Goal: Task Accomplishment & Management: Complete application form

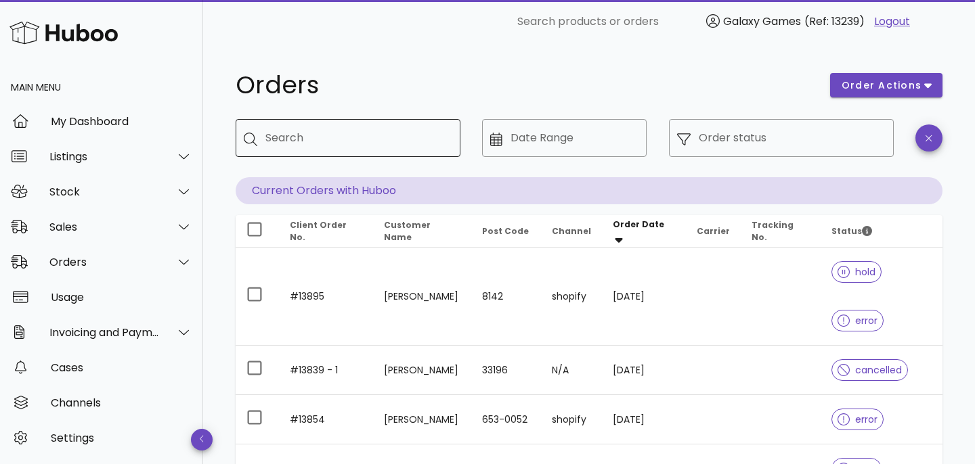
click at [281, 141] on input "Search" at bounding box center [357, 138] width 184 height 22
type input "*****"
click at [385, 25] on div "​ Search products or orders Galaxy Games (Ref: 13239) Logout" at bounding box center [585, 21] width 742 height 27
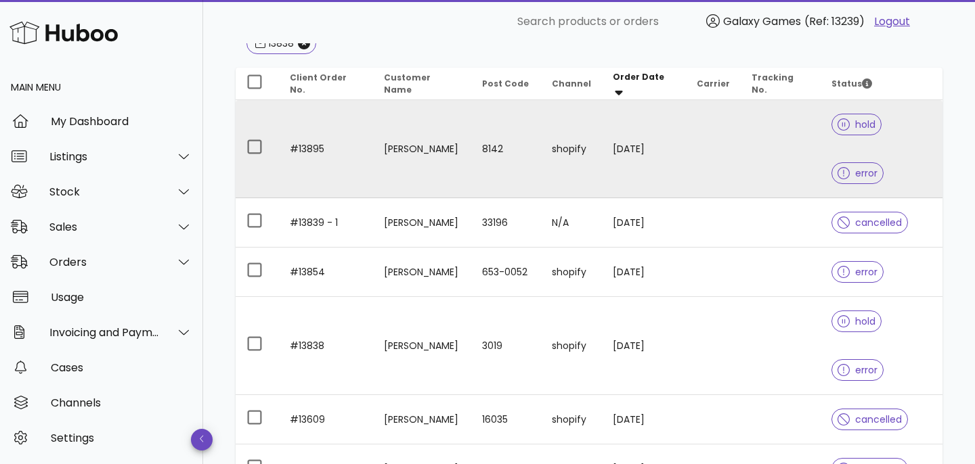
scroll to position [186, 0]
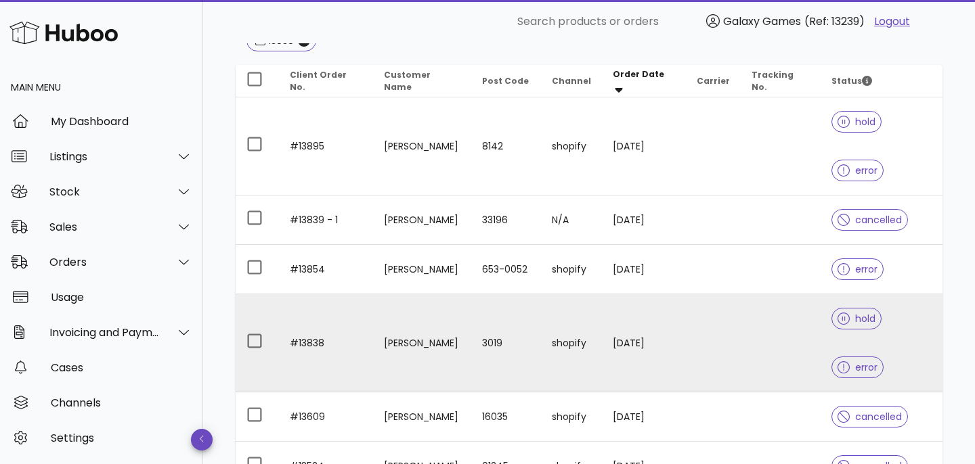
click at [308, 295] on td "#13838" at bounding box center [326, 344] width 94 height 98
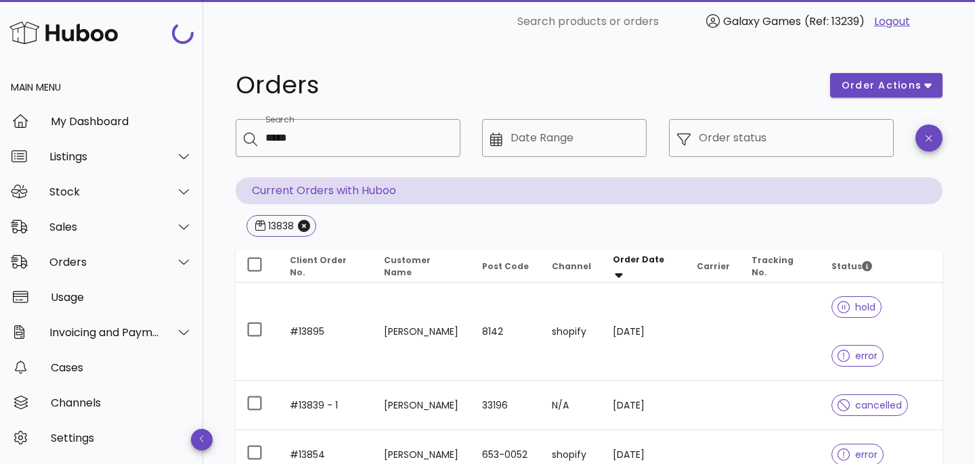
scroll to position [186, 0]
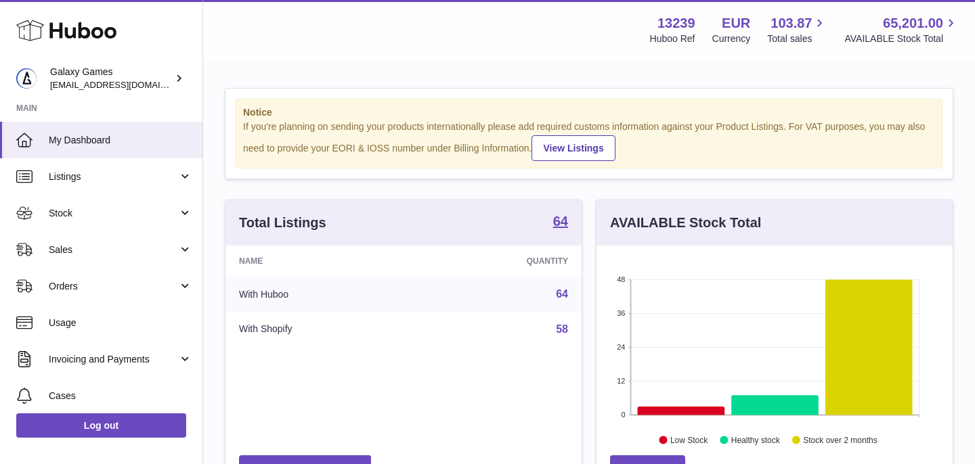
scroll to position [211, 356]
click at [108, 282] on span "Orders" at bounding box center [113, 286] width 129 height 13
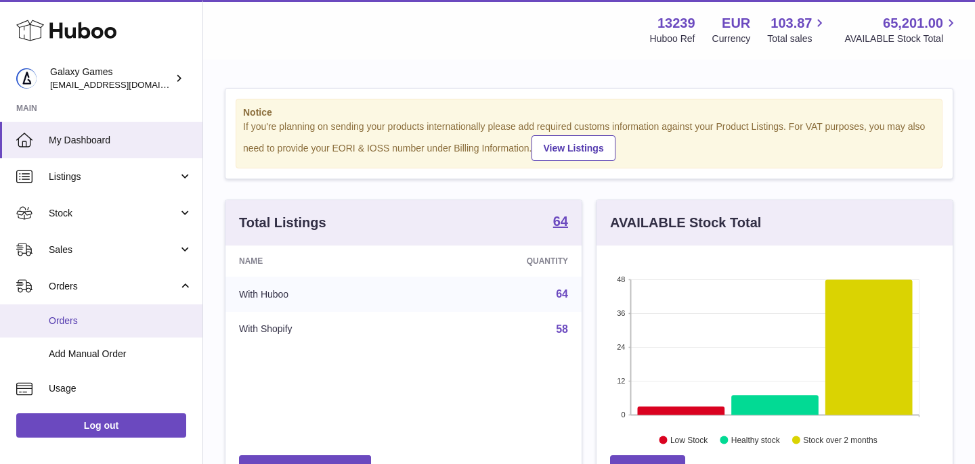
click at [107, 318] on span "Orders" at bounding box center [121, 321] width 144 height 13
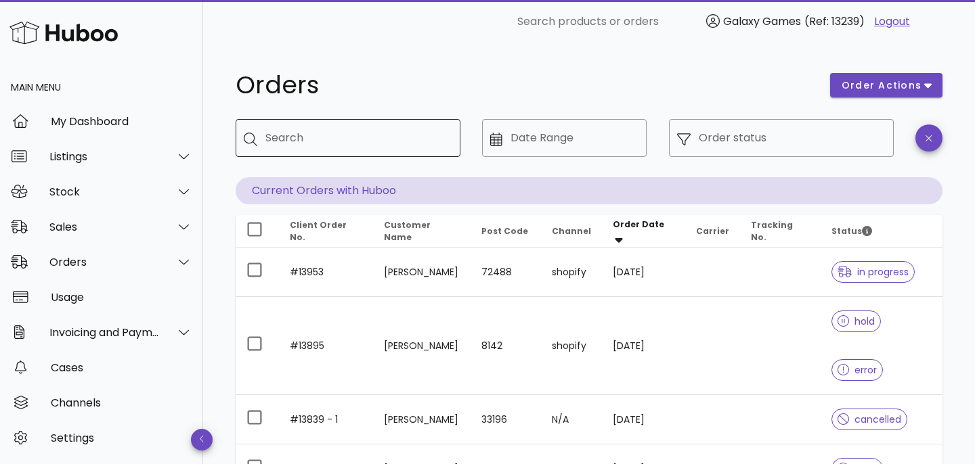
click at [307, 150] on div "Search" at bounding box center [357, 138] width 184 height 38
type input "*****"
click at [383, 89] on h1 "Orders" at bounding box center [525, 85] width 578 height 24
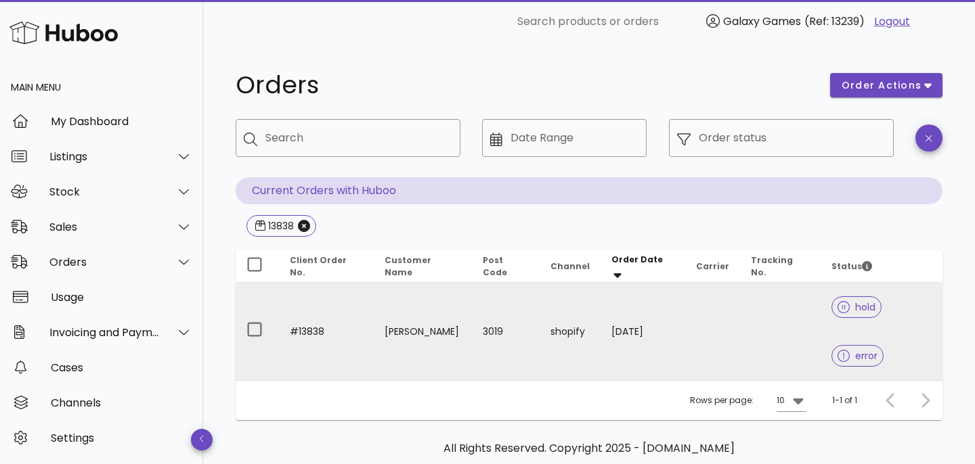
click at [309, 303] on td "#13838" at bounding box center [326, 331] width 95 height 97
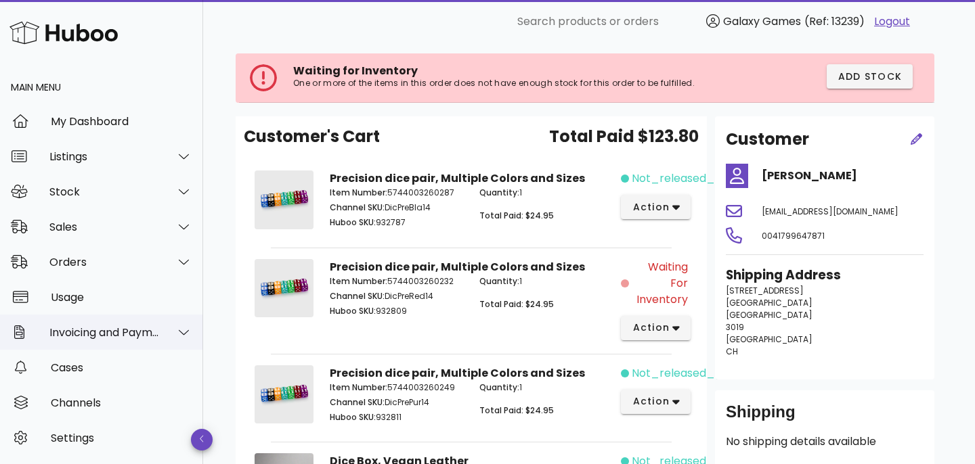
scroll to position [9, 0]
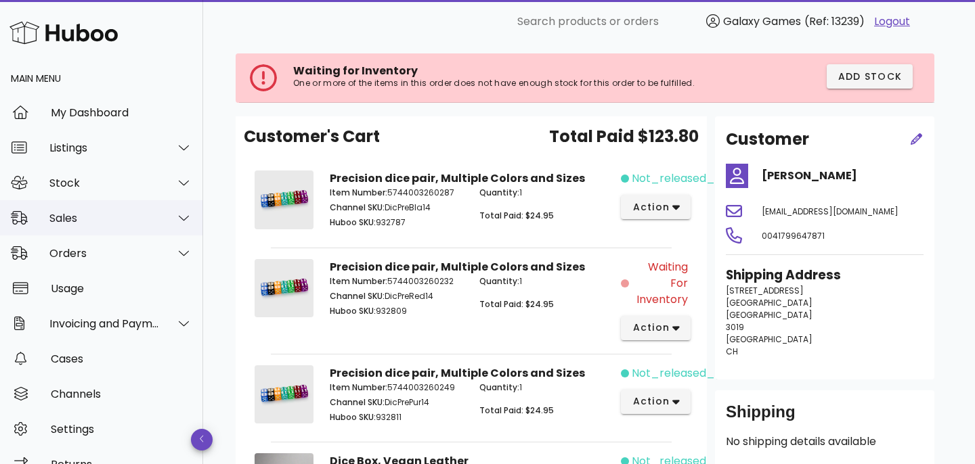
click at [114, 205] on div "Sales" at bounding box center [101, 217] width 203 height 35
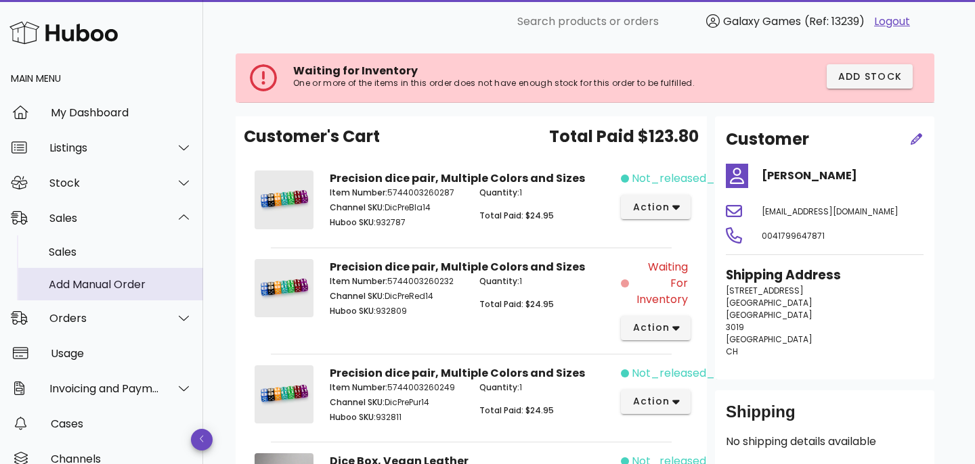
click at [110, 288] on div "Add Manual Order" at bounding box center [121, 284] width 144 height 13
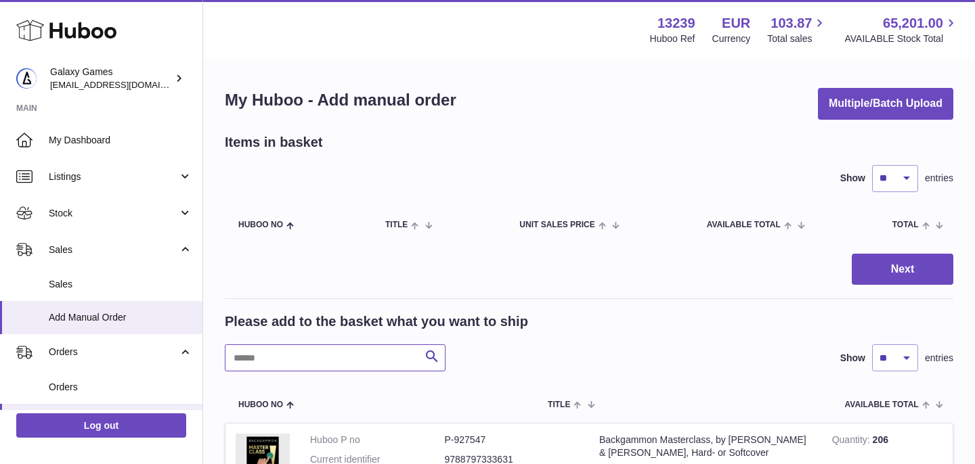
click at [270, 361] on input "text" at bounding box center [335, 358] width 221 height 27
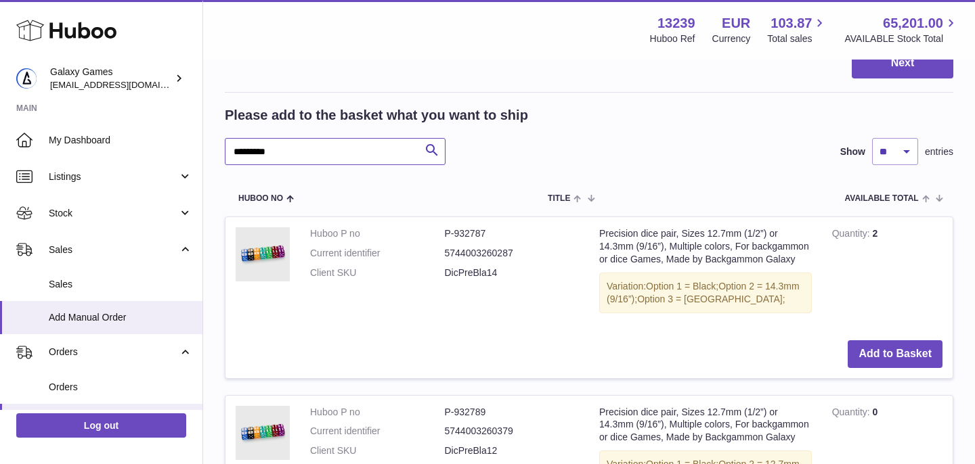
scroll to position [242, 0]
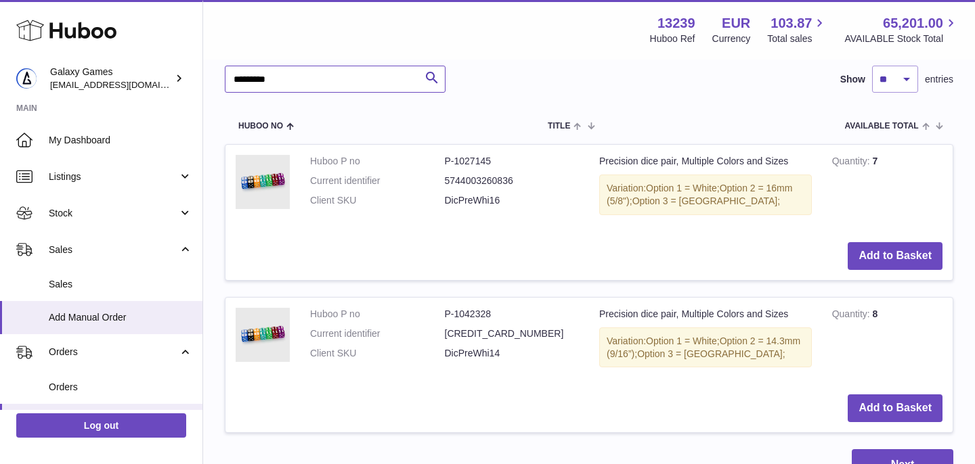
scroll to position [275, 0]
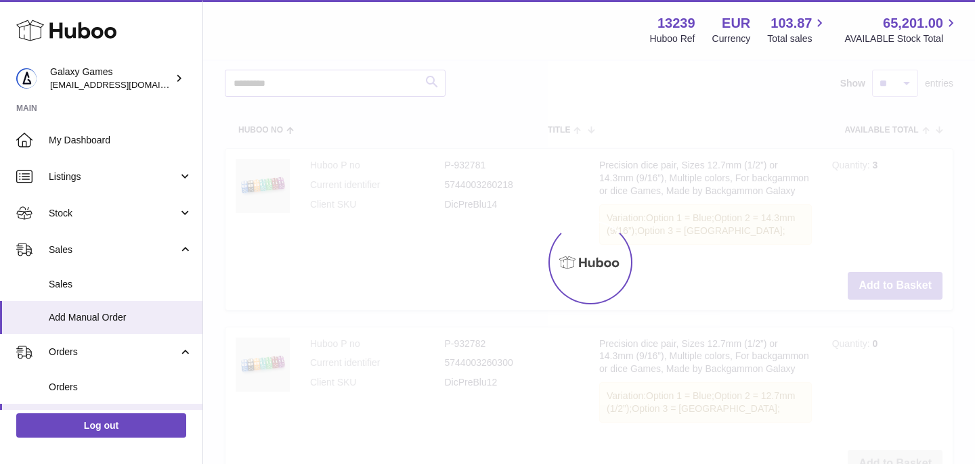
scroll to position [242, 0]
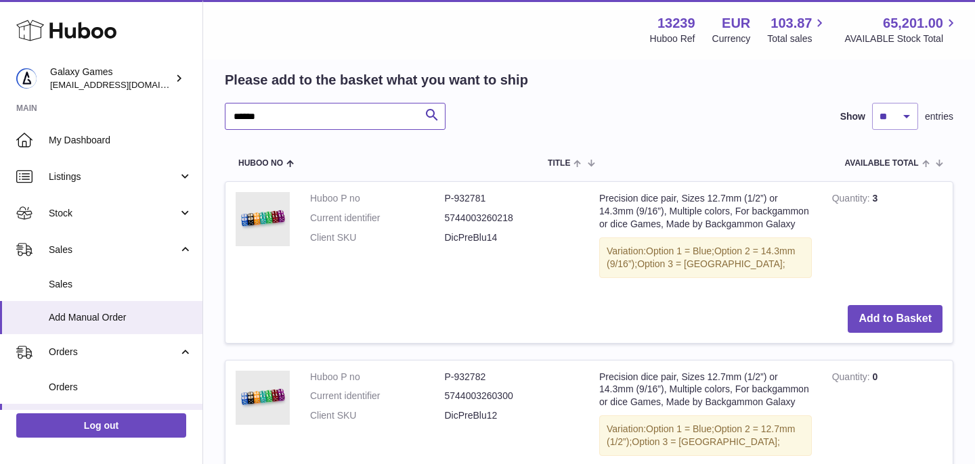
scroll to position [275, 0]
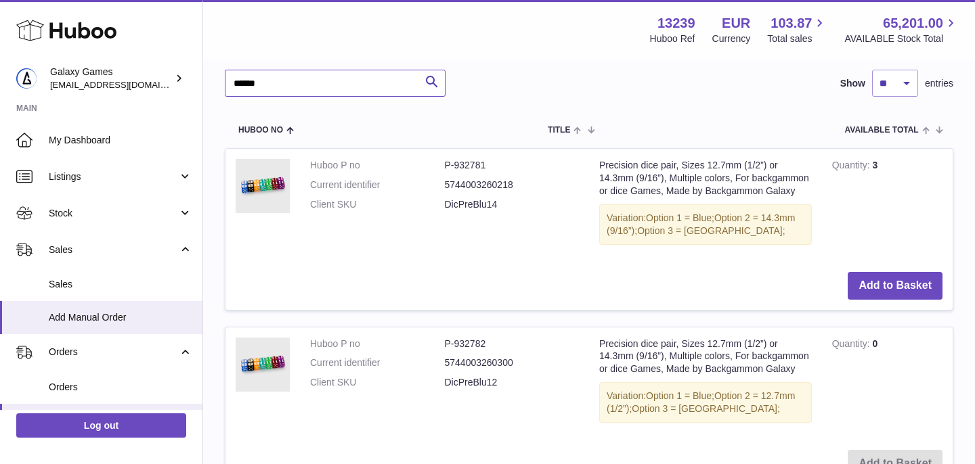
type input "******"
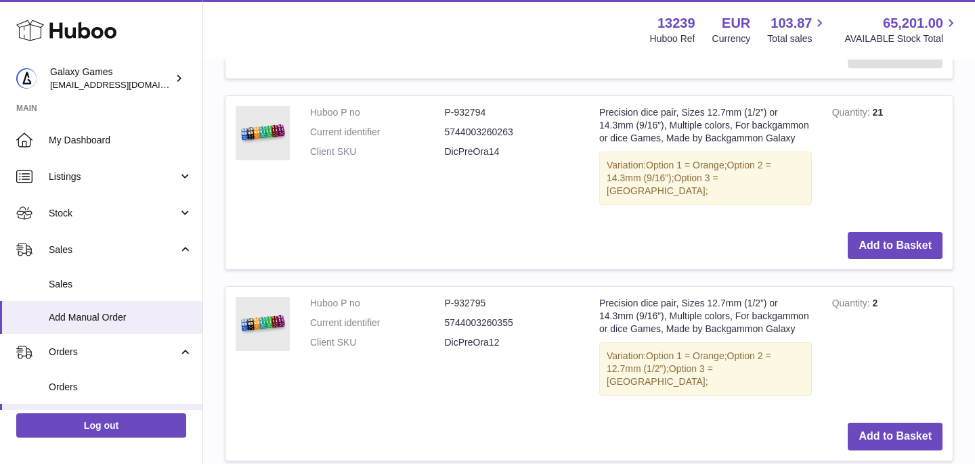
scroll to position [1915, 0]
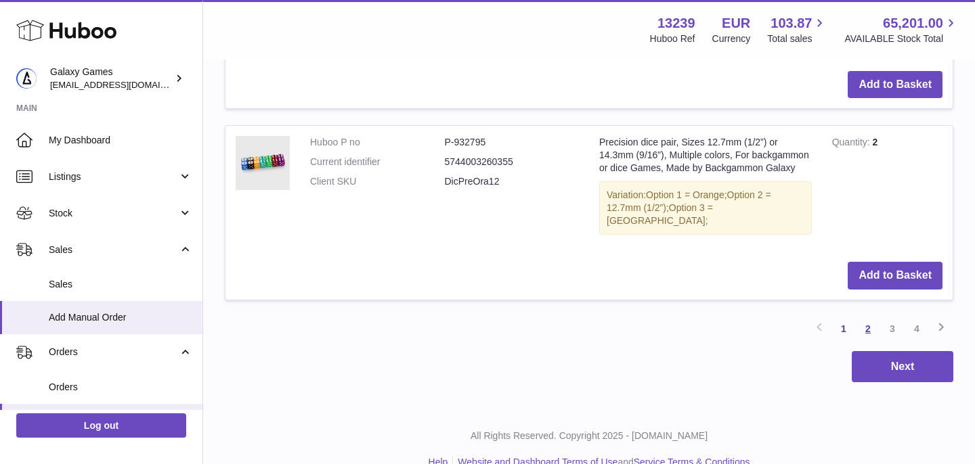
click at [871, 317] on link "2" at bounding box center [868, 329] width 24 height 24
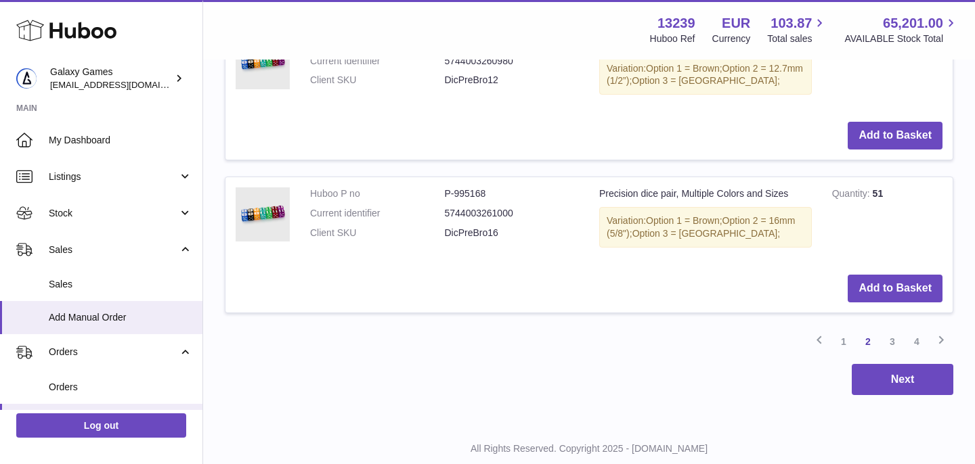
scroll to position [1785, 0]
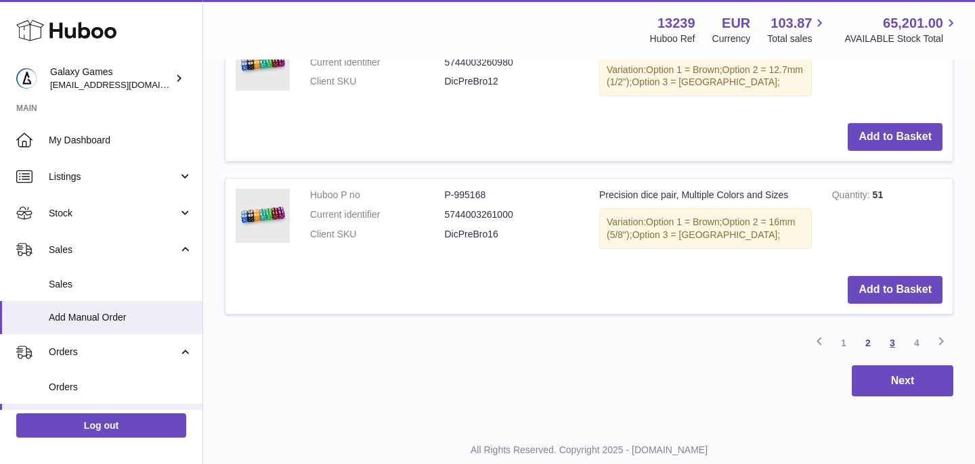
click at [889, 331] on link "3" at bounding box center [892, 343] width 24 height 24
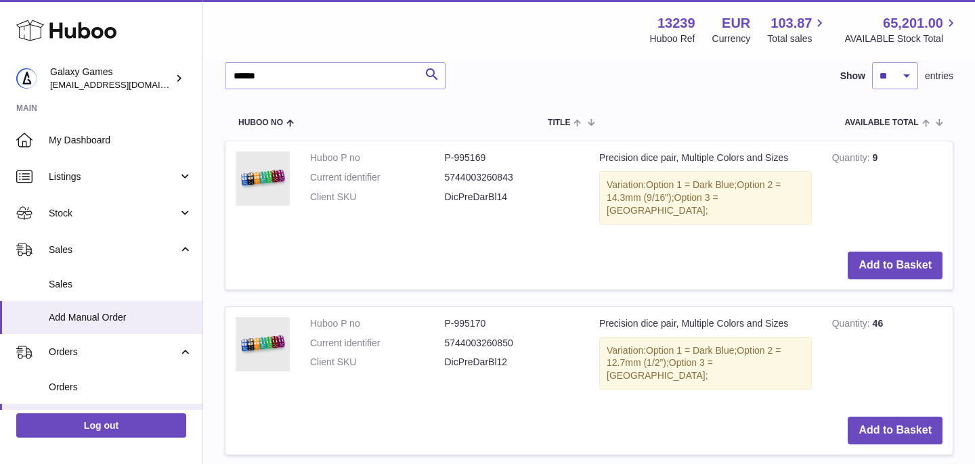
scroll to position [288, 0]
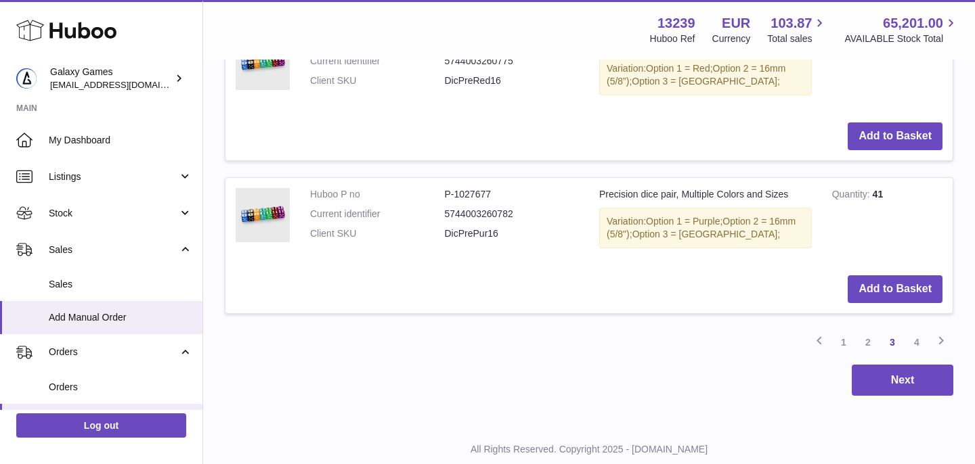
click at [920, 330] on link "4" at bounding box center [917, 342] width 24 height 24
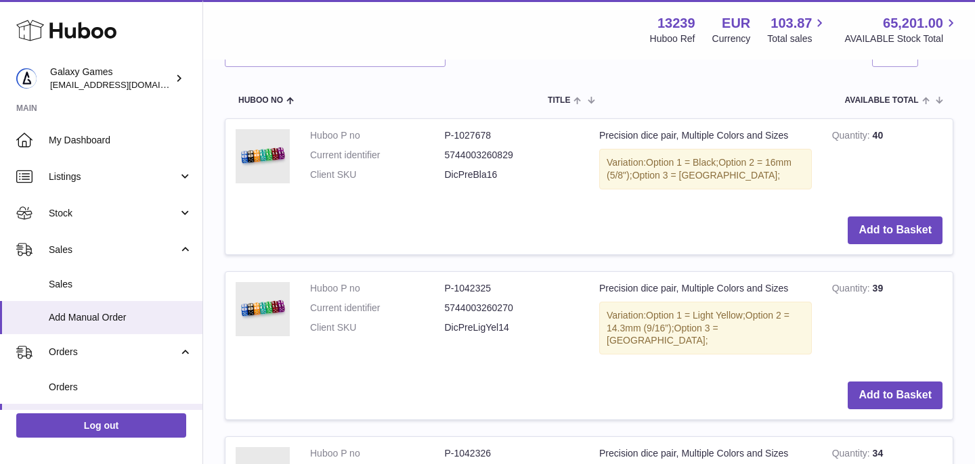
scroll to position [271, 0]
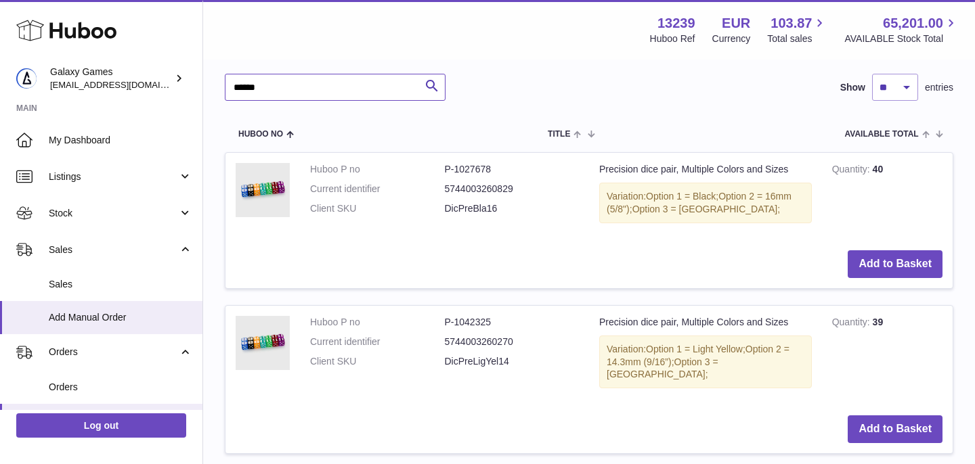
click at [318, 85] on input "******" at bounding box center [335, 87] width 221 height 27
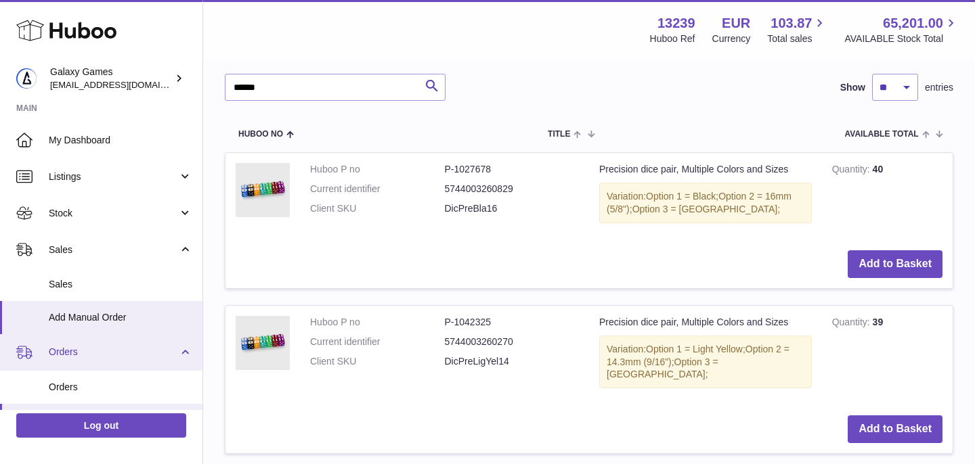
click at [68, 360] on link "Orders" at bounding box center [101, 352] width 202 height 37
click at [93, 351] on span "Orders" at bounding box center [113, 352] width 129 height 13
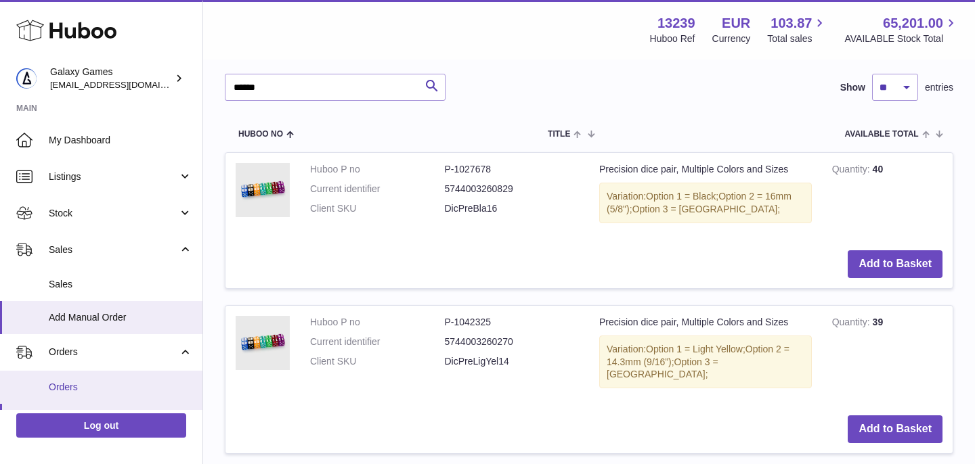
click at [92, 383] on span "Orders" at bounding box center [121, 387] width 144 height 13
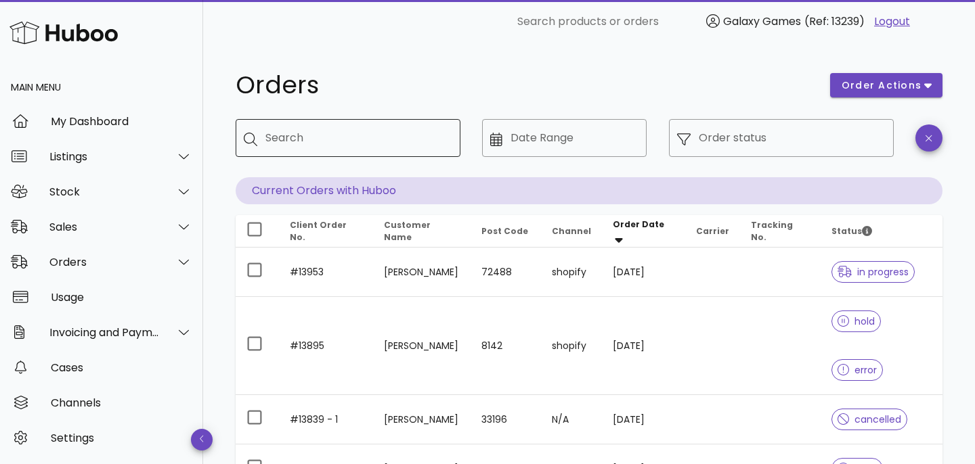
click at [286, 137] on input "Search" at bounding box center [357, 138] width 184 height 22
type input "*****"
click at [426, 66] on div "Orders" at bounding box center [524, 85] width 594 height 41
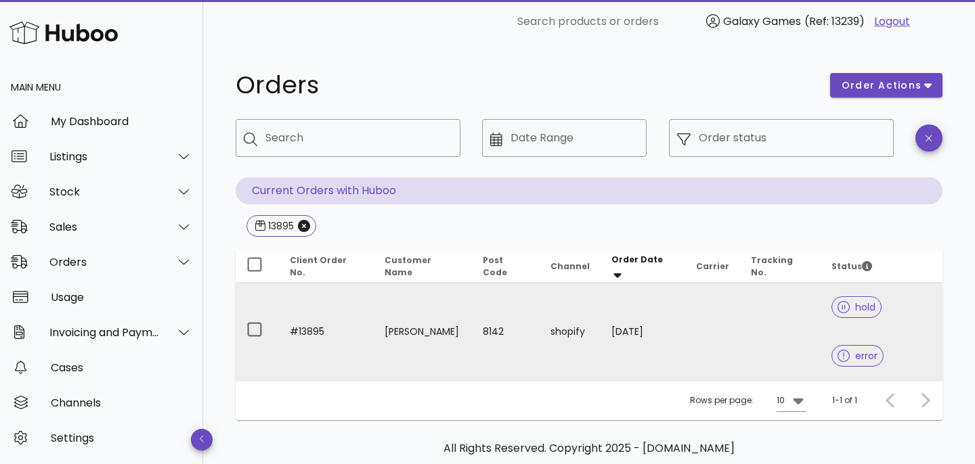
click at [313, 316] on td "#13895" at bounding box center [326, 331] width 95 height 97
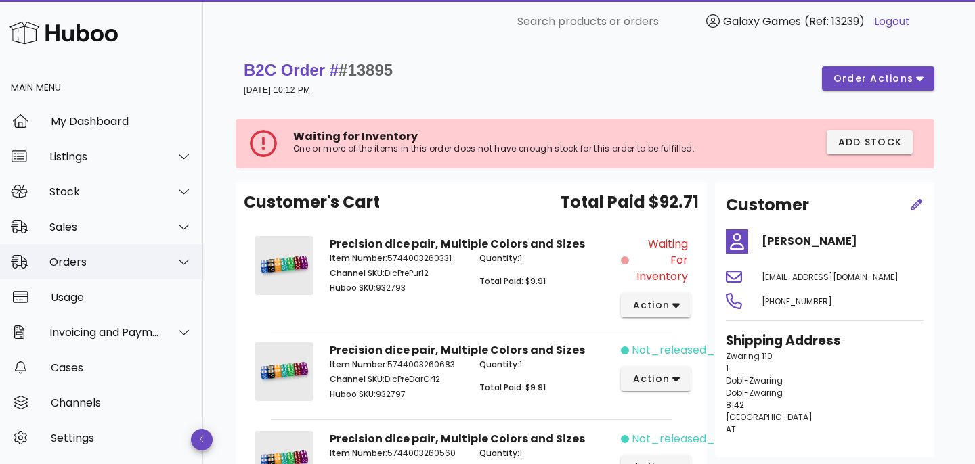
click at [95, 259] on div "Orders" at bounding box center [104, 262] width 110 height 13
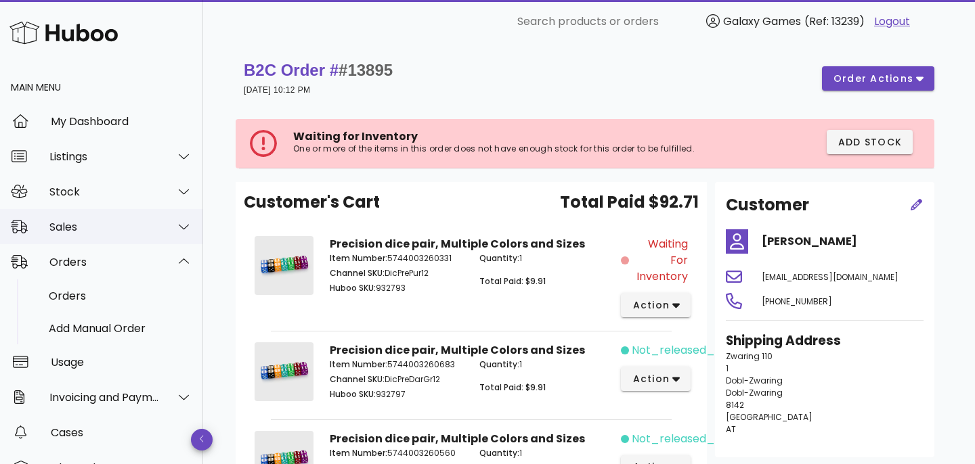
click at [90, 238] on div "Sales" at bounding box center [101, 226] width 203 height 35
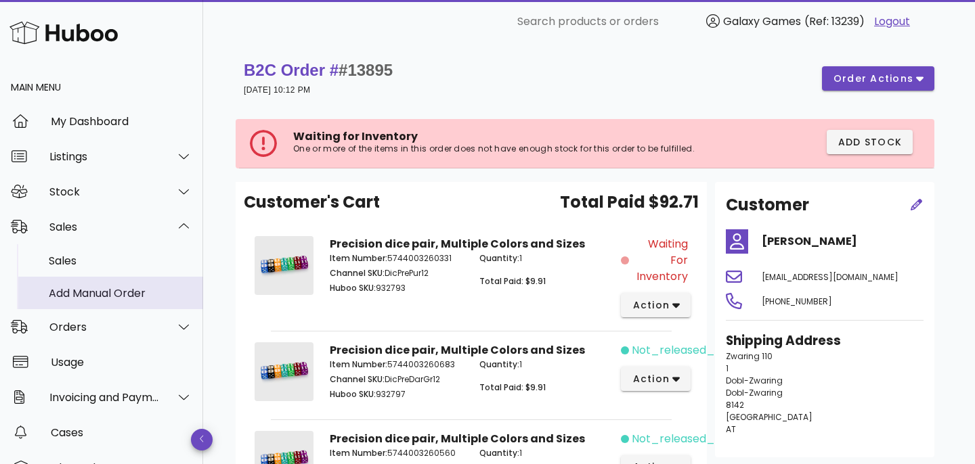
click at [87, 287] on div "Add Manual Order" at bounding box center [121, 293] width 144 height 13
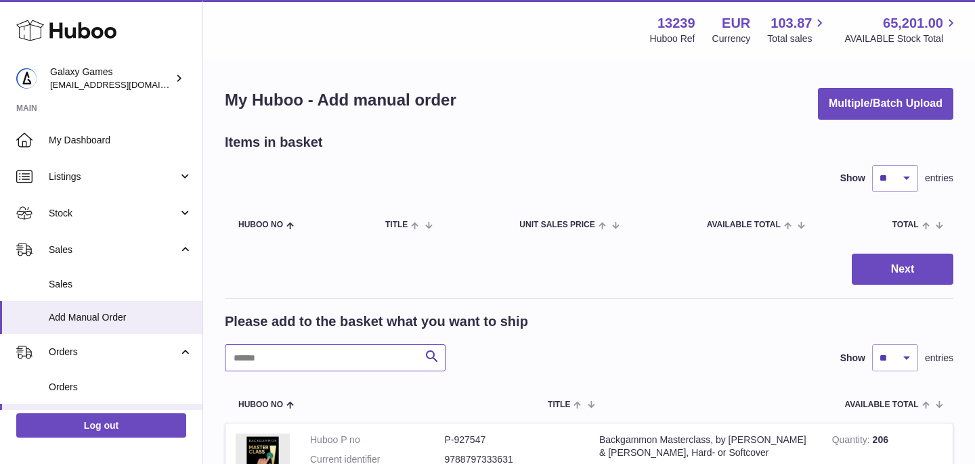
click at [292, 366] on input "text" at bounding box center [335, 358] width 221 height 27
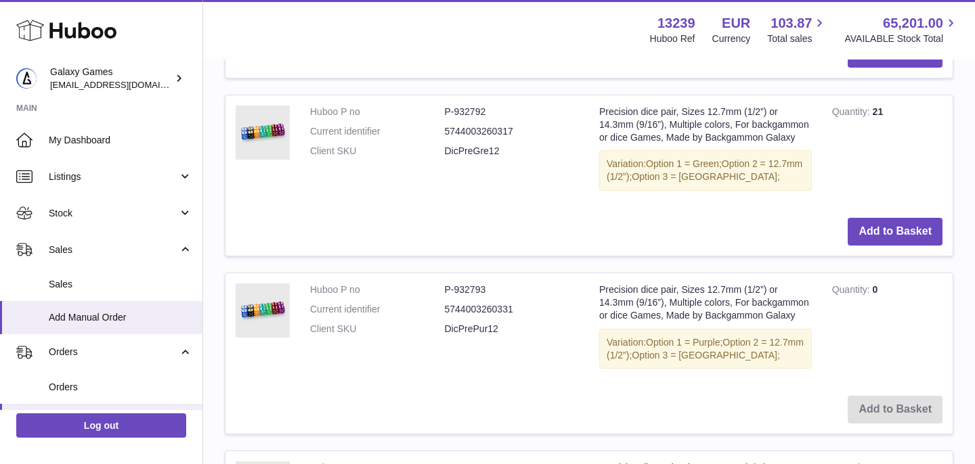
scroll to position [1390, 0]
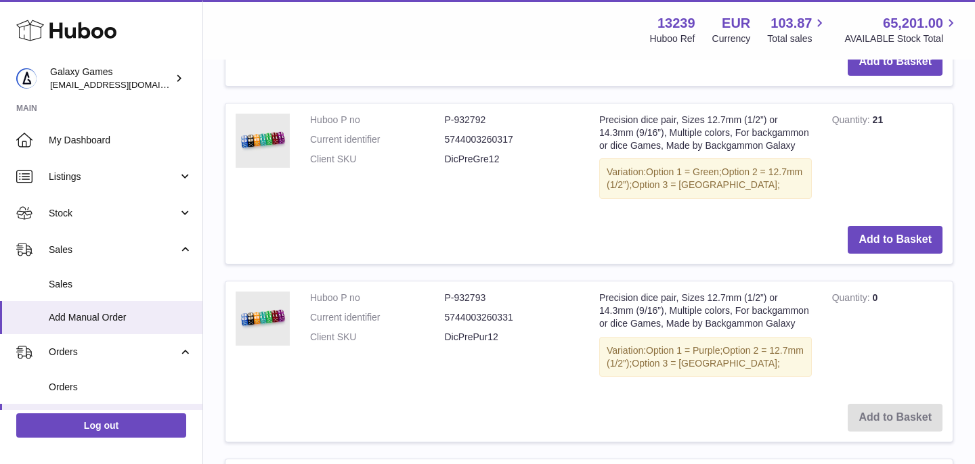
type input "******"
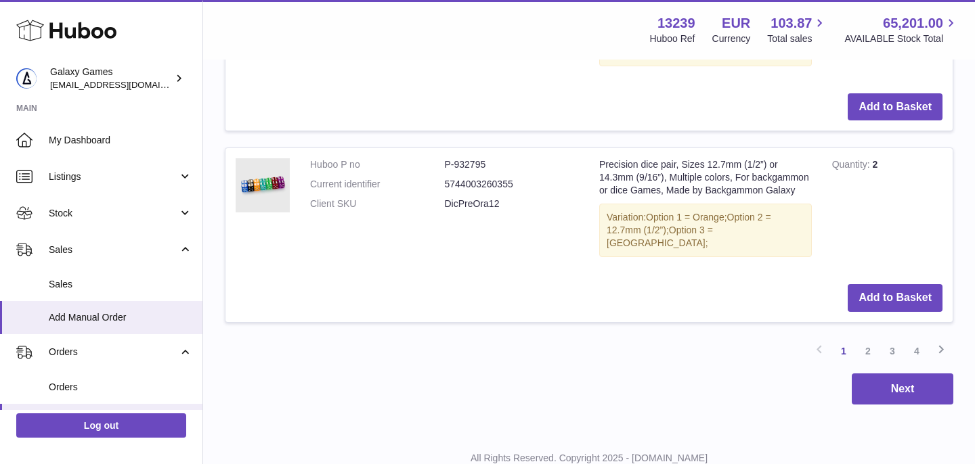
scroll to position [1892, 0]
click at [867, 340] on link "2" at bounding box center [868, 352] width 24 height 24
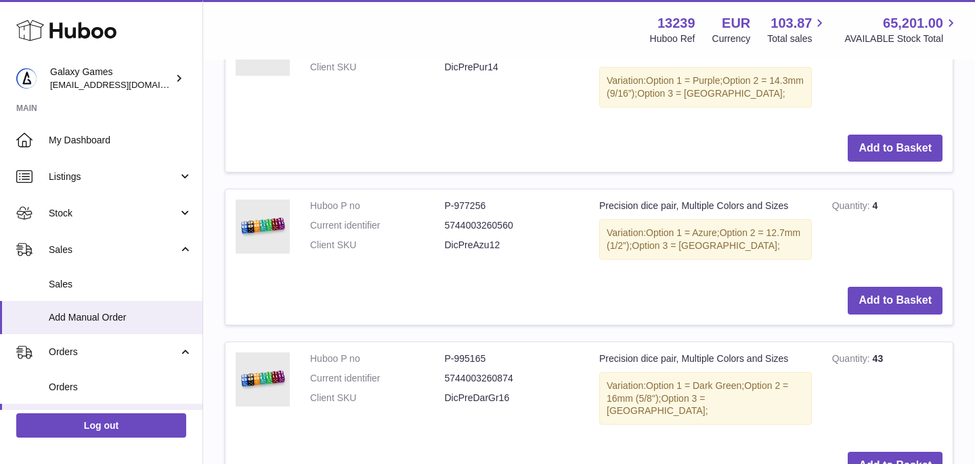
scroll to position [1152, 0]
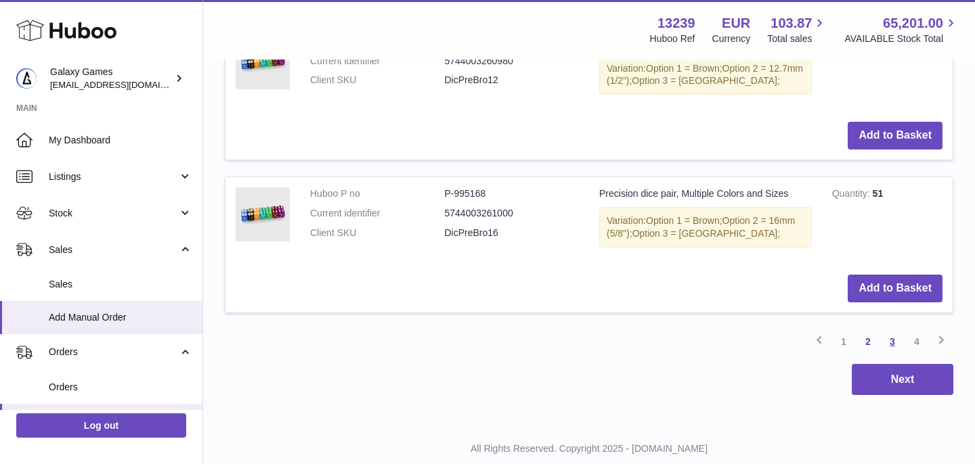
click at [890, 330] on link "3" at bounding box center [892, 342] width 24 height 24
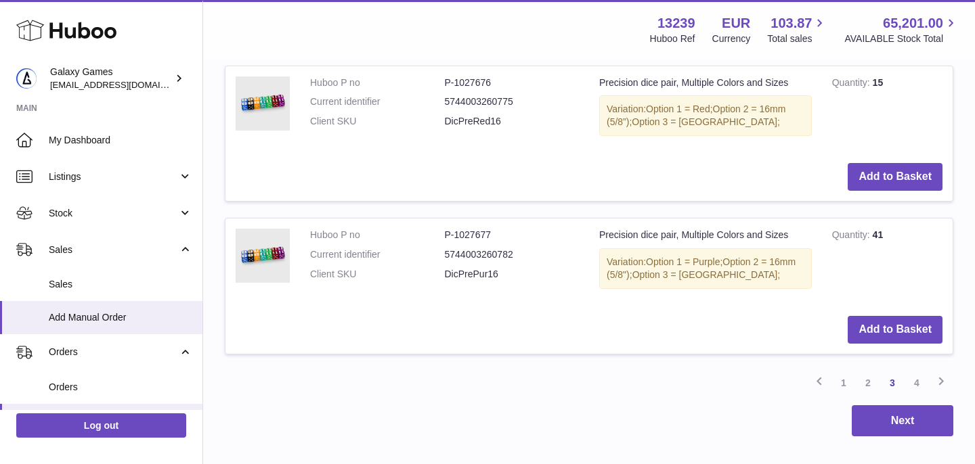
scroll to position [1634, 0]
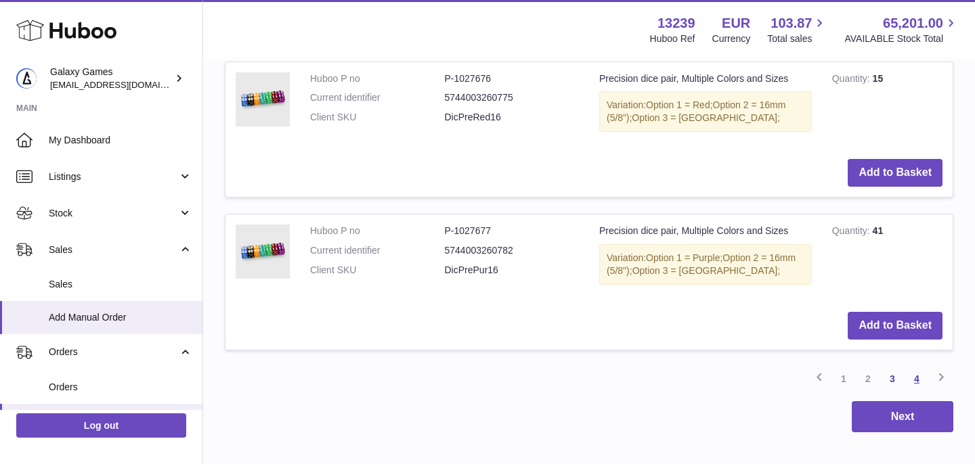
click at [919, 367] on link "4" at bounding box center [917, 379] width 24 height 24
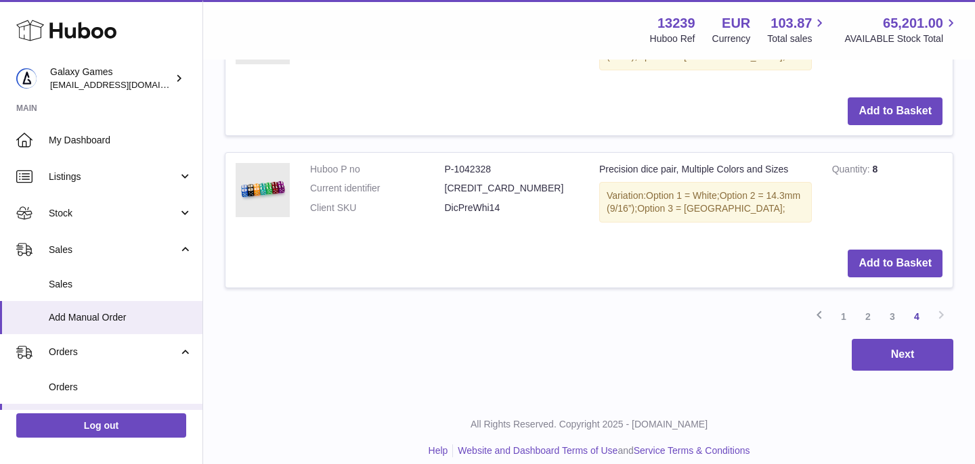
scroll to position [737, 0]
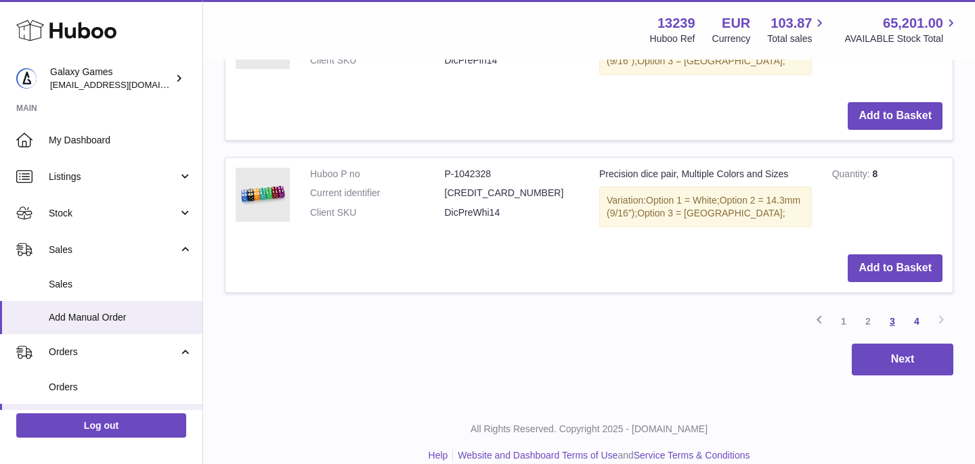
click at [894, 309] on link "3" at bounding box center [892, 321] width 24 height 24
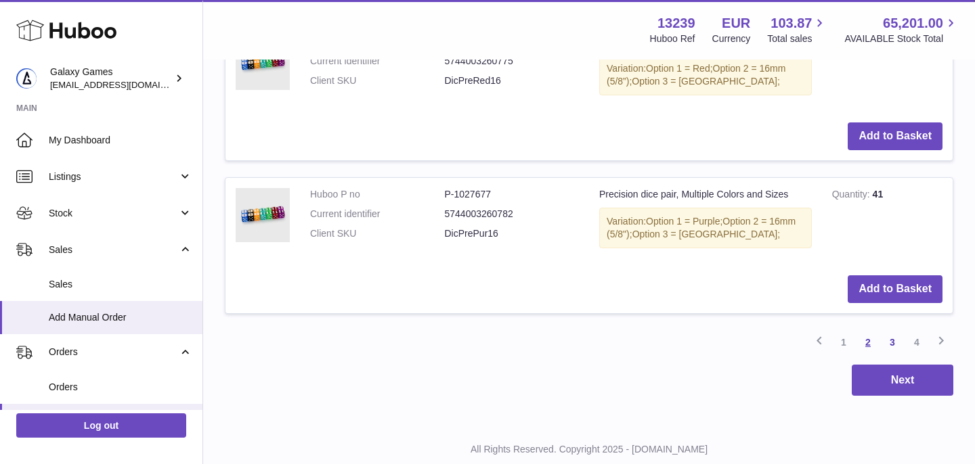
click at [873, 330] on link "2" at bounding box center [868, 342] width 24 height 24
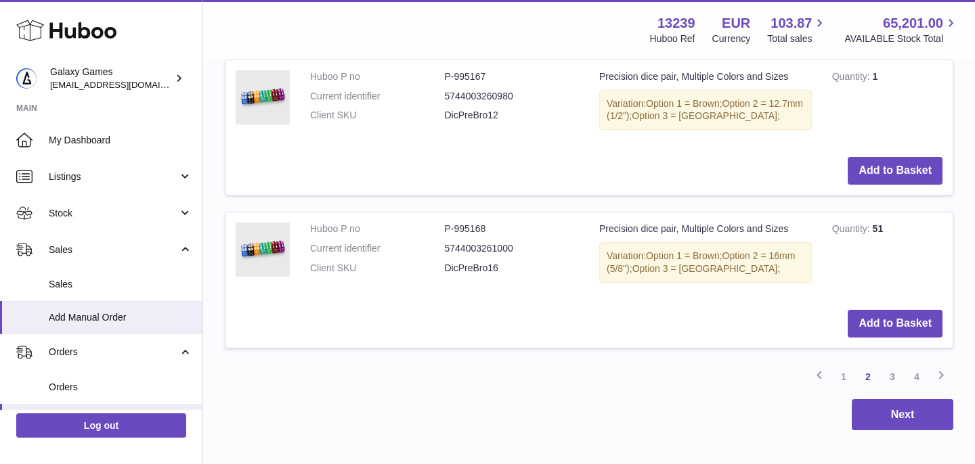
scroll to position [1787, 0]
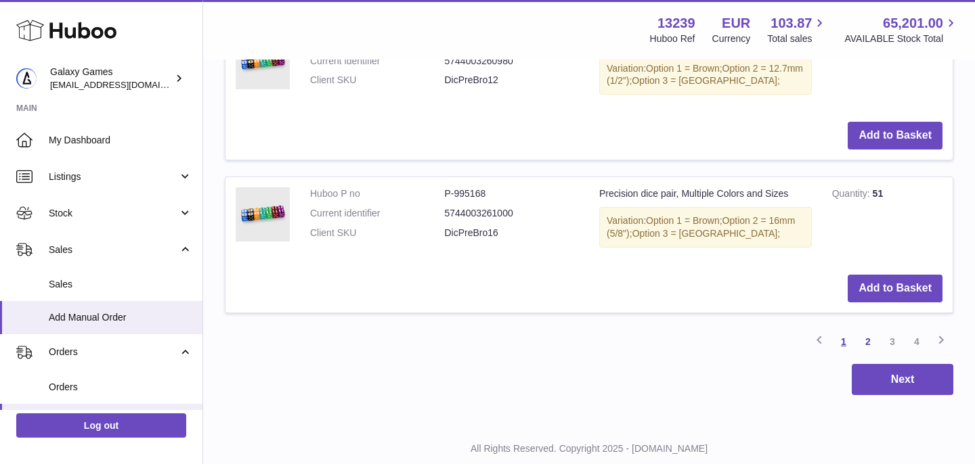
click at [847, 330] on link "1" at bounding box center [843, 342] width 24 height 24
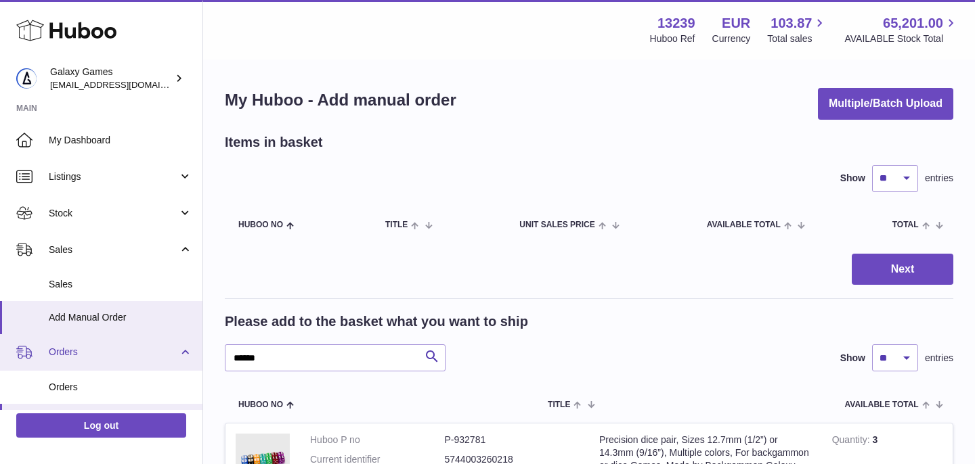
click at [70, 359] on link "Orders" at bounding box center [101, 352] width 202 height 37
click at [79, 353] on span "Orders" at bounding box center [113, 352] width 129 height 13
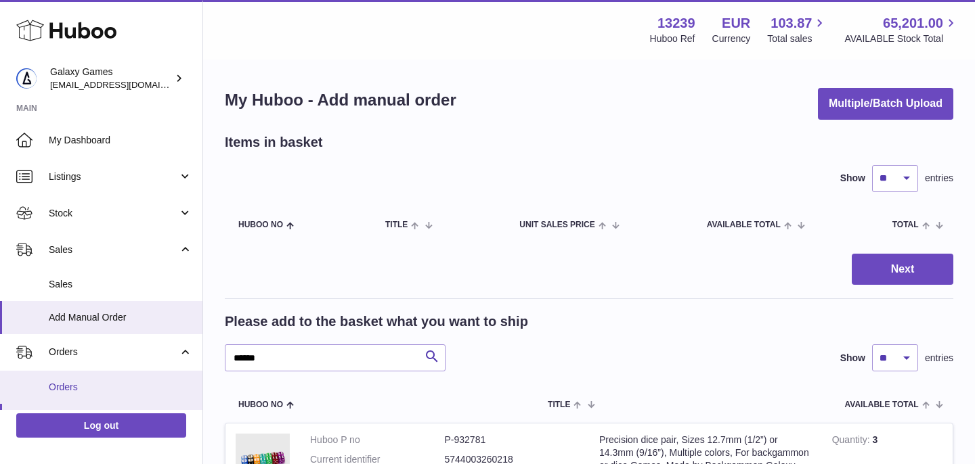
click at [79, 382] on span "Orders" at bounding box center [121, 387] width 144 height 13
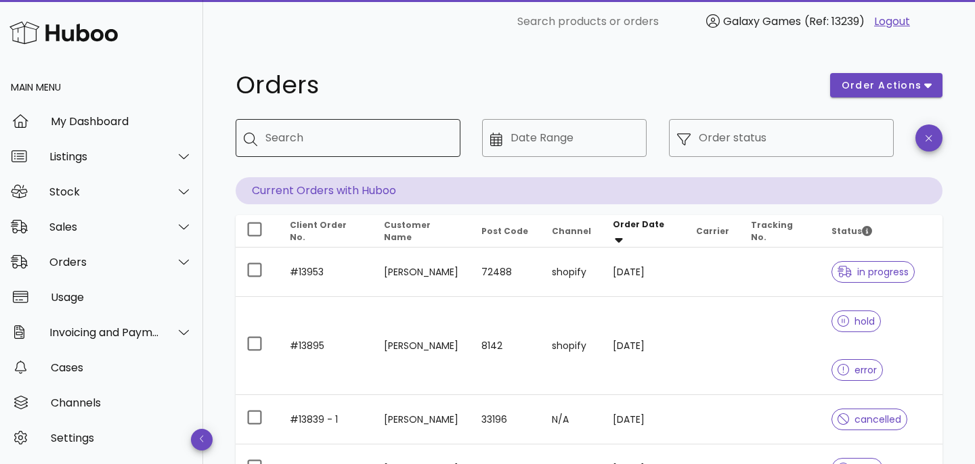
click at [305, 139] on input "Search" at bounding box center [357, 138] width 184 height 22
type input "*****"
click at [372, 87] on h1 "Orders" at bounding box center [525, 85] width 578 height 24
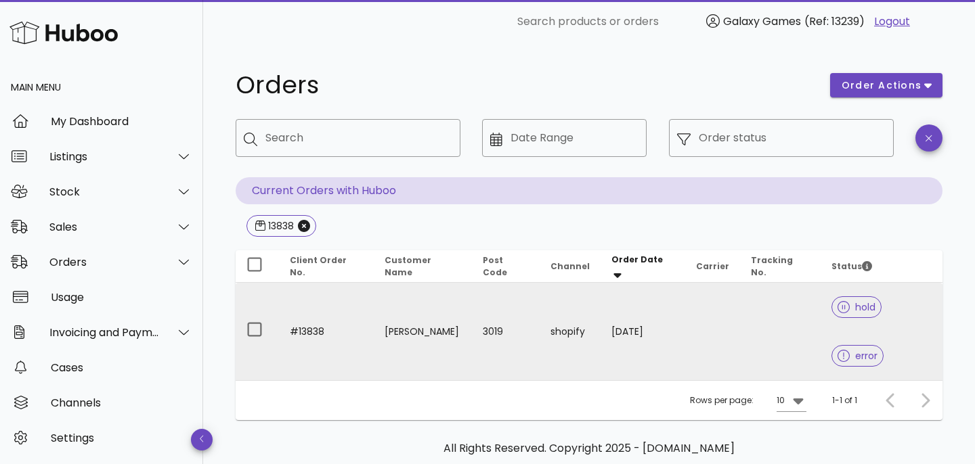
click at [307, 312] on td "#13838" at bounding box center [326, 331] width 95 height 97
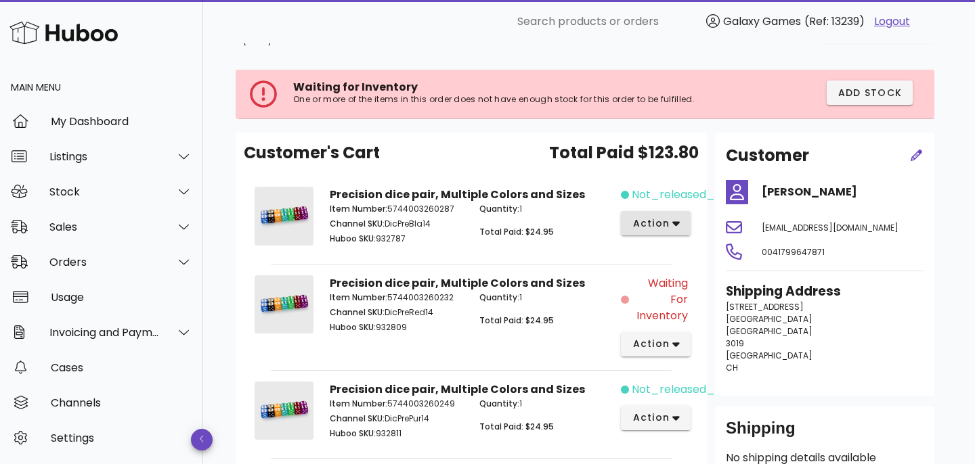
scroll to position [57, 0]
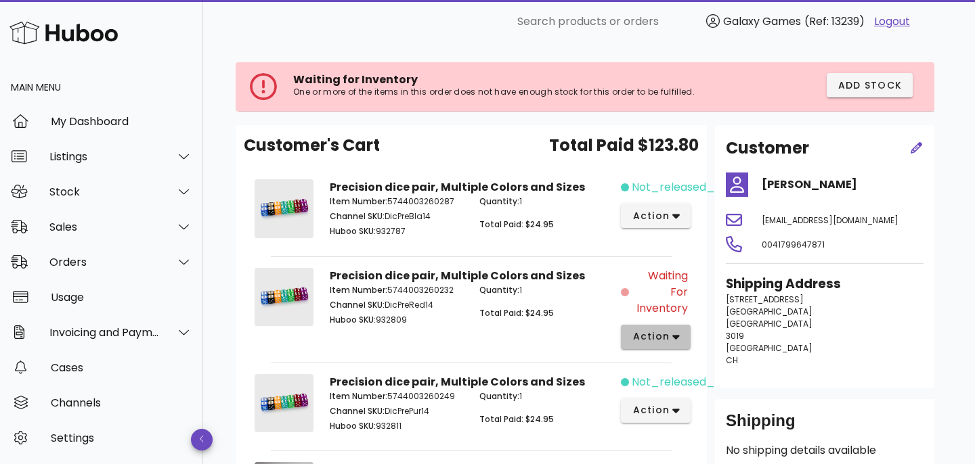
click at [670, 342] on span "action" at bounding box center [656, 337] width 48 height 14
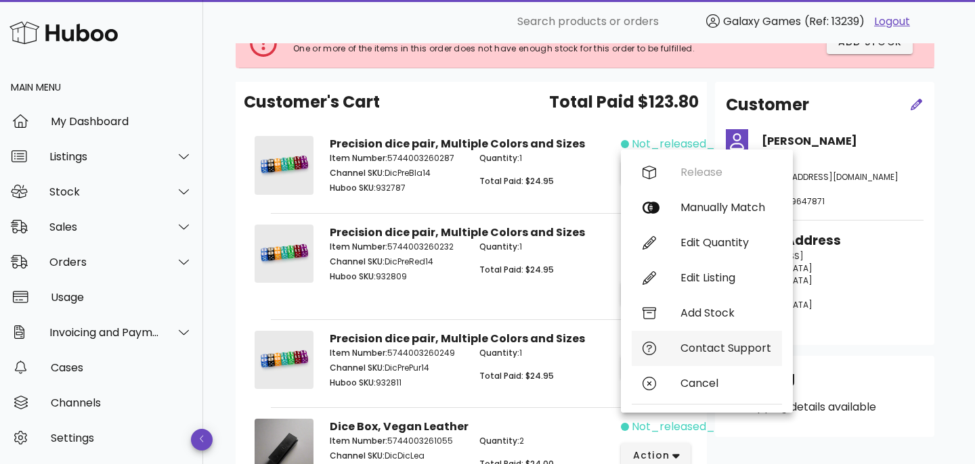
scroll to position [100, 0]
click at [525, 238] on div "Quantity: 1 Total Paid: $24.95" at bounding box center [546, 265] width 150 height 62
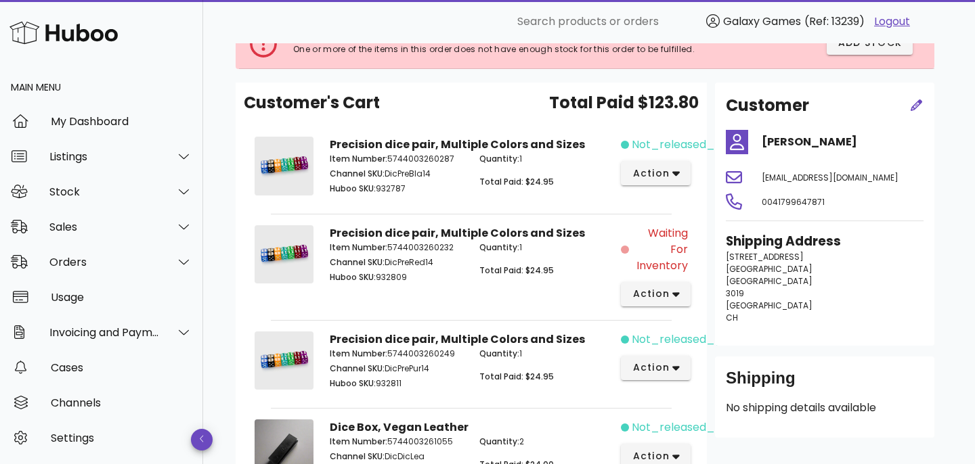
scroll to position [0, 0]
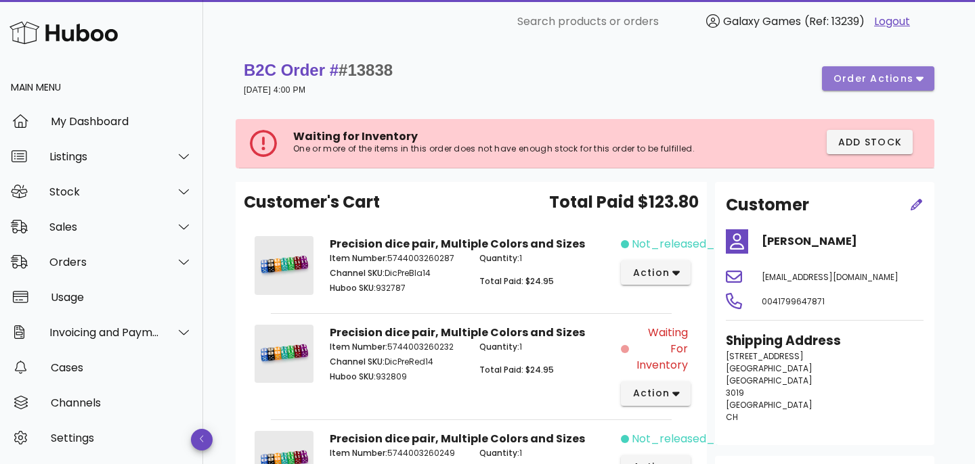
click at [909, 81] on span "order actions" at bounding box center [873, 79] width 81 height 14
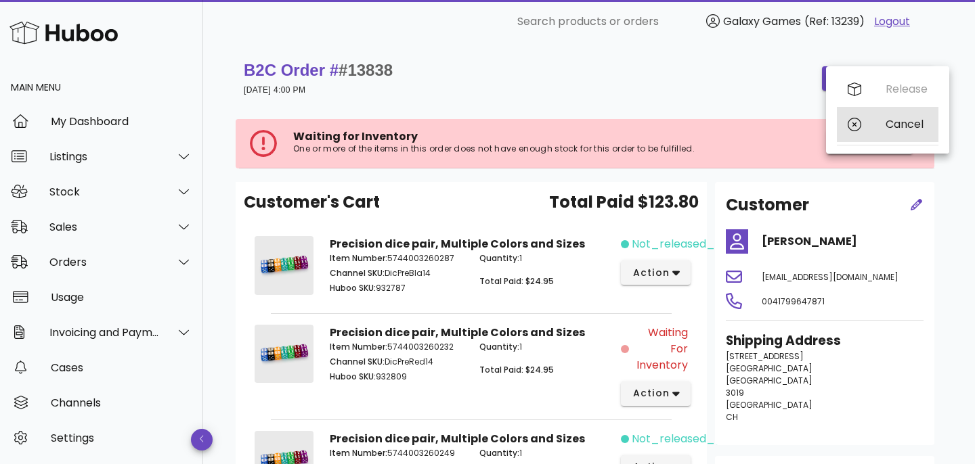
click at [886, 122] on div "Cancel" at bounding box center [907, 124] width 42 height 13
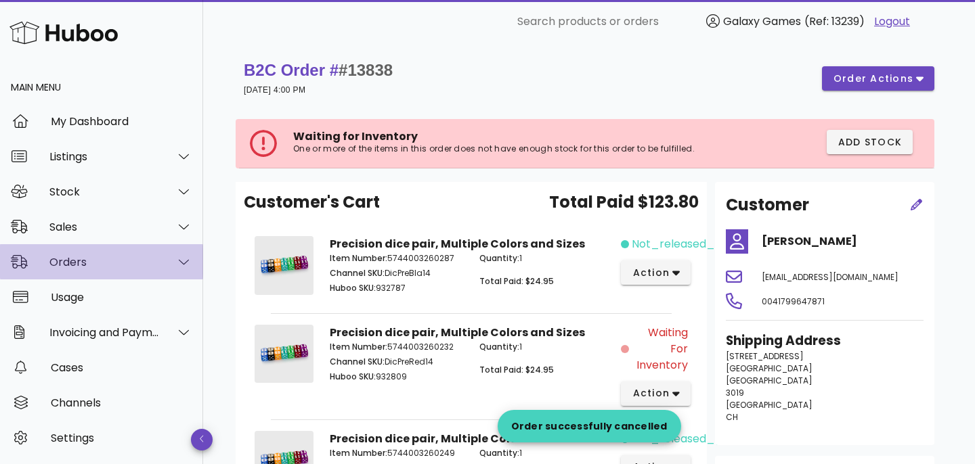
click at [95, 271] on div "Orders" at bounding box center [101, 261] width 203 height 35
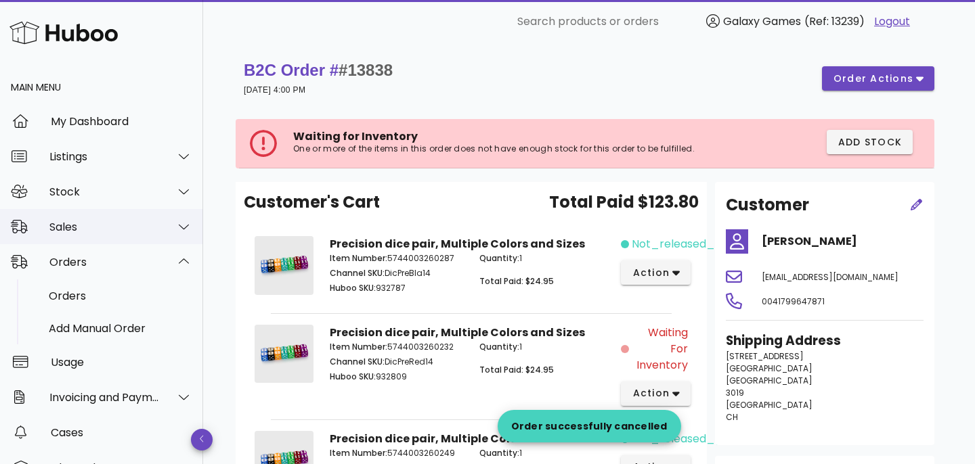
click at [105, 234] on div "Sales" at bounding box center [101, 226] width 203 height 35
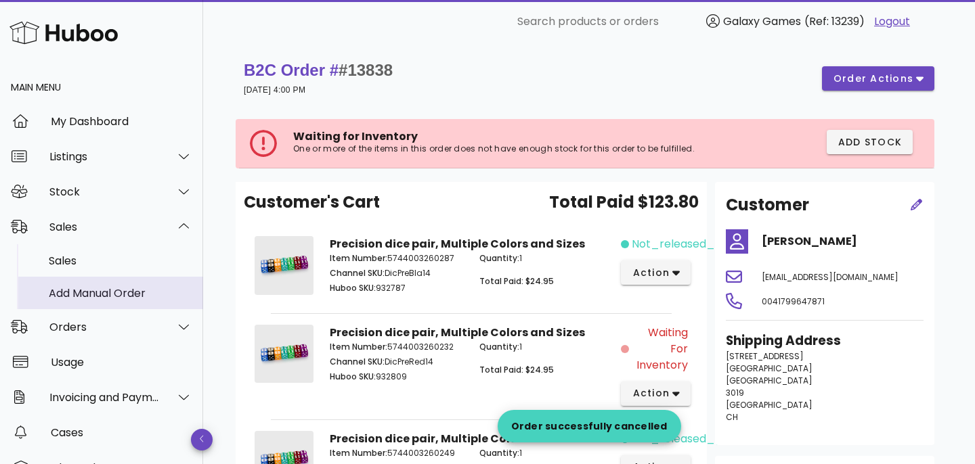
click at [103, 292] on div "Add Manual Order" at bounding box center [121, 293] width 144 height 13
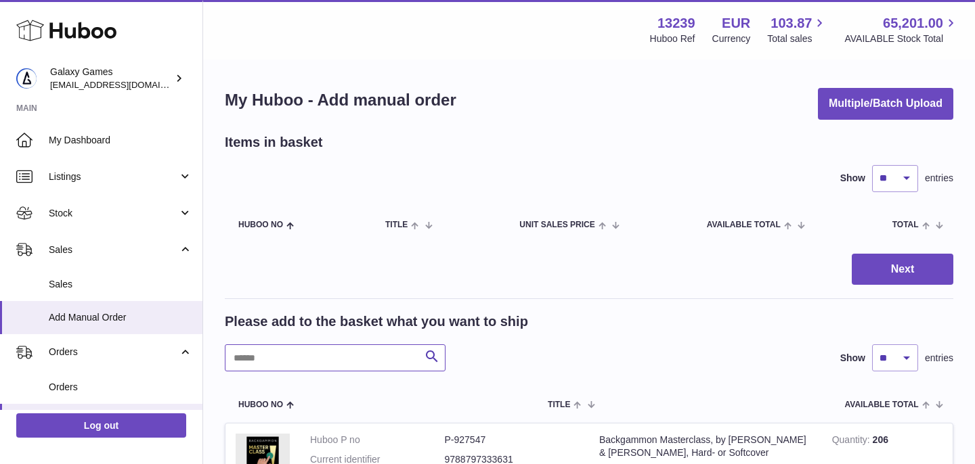
click at [279, 363] on input "text" at bounding box center [335, 358] width 221 height 27
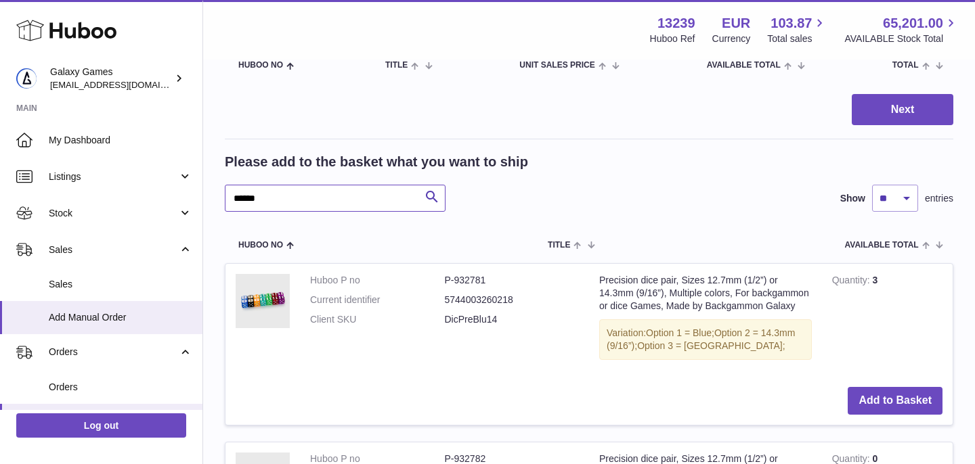
scroll to position [202, 0]
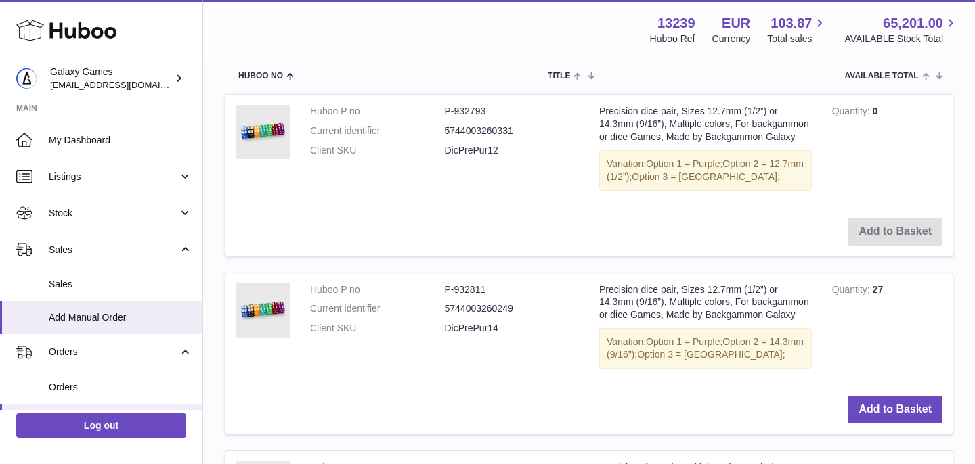
scroll to position [354, 0]
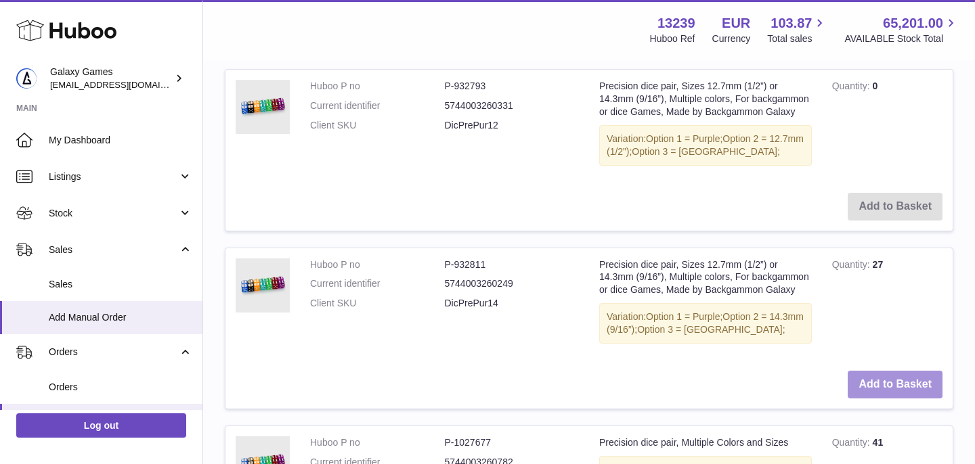
click at [884, 381] on button "Add to Basket" at bounding box center [895, 385] width 95 height 28
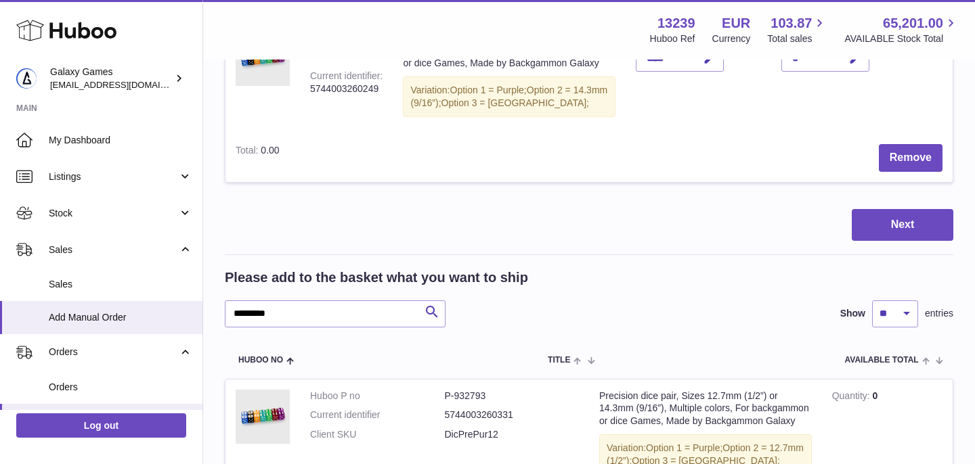
scroll to position [222, 0]
click at [280, 318] on input "*********" at bounding box center [335, 314] width 221 height 27
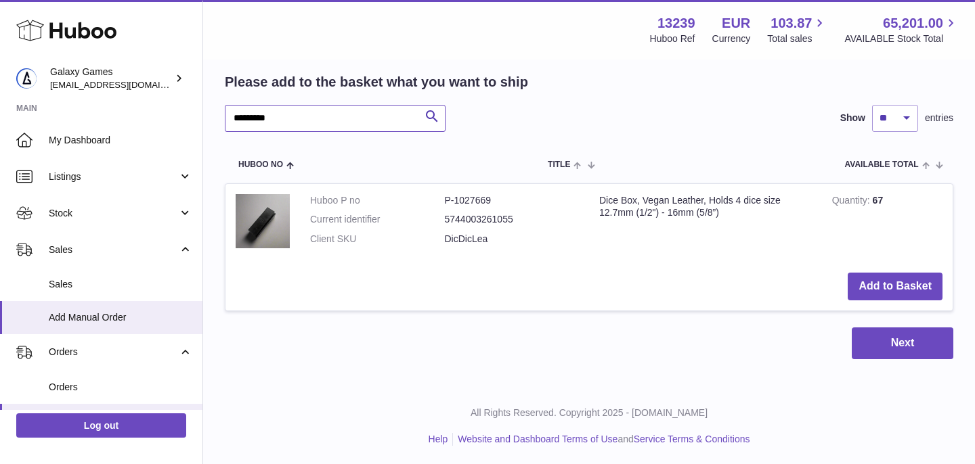
scroll to position [418, 0]
click at [859, 283] on button "Add to Basket" at bounding box center [895, 288] width 95 height 28
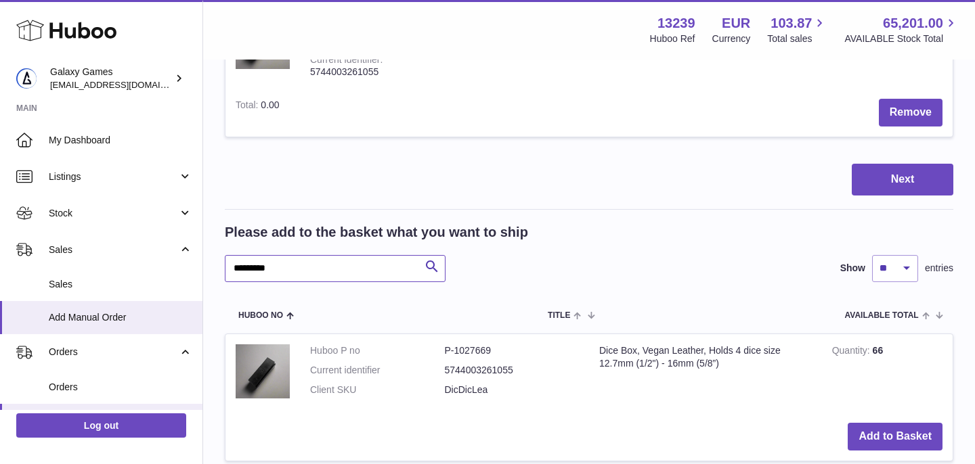
click at [313, 265] on input "*********" at bounding box center [335, 268] width 221 height 27
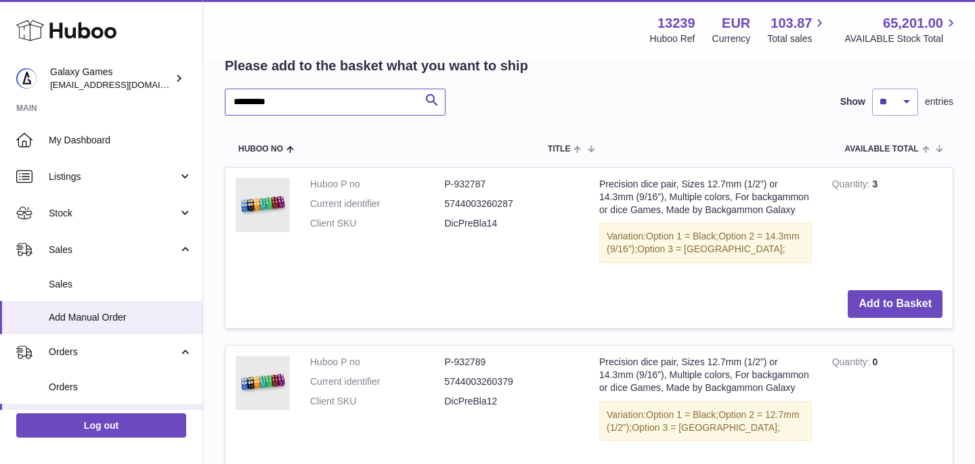
scroll to position [586, 0]
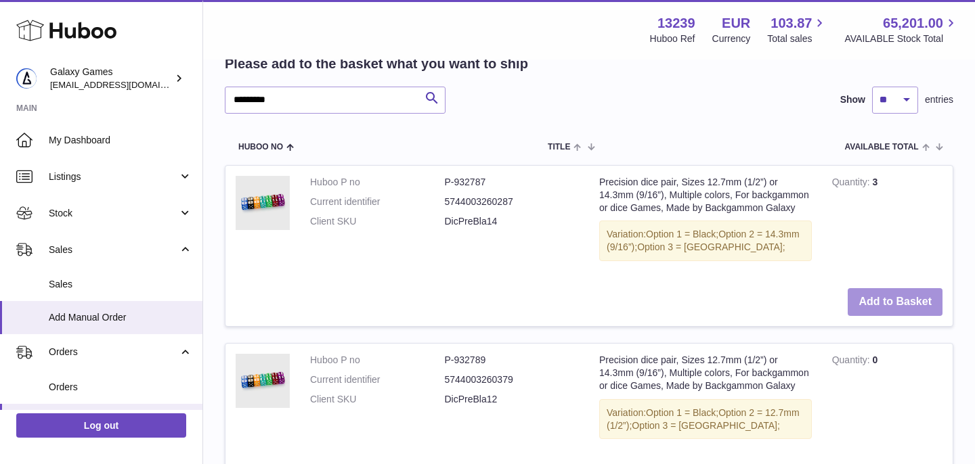
click at [878, 299] on button "Add to Basket" at bounding box center [895, 302] width 95 height 28
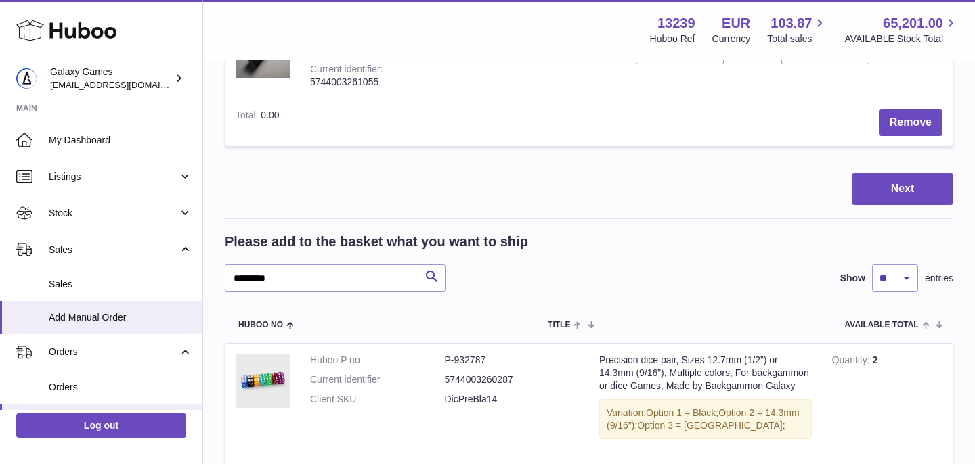
scroll to position [764, 0]
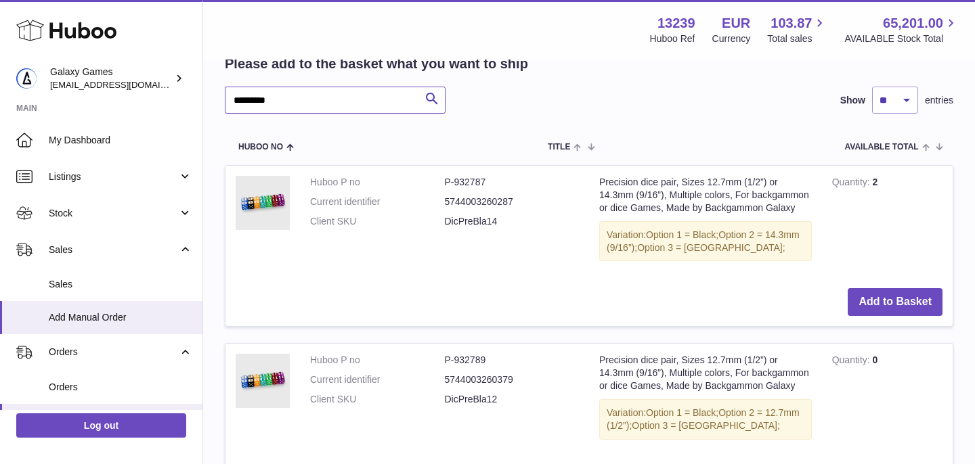
click at [300, 98] on input "*********" at bounding box center [335, 100] width 221 height 27
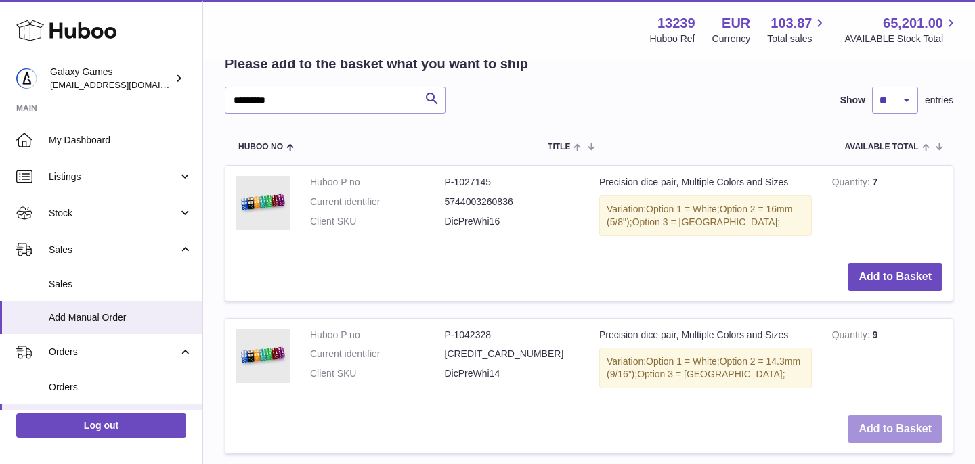
click at [856, 422] on button "Add to Basket" at bounding box center [895, 430] width 95 height 28
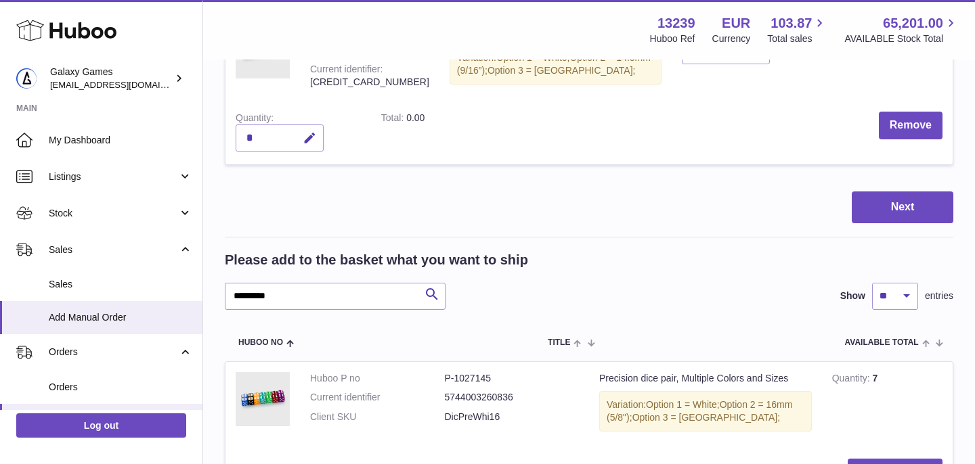
scroll to position [713, 0]
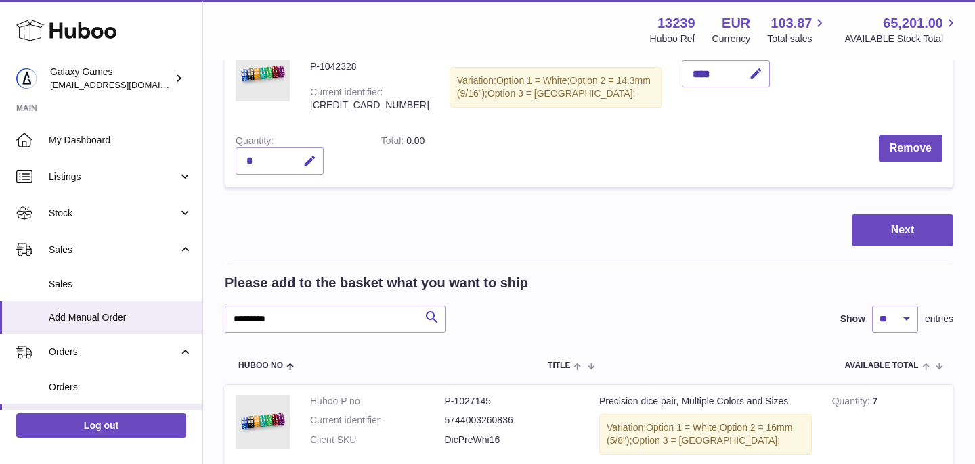
click at [324, 285] on div "Please add to the basket what you want to ship ********* Search Show ** ** ** *…" at bounding box center [589, 303] width 729 height 59
click at [320, 310] on input "*********" at bounding box center [335, 319] width 221 height 27
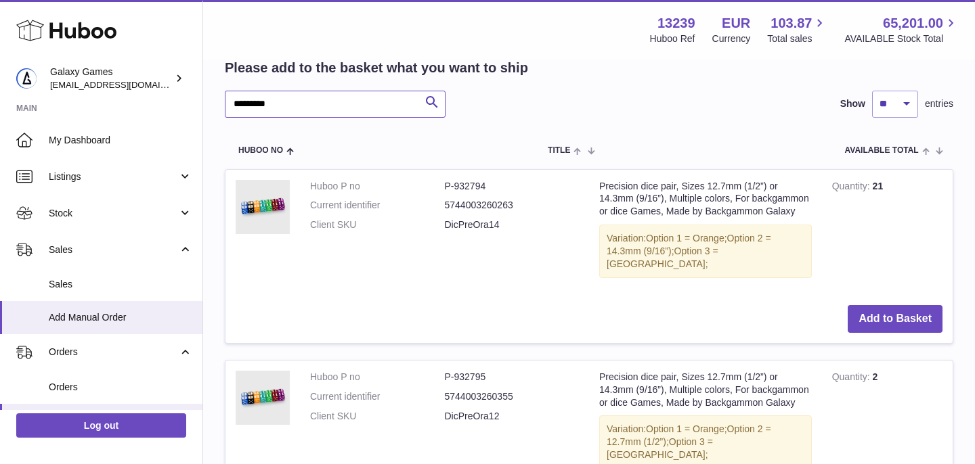
scroll to position [973, 0]
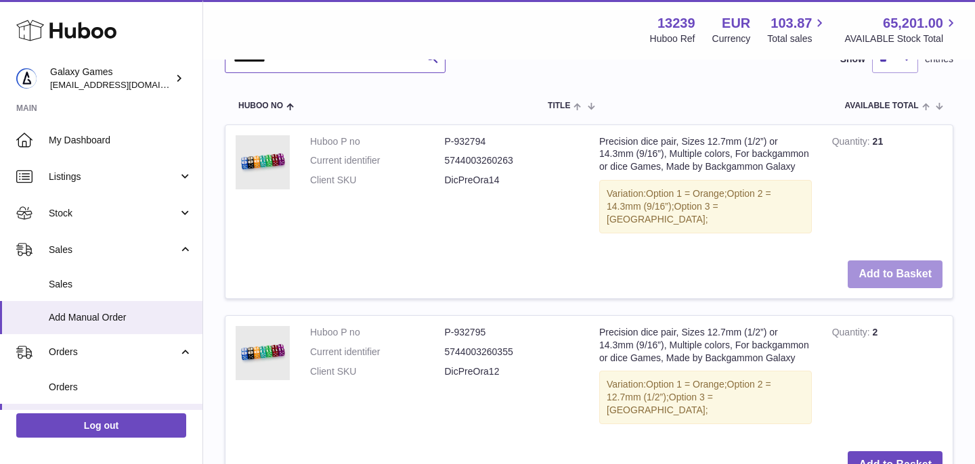
type input "*********"
click at [892, 261] on button "Add to Basket" at bounding box center [895, 275] width 95 height 28
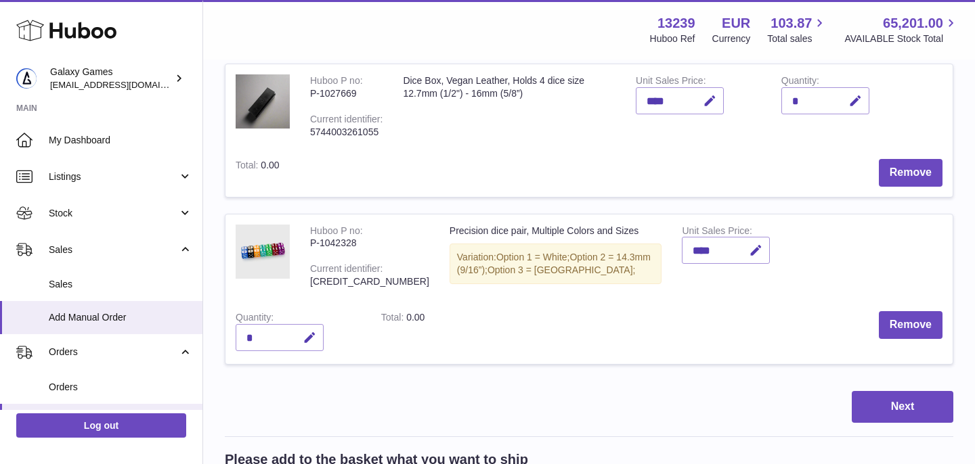
scroll to position [726, 0]
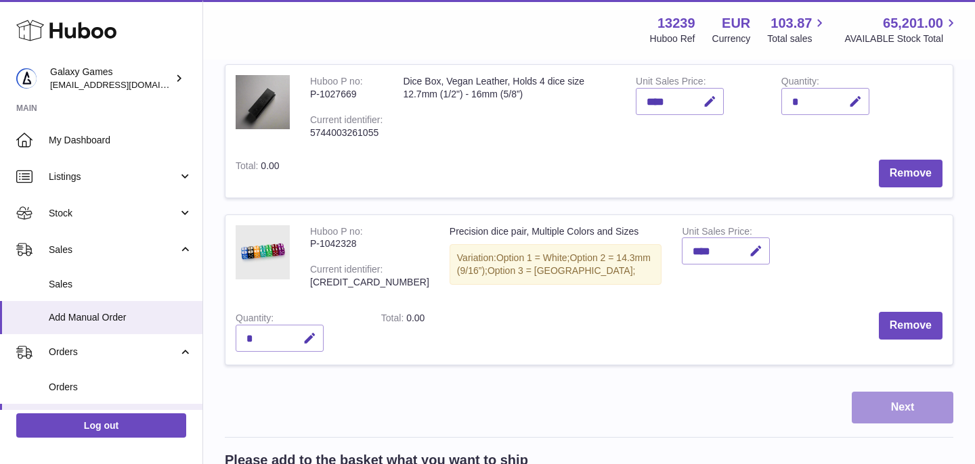
click at [886, 392] on button "Next" at bounding box center [903, 408] width 102 height 32
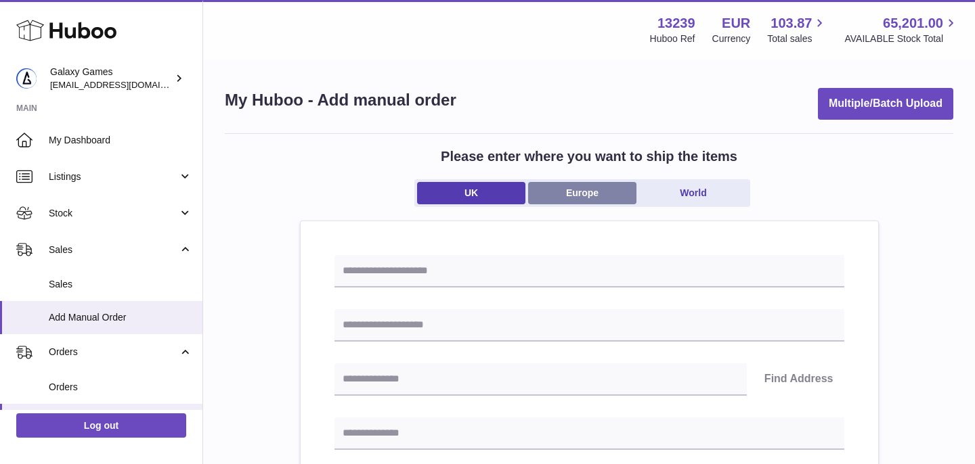
click at [587, 192] on link "Europe" at bounding box center [582, 193] width 108 height 22
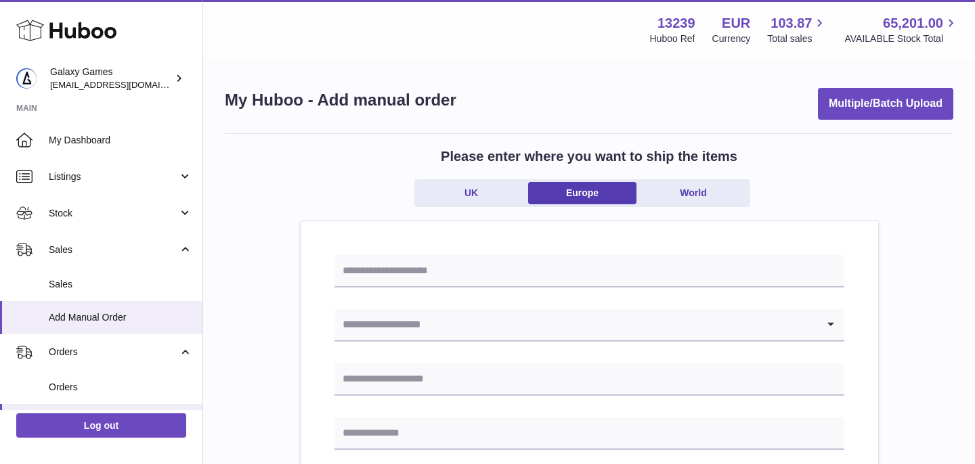
click at [477, 318] on input "Search for option" at bounding box center [575, 324] width 483 height 31
type input "*"
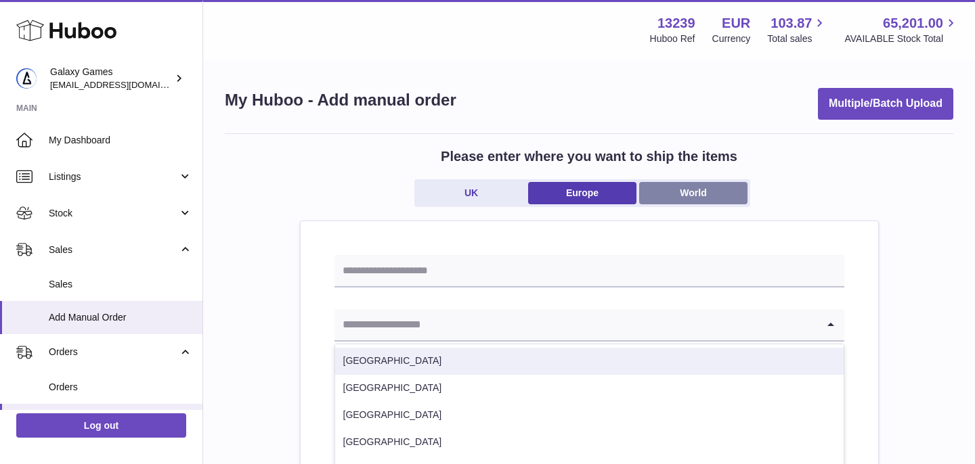
click at [699, 194] on link "World" at bounding box center [693, 193] width 108 height 22
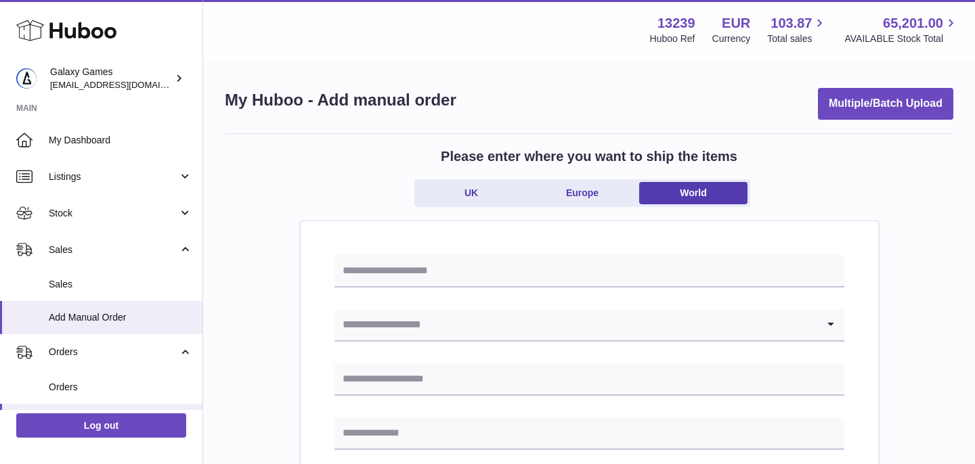
click at [416, 334] on input "Search for option" at bounding box center [575, 324] width 483 height 31
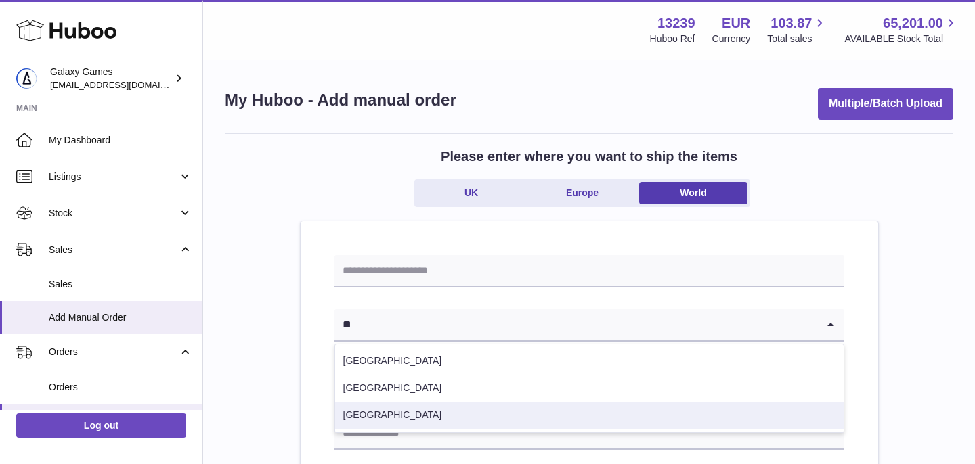
click at [422, 422] on li "[GEOGRAPHIC_DATA]" at bounding box center [589, 415] width 508 height 27
type input "**"
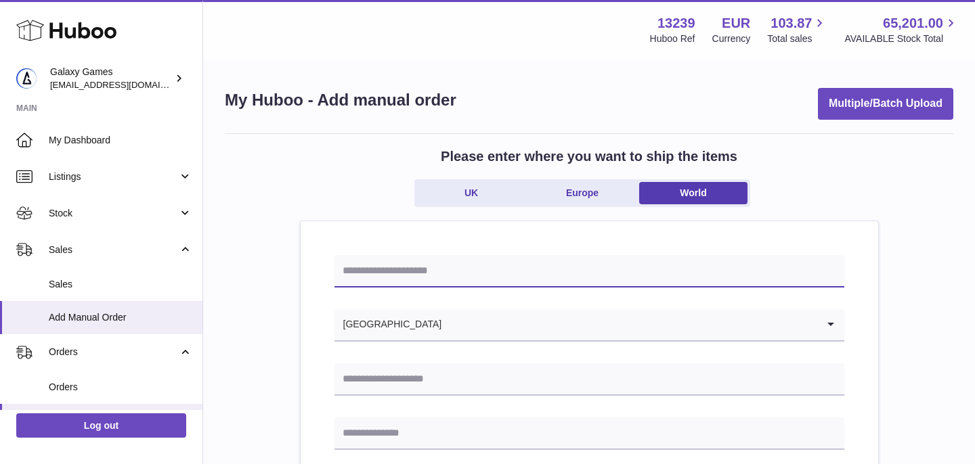
click at [410, 282] on input "text" at bounding box center [589, 271] width 510 height 32
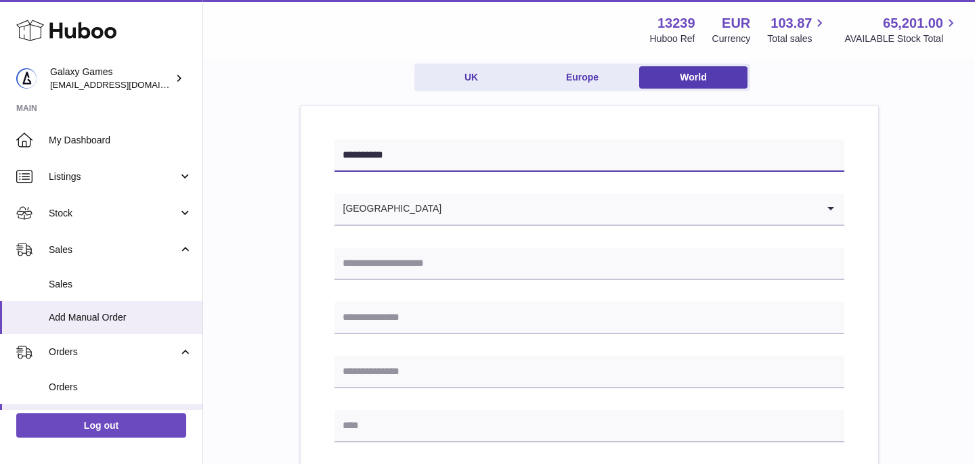
scroll to position [119, 0]
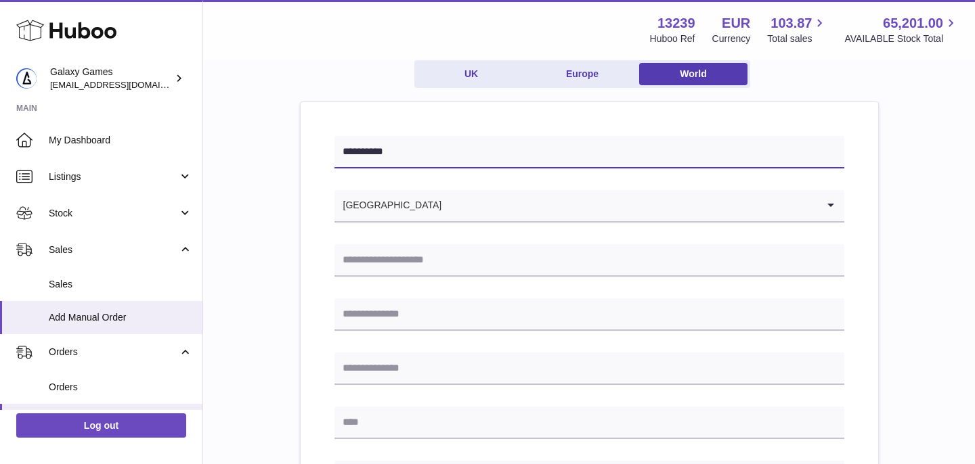
type input "**********"
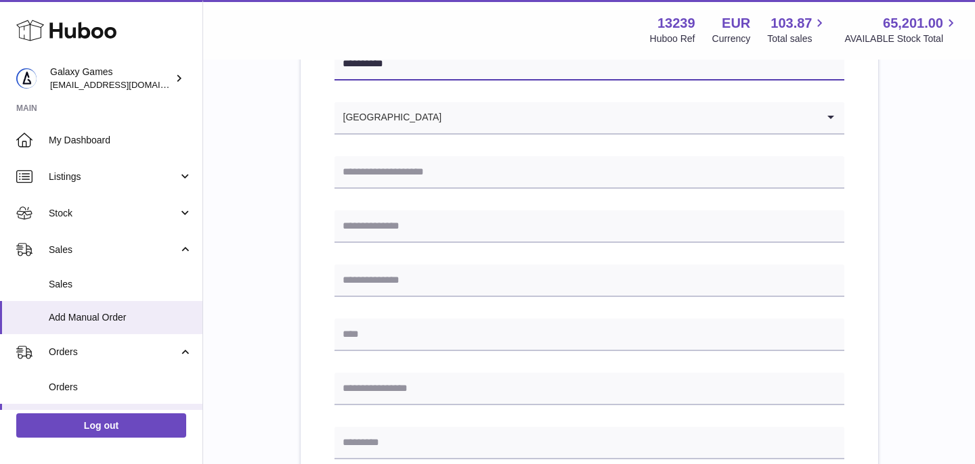
scroll to position [207, 0]
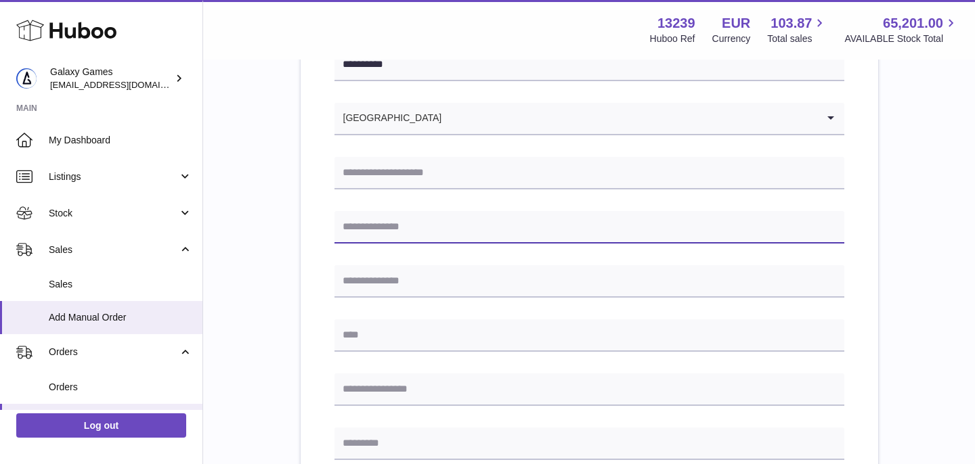
click at [356, 215] on input "text" at bounding box center [589, 227] width 510 height 32
paste input "**********"
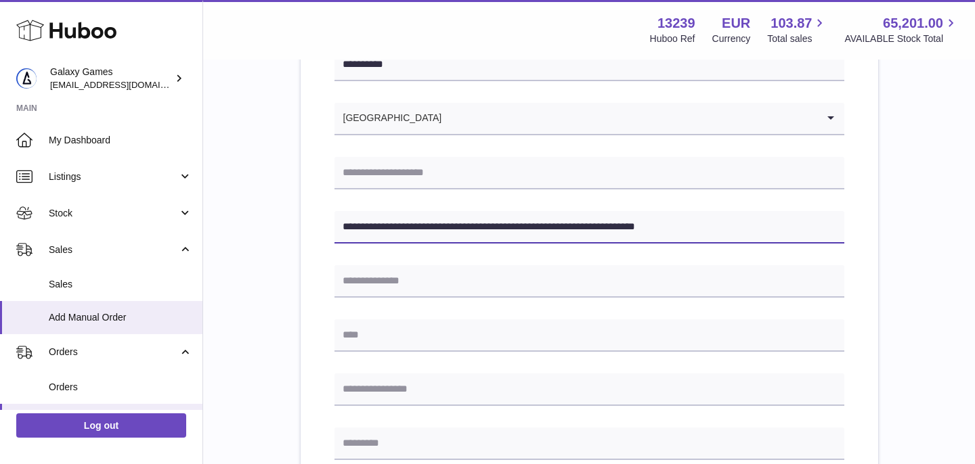
drag, startPoint x: 343, startPoint y: 224, endPoint x: 406, endPoint y: 225, distance: 63.7
click at [406, 225] on input "**********" at bounding box center [589, 227] width 510 height 32
type input "**********"
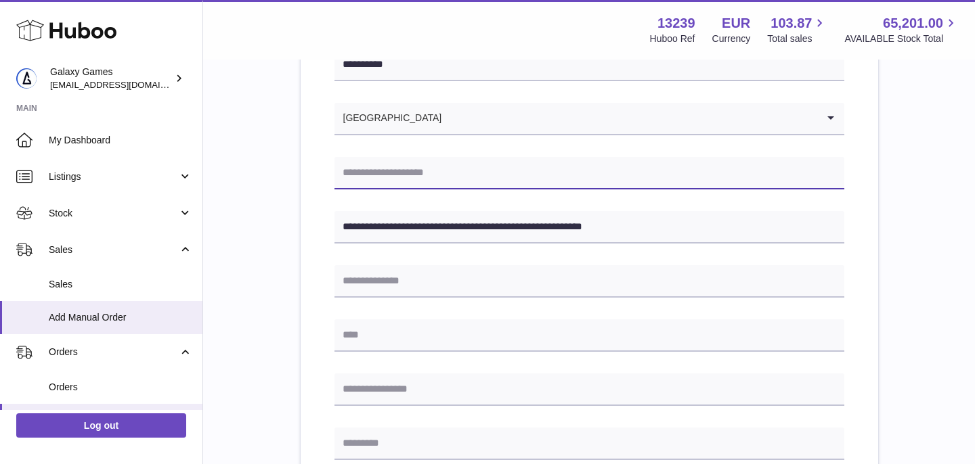
click at [395, 174] on input "text" at bounding box center [589, 173] width 510 height 32
paste input "**********"
type input "**********"
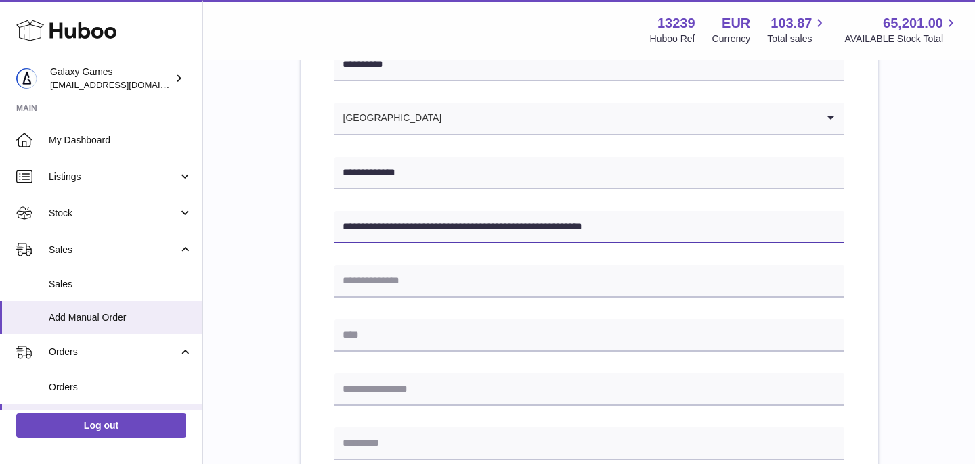
drag, startPoint x: 667, startPoint y: 231, endPoint x: 548, endPoint y: 230, distance: 118.5
click at [548, 230] on input "**********" at bounding box center [589, 227] width 510 height 32
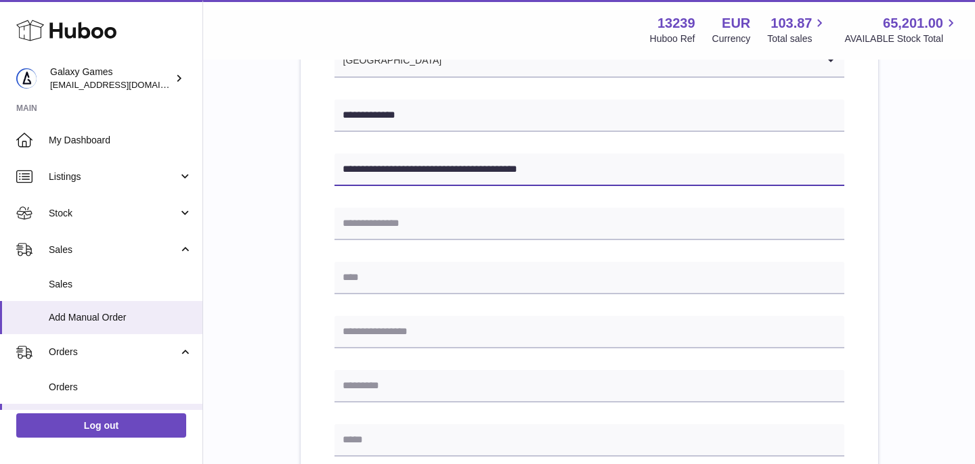
scroll to position [281, 0]
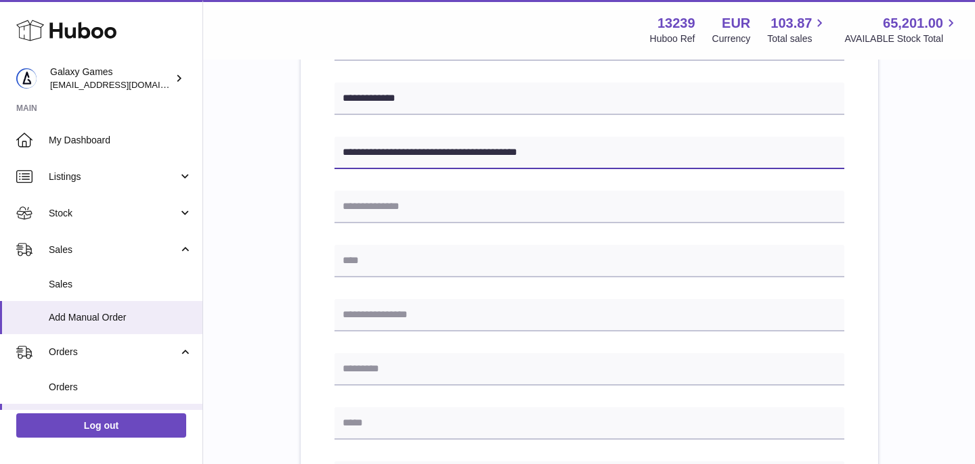
type input "**********"
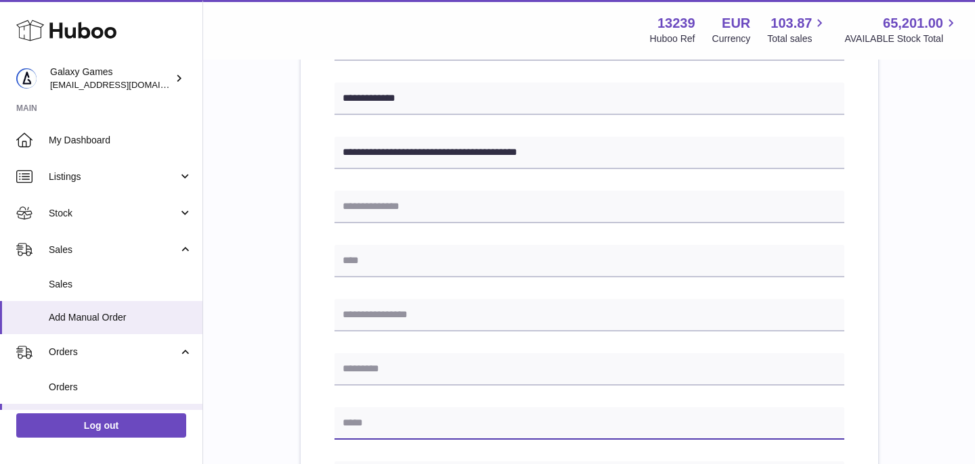
click at [372, 424] on input "text" at bounding box center [589, 424] width 510 height 32
paste input "**********"
type input "**********"
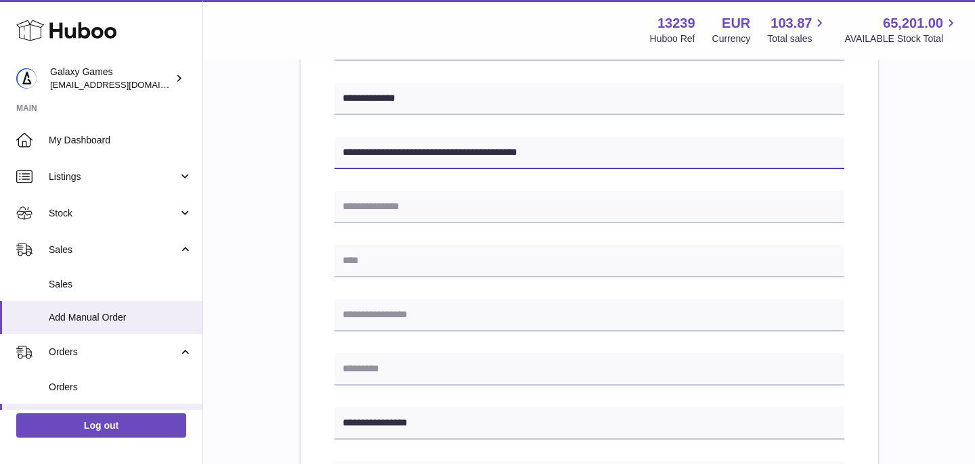
drag, startPoint x: 491, startPoint y: 150, endPoint x: 583, endPoint y: 153, distance: 92.1
click at [583, 153] on input "**********" at bounding box center [589, 153] width 510 height 32
click at [475, 152] on input "**********" at bounding box center [589, 153] width 510 height 32
type input "**********"
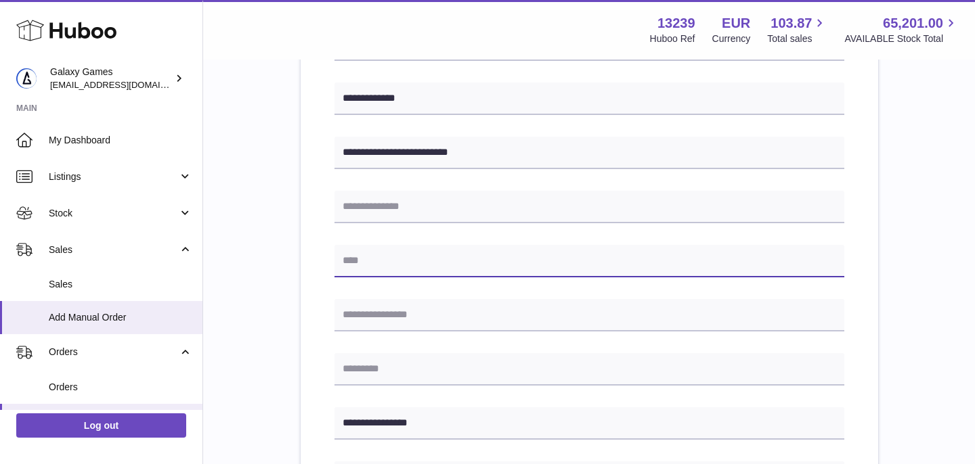
click at [388, 267] on input "text" at bounding box center [589, 261] width 510 height 32
paste input "****"
type input "****"
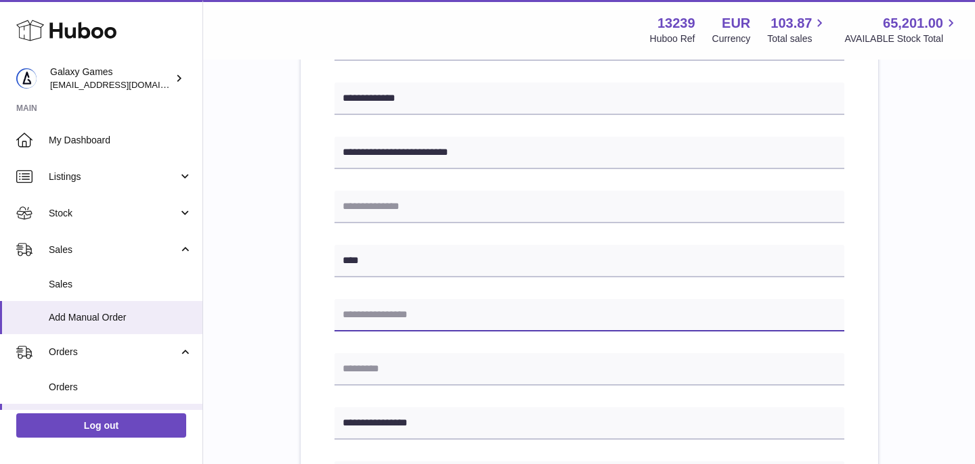
click at [371, 316] on input "text" at bounding box center [589, 315] width 510 height 32
paste input "****"
type input "****"
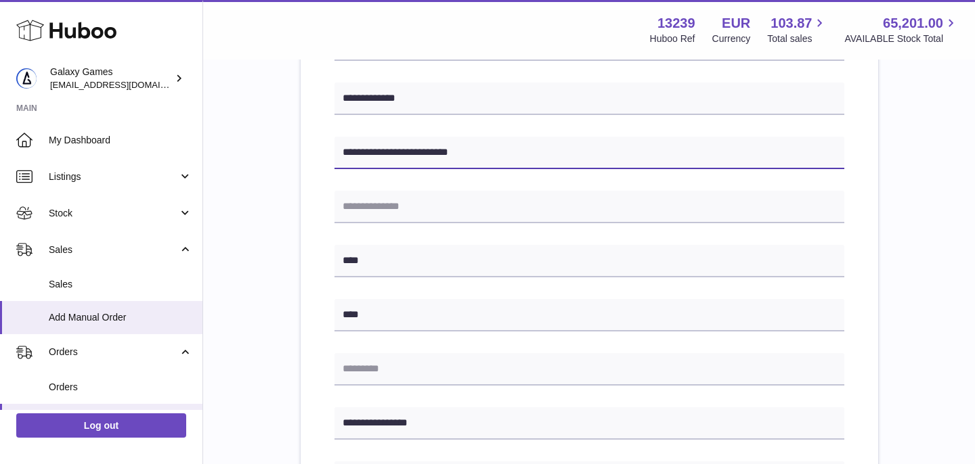
drag, startPoint x: 442, startPoint y: 154, endPoint x: 483, endPoint y: 154, distance: 40.6
click at [483, 154] on input "**********" at bounding box center [589, 153] width 510 height 32
type input "**********"
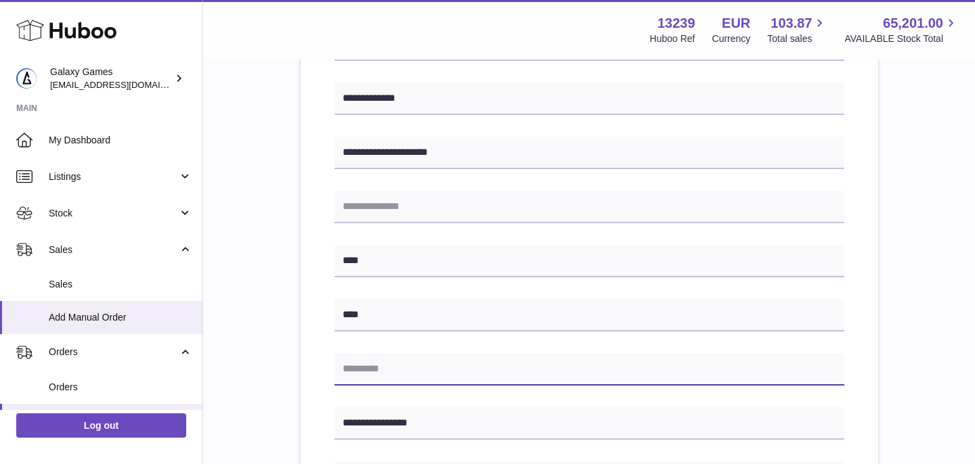
click at [400, 375] on input "text" at bounding box center [589, 369] width 510 height 32
paste input "****"
type input "****"
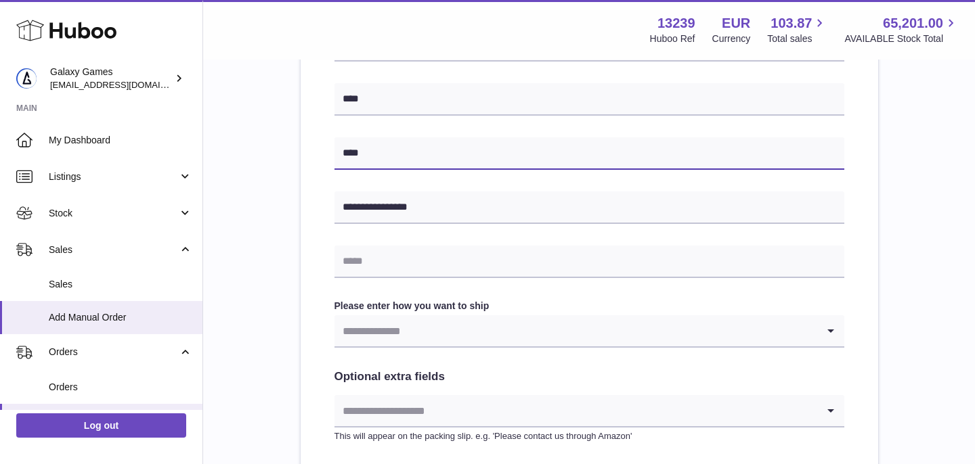
scroll to position [496, 0]
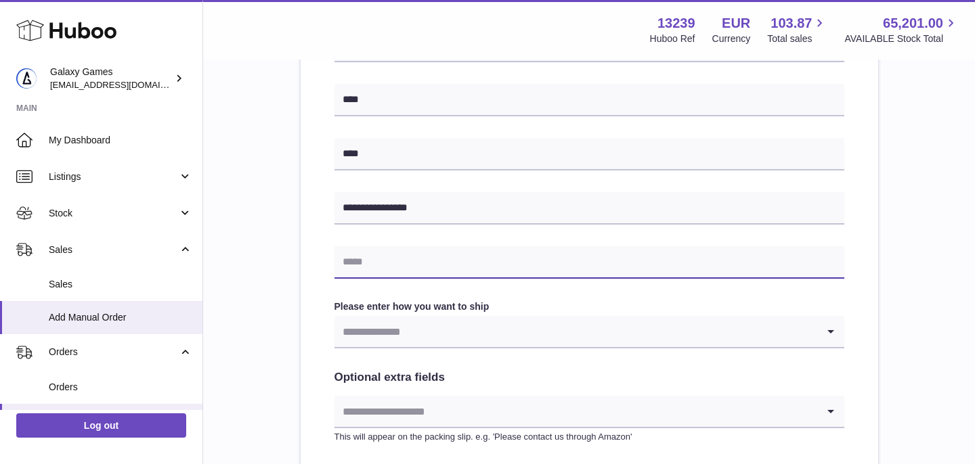
click at [425, 271] on input "text" at bounding box center [589, 262] width 510 height 32
paste input "**********"
type input "**********"
click at [380, 322] on input "Search for option" at bounding box center [575, 331] width 483 height 31
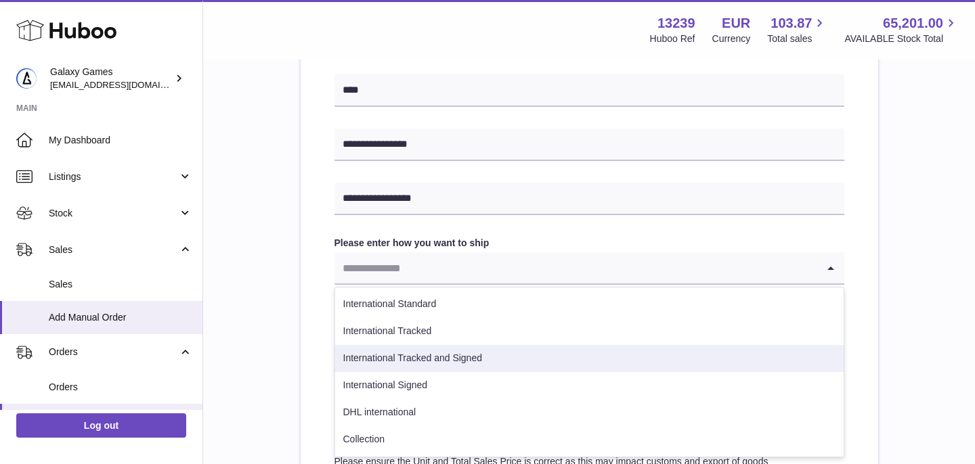
scroll to position [569, 0]
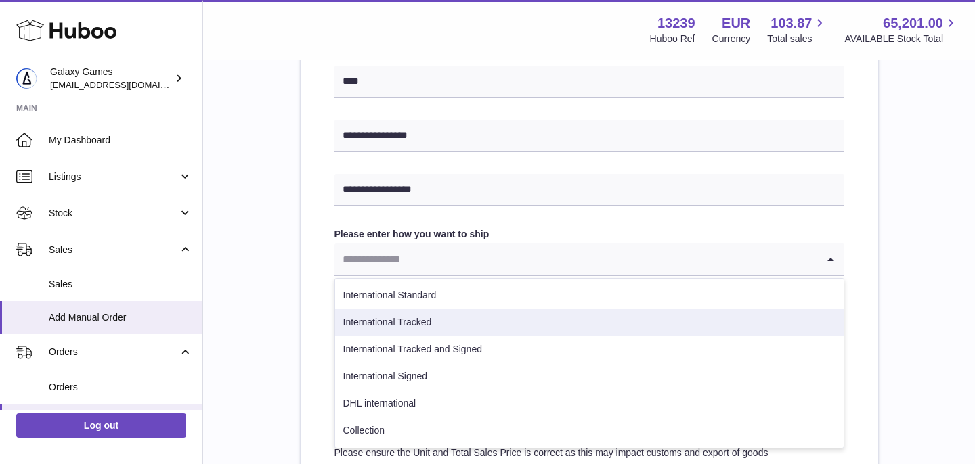
click at [386, 323] on li "International Tracked" at bounding box center [589, 322] width 508 height 27
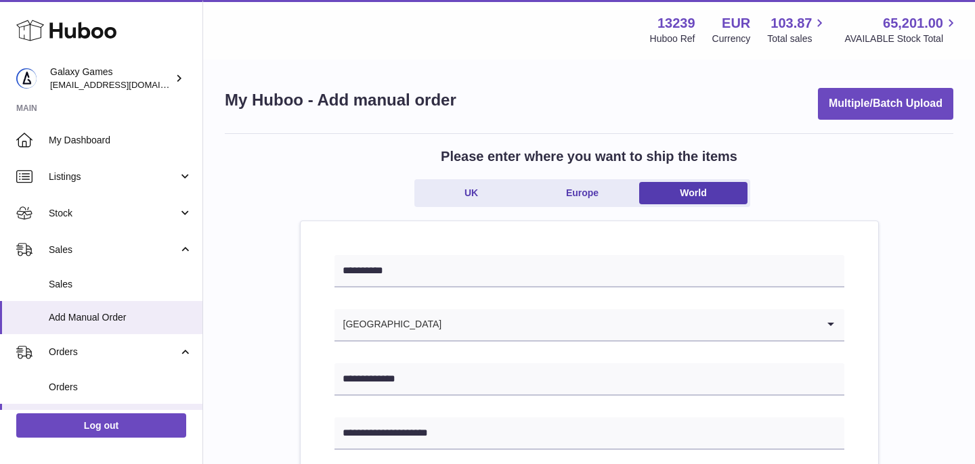
scroll to position [1, 0]
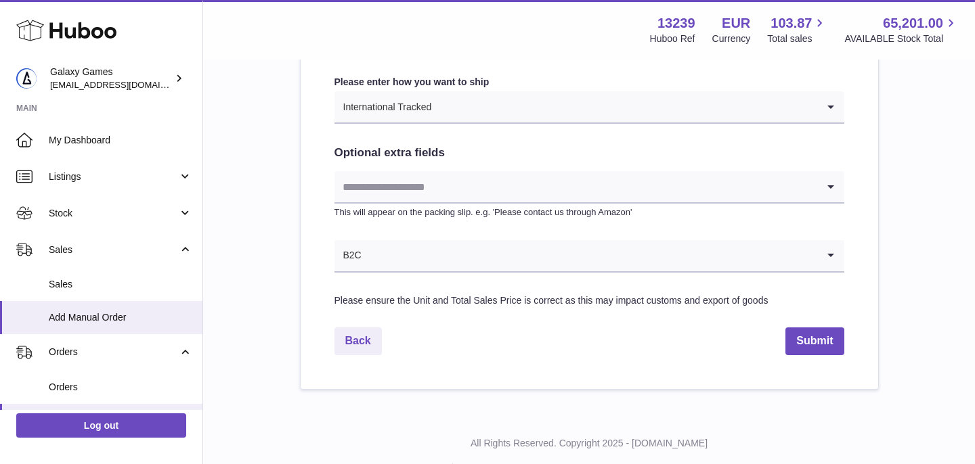
scroll to position [733, 0]
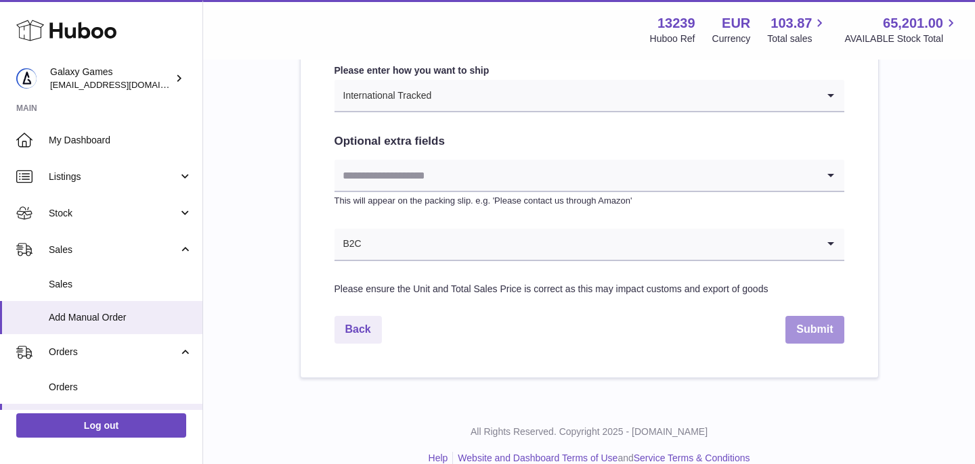
click at [819, 341] on button "Submit" at bounding box center [814, 330] width 58 height 28
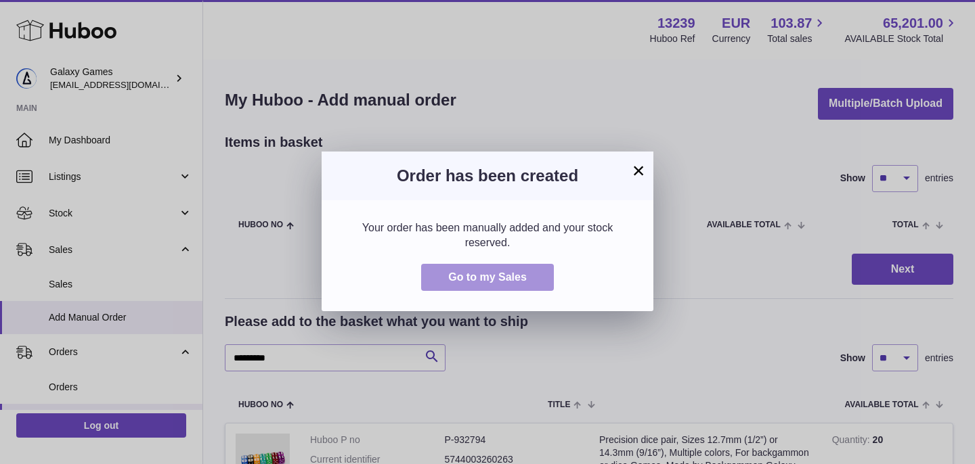
click at [496, 276] on span "Go to my Sales" at bounding box center [487, 278] width 79 height 12
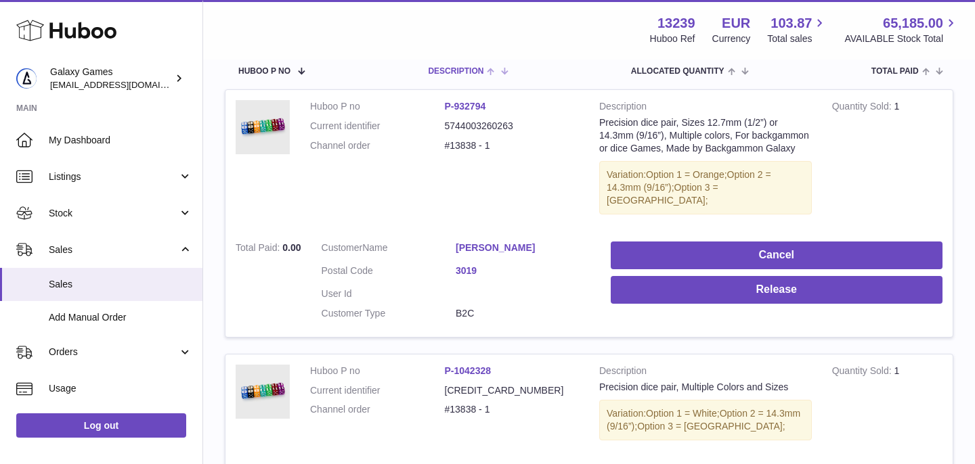
scroll to position [231, 0]
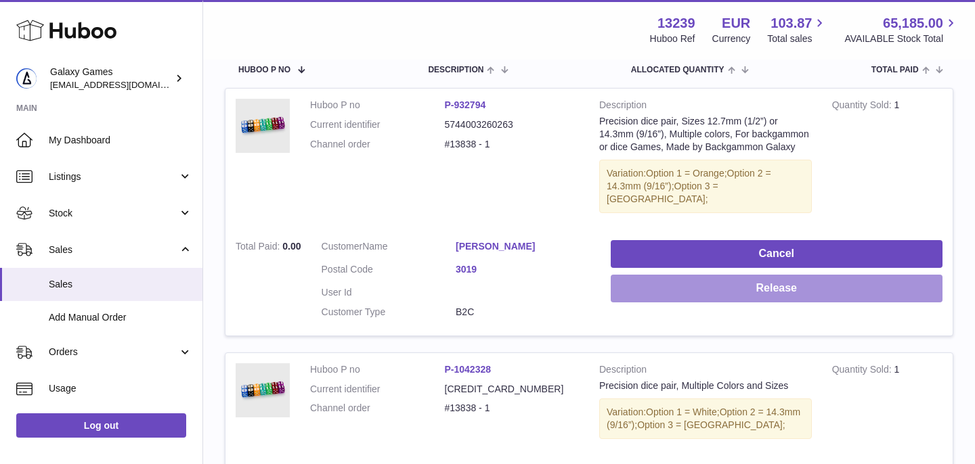
click at [729, 280] on button "Release" at bounding box center [777, 289] width 332 height 28
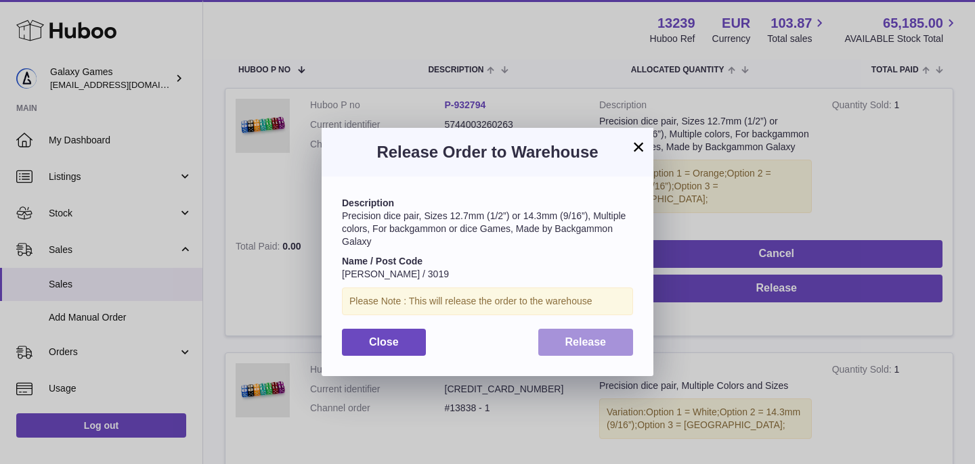
click at [608, 343] on button "Release" at bounding box center [585, 343] width 95 height 28
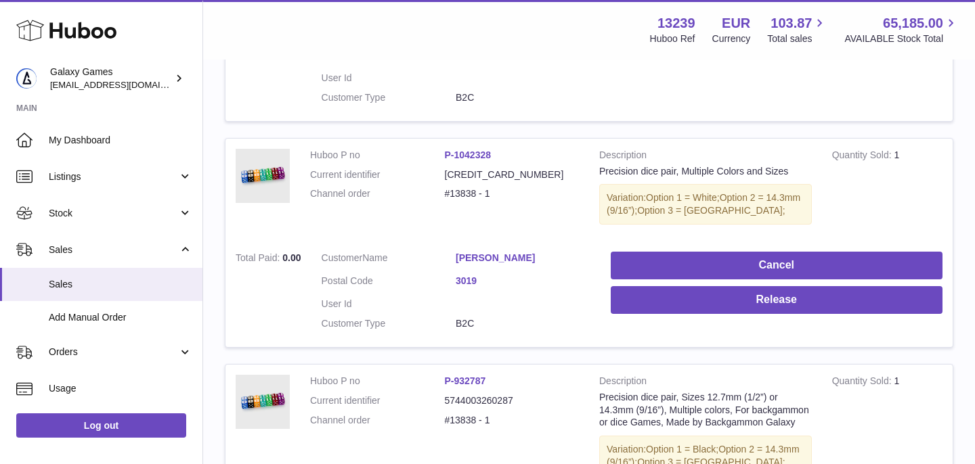
scroll to position [444, 0]
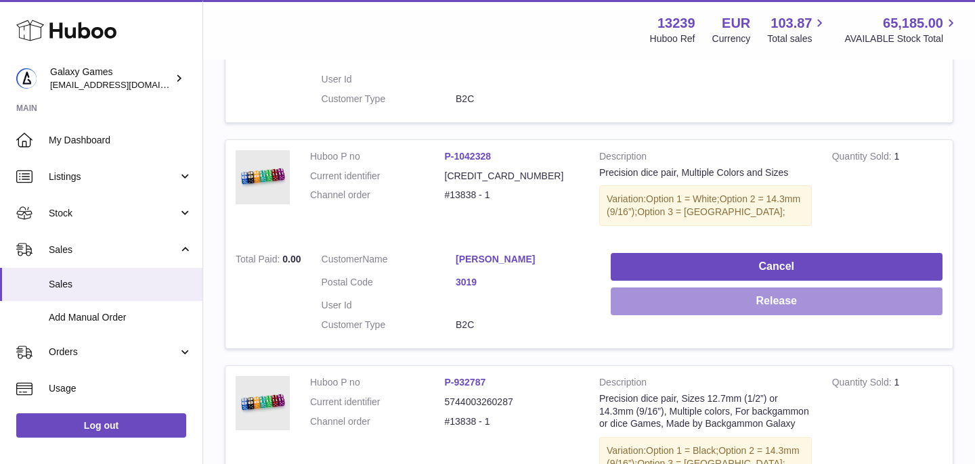
click at [687, 291] on button "Release" at bounding box center [777, 302] width 332 height 28
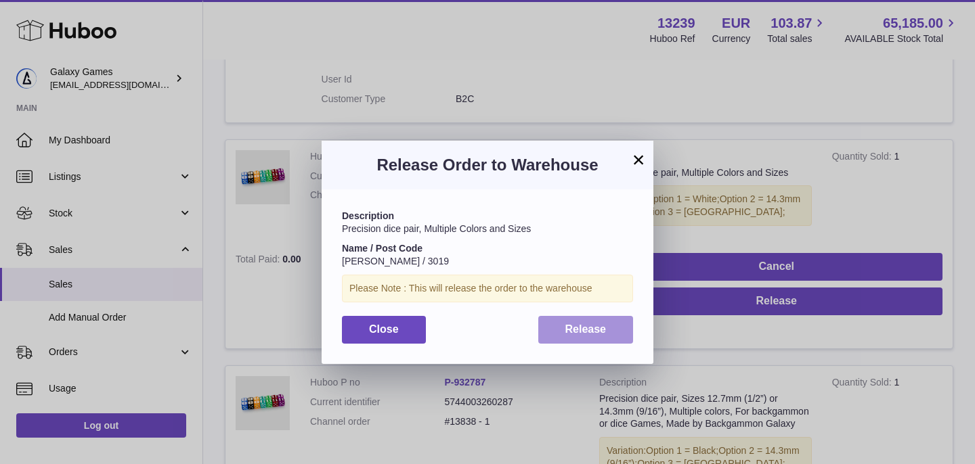
click at [615, 332] on button "Release" at bounding box center [585, 330] width 95 height 28
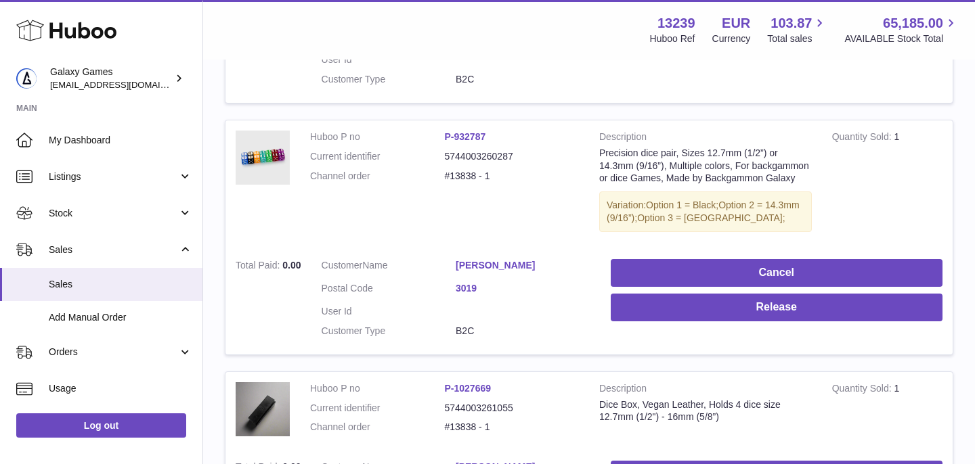
scroll to position [691, 0]
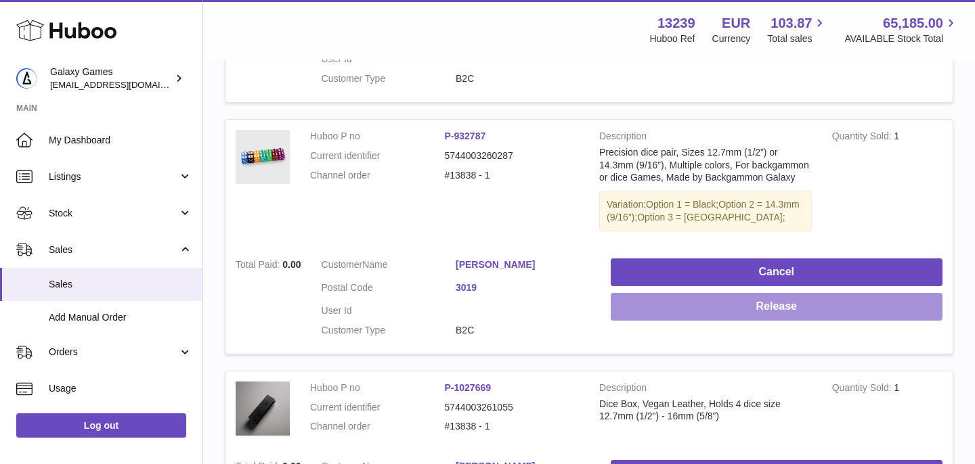
click at [711, 298] on button "Release" at bounding box center [777, 307] width 332 height 28
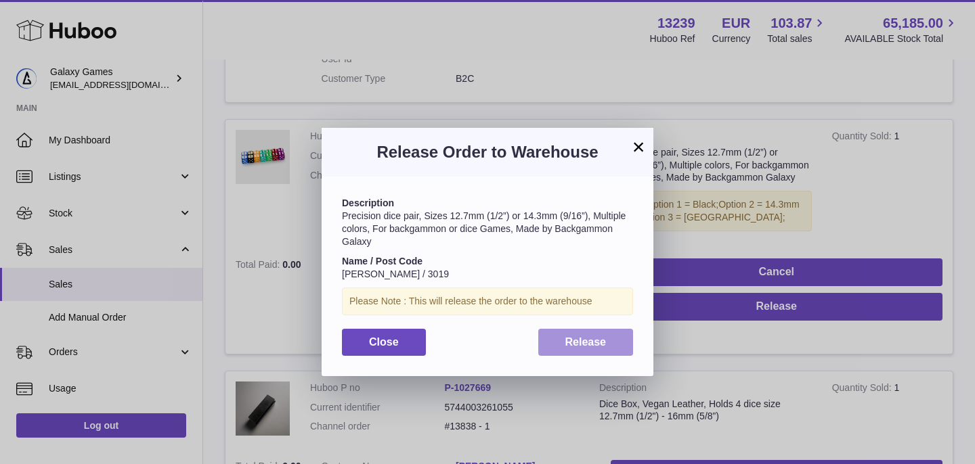
click at [578, 347] on span "Release" at bounding box center [585, 342] width 41 height 12
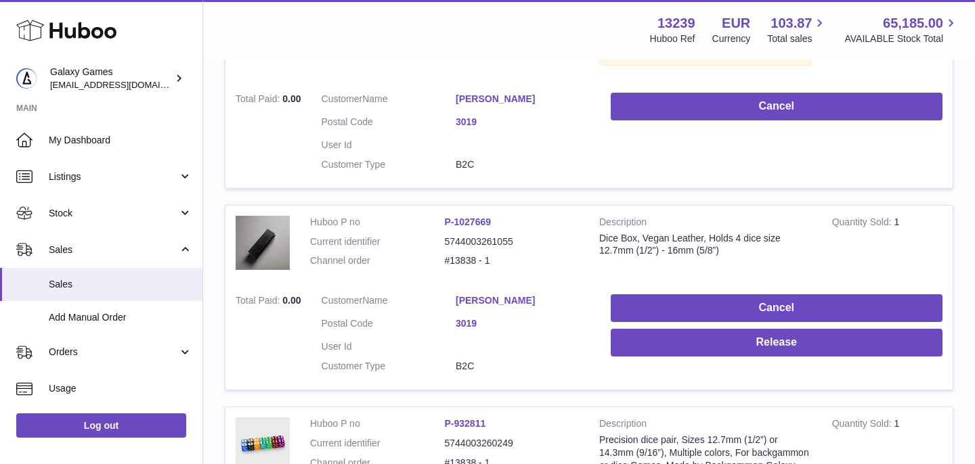
scroll to position [889, 0]
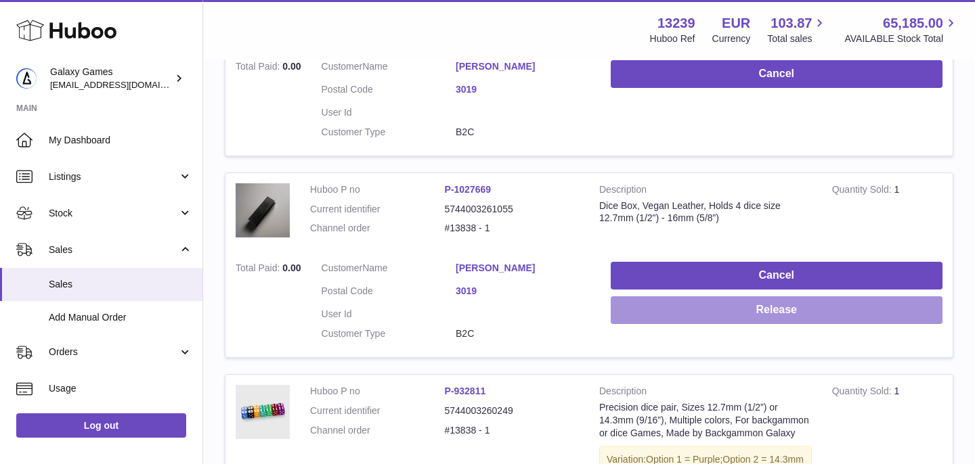
click at [699, 301] on button "Release" at bounding box center [777, 311] width 332 height 28
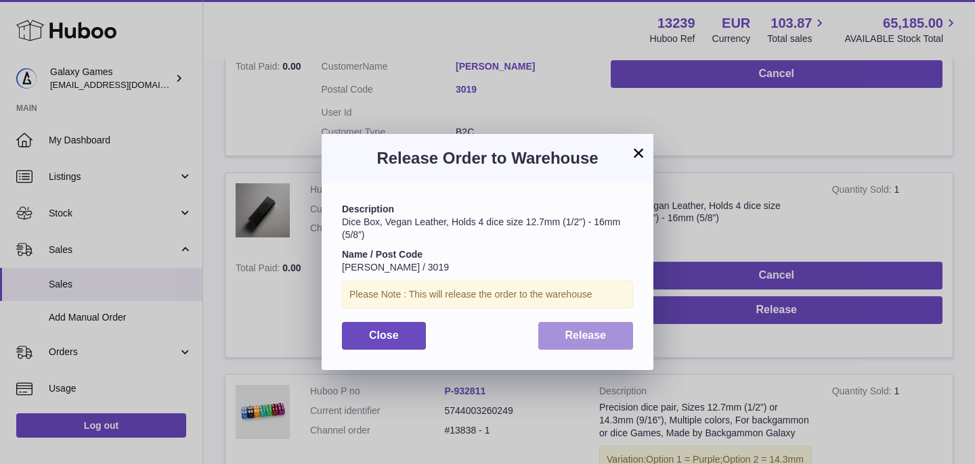
click at [599, 342] on button "Release" at bounding box center [585, 336] width 95 height 28
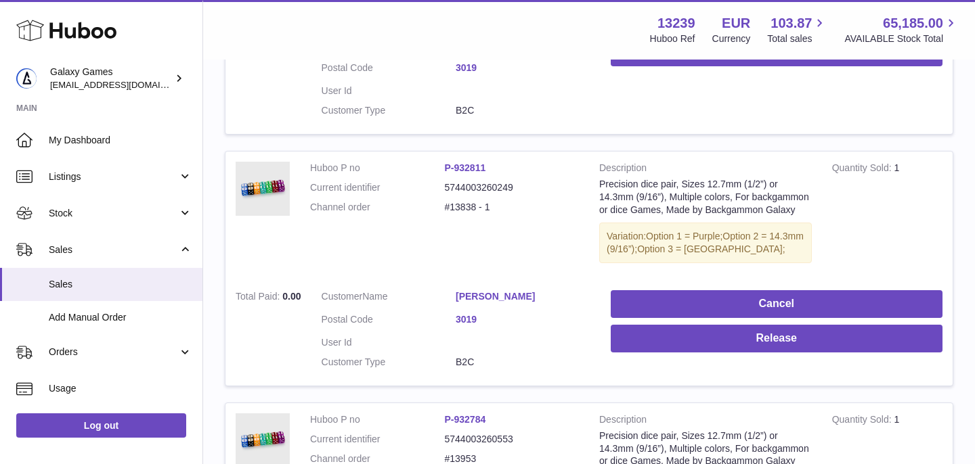
scroll to position [1112, 0]
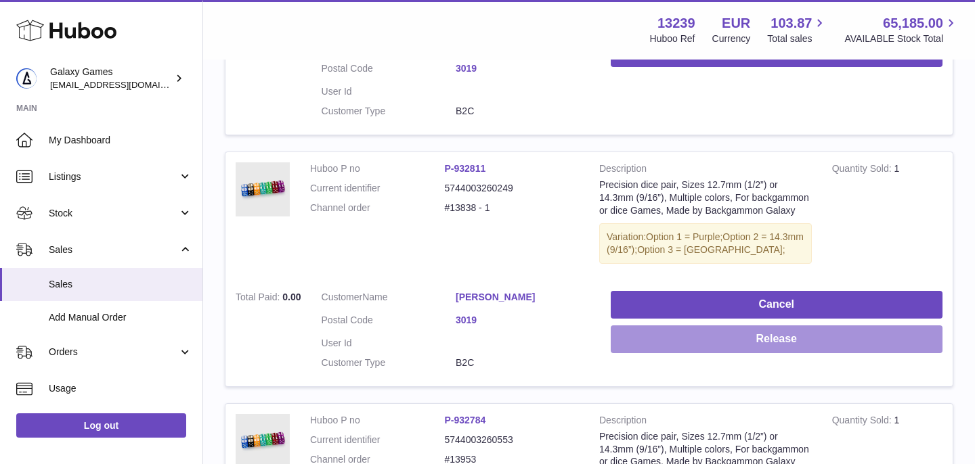
click at [689, 326] on button "Release" at bounding box center [777, 340] width 332 height 28
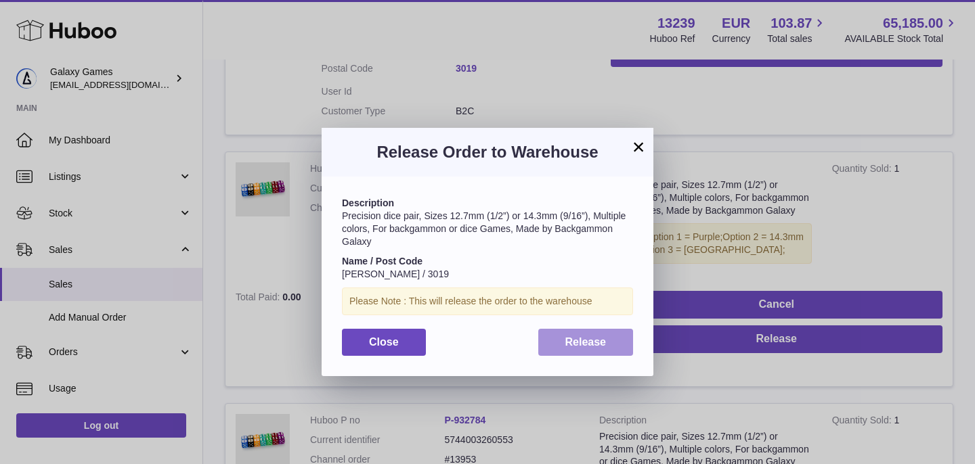
click at [564, 351] on button "Release" at bounding box center [585, 343] width 95 height 28
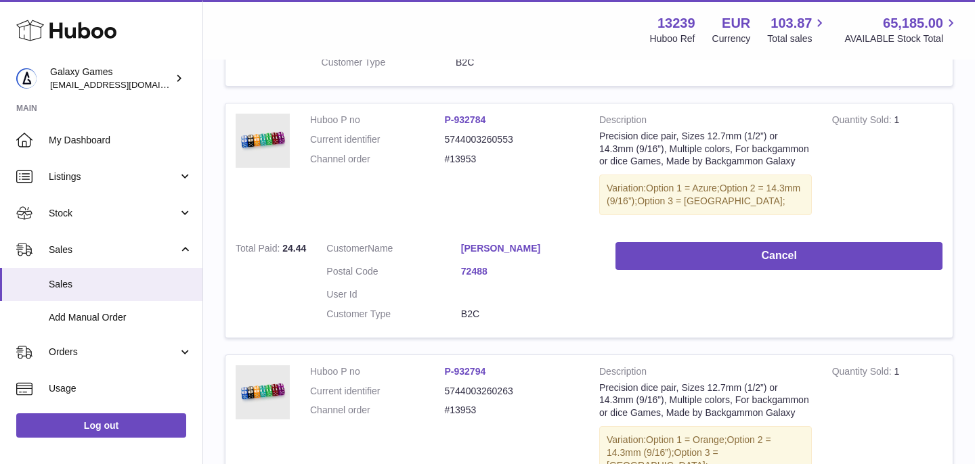
scroll to position [1412, 0]
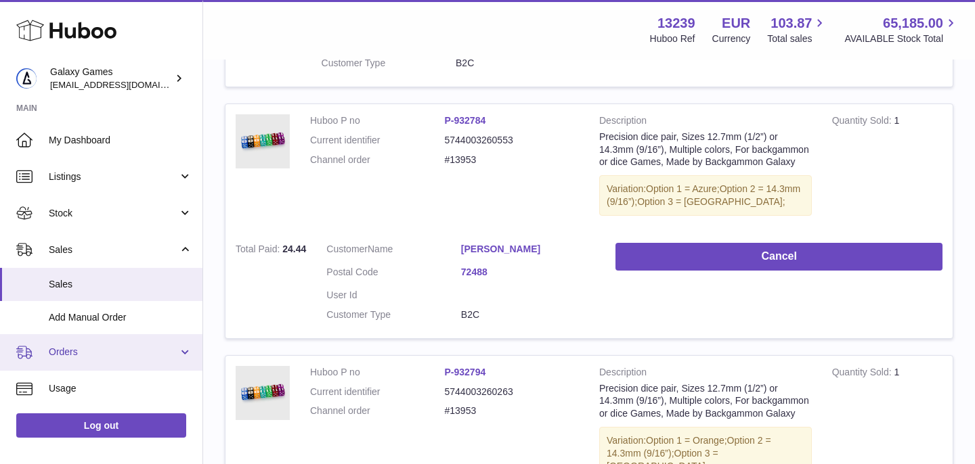
click at [85, 365] on link "Orders" at bounding box center [101, 352] width 202 height 37
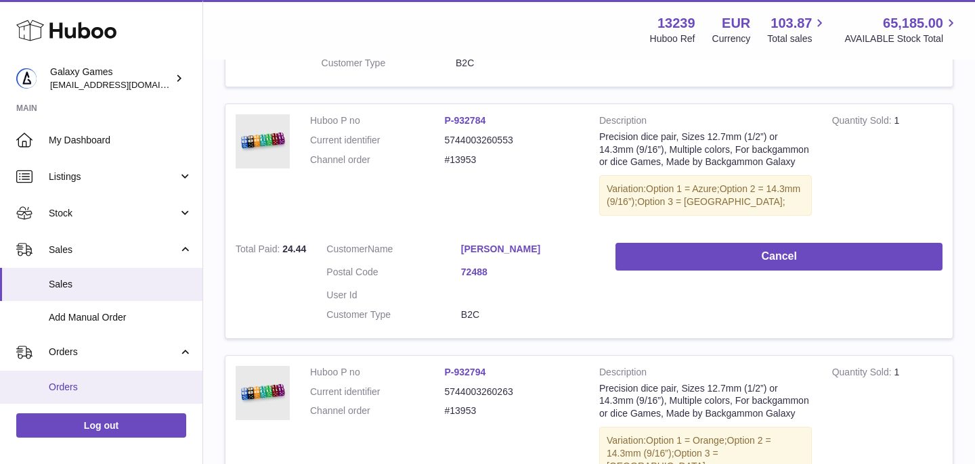
click at [95, 389] on span "Orders" at bounding box center [121, 387] width 144 height 13
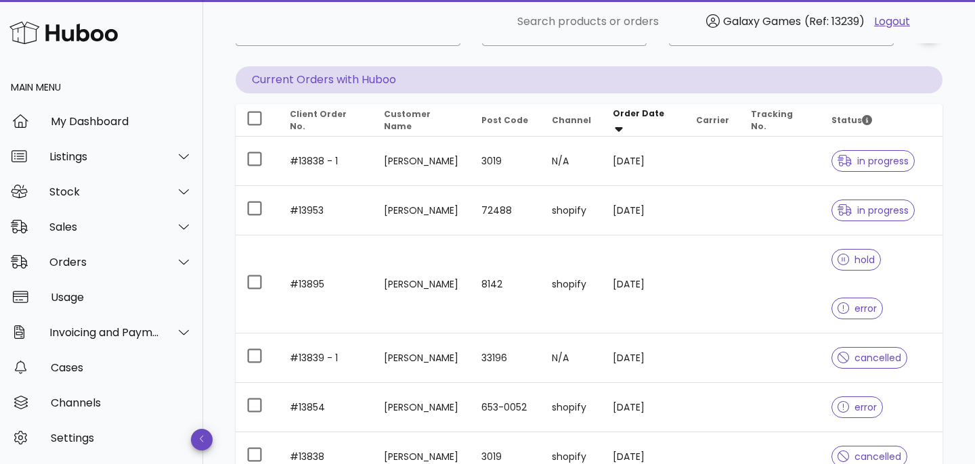
scroll to position [121, 0]
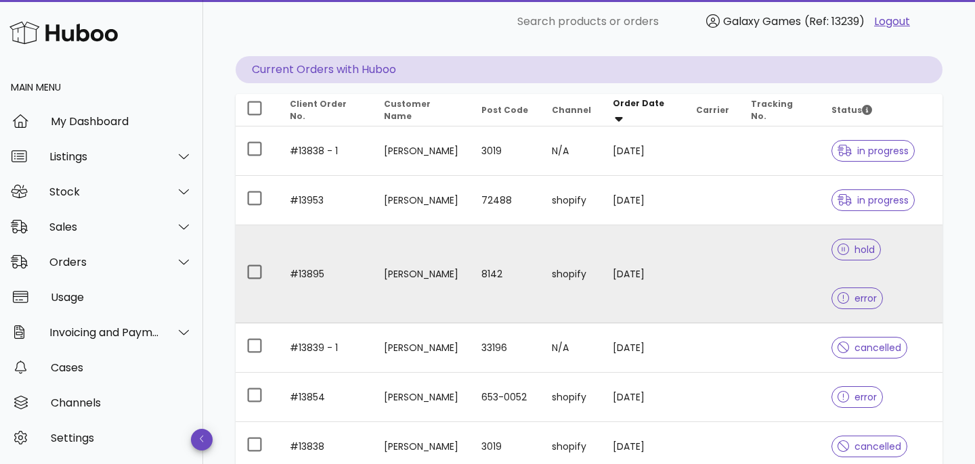
click at [313, 251] on td "#13895" at bounding box center [326, 274] width 94 height 98
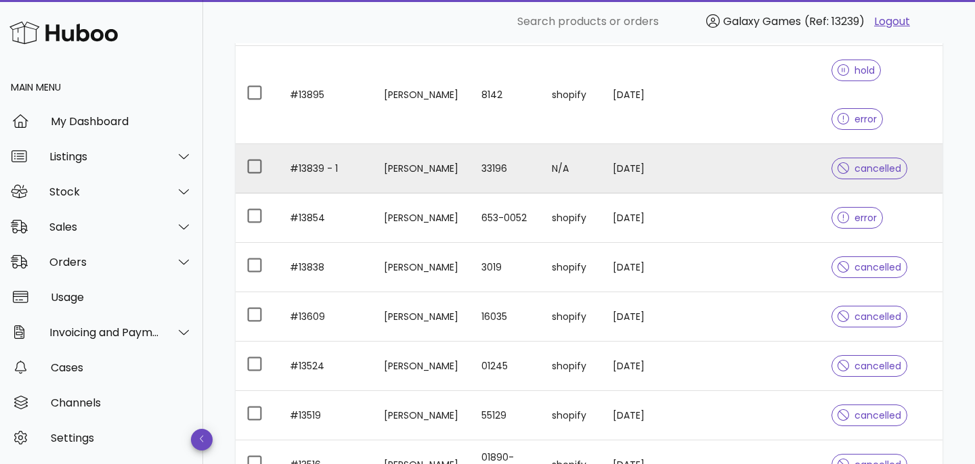
scroll to position [309, 0]
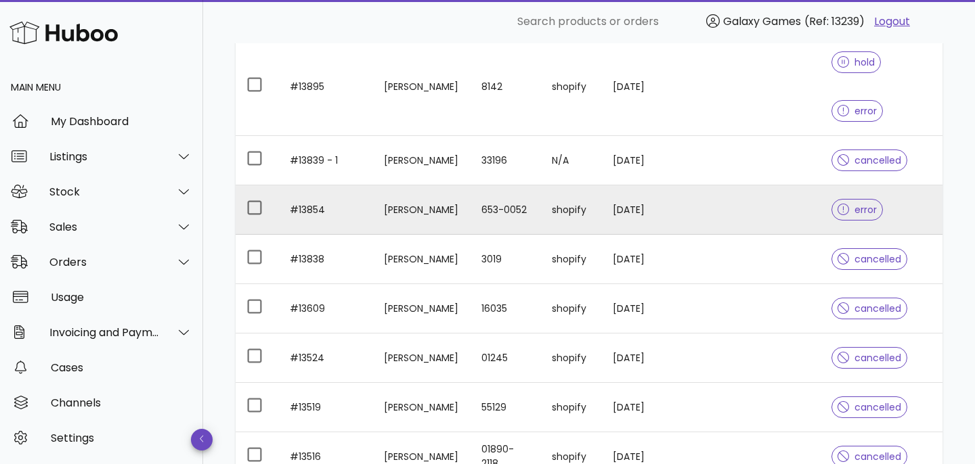
click at [312, 186] on td "#13854" at bounding box center [326, 210] width 94 height 49
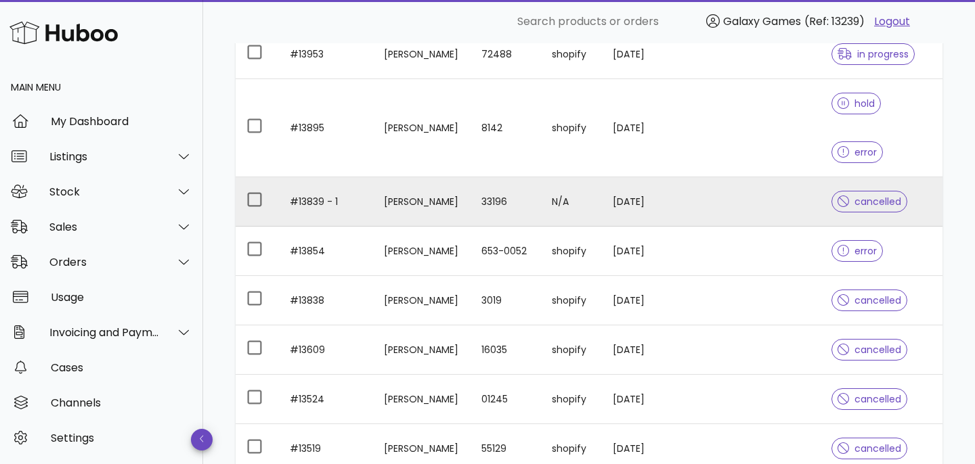
scroll to position [272, 0]
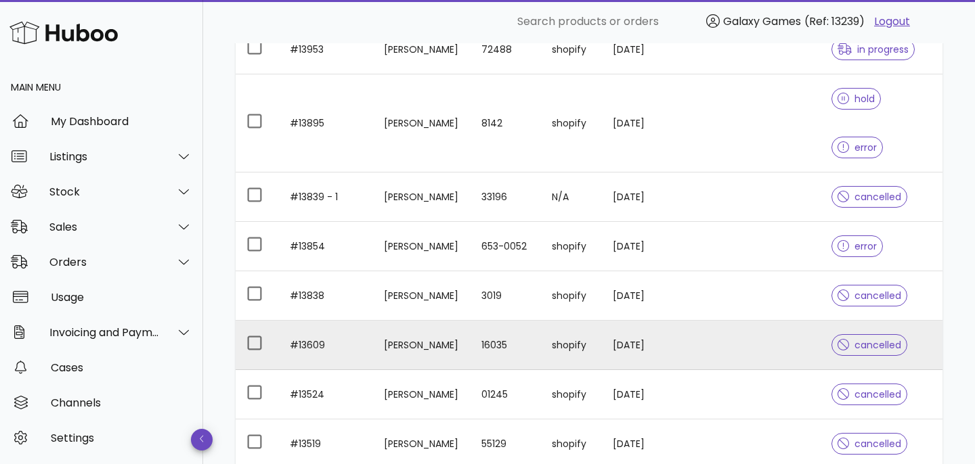
click at [315, 321] on td "#13609" at bounding box center [326, 345] width 94 height 49
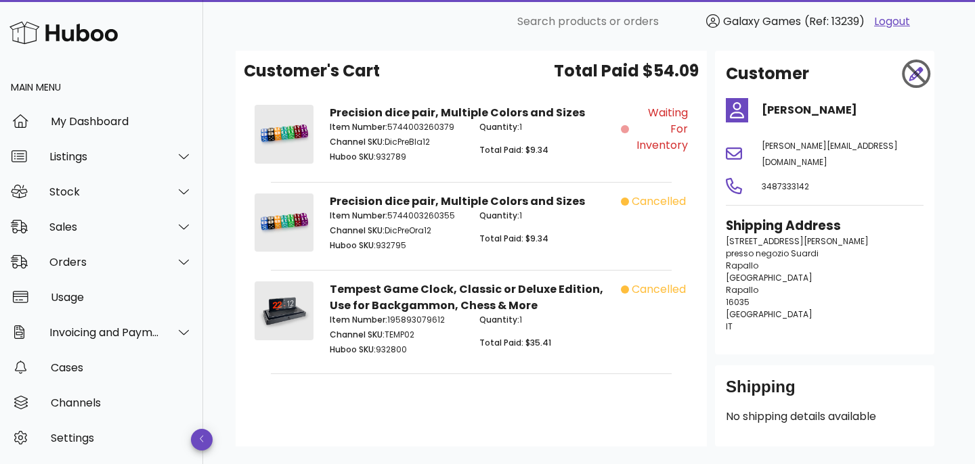
scroll to position [52, 0]
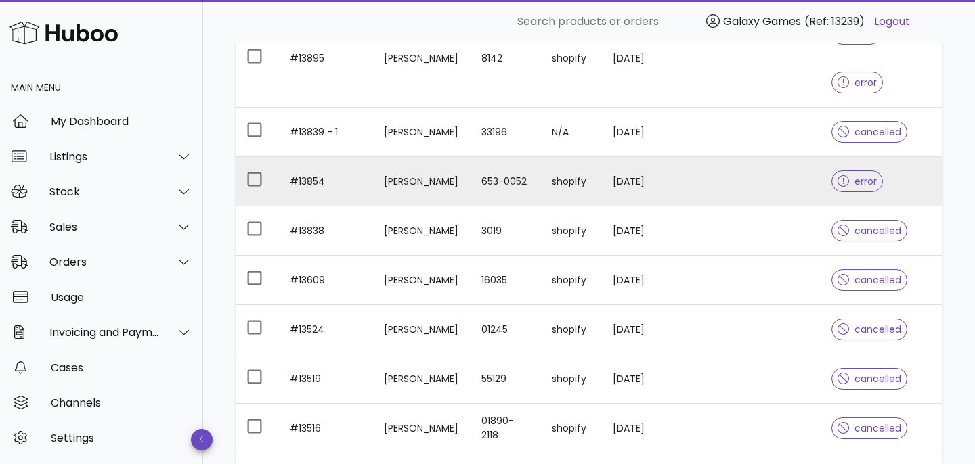
scroll to position [338, 0]
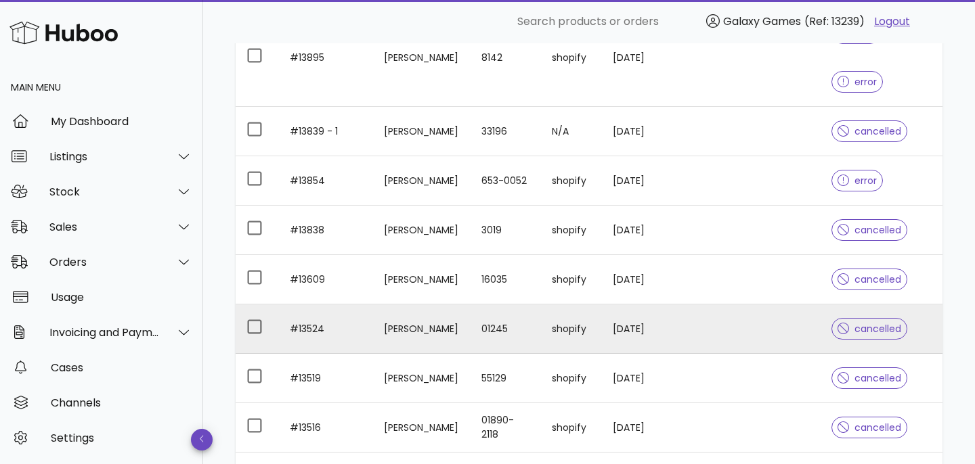
click at [313, 305] on td "#13524" at bounding box center [326, 329] width 94 height 49
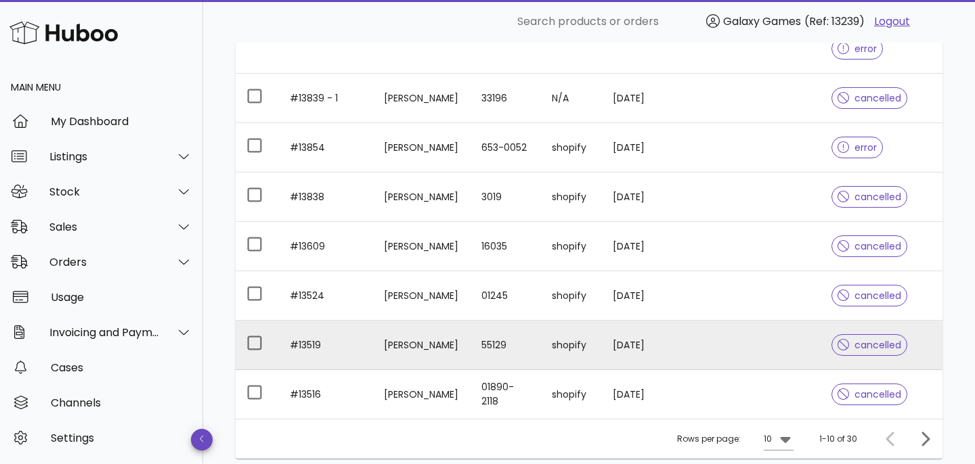
scroll to position [388, 0]
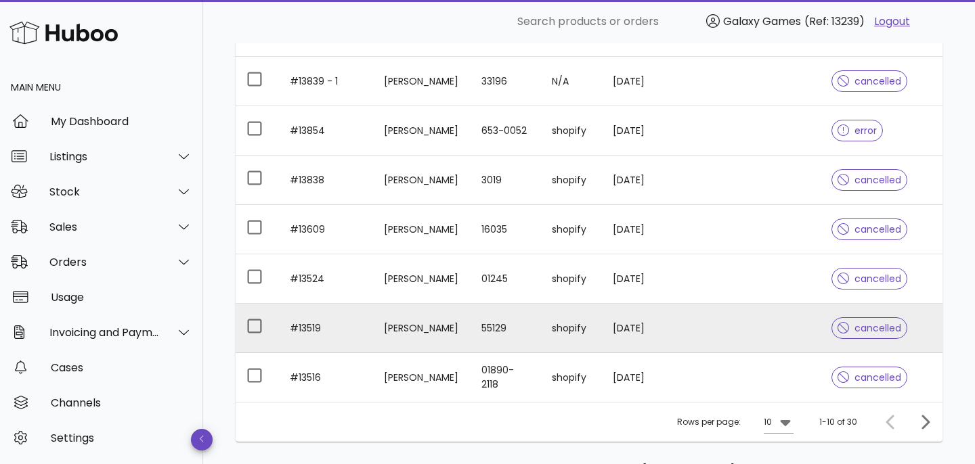
click at [312, 304] on td "#13519" at bounding box center [326, 328] width 94 height 49
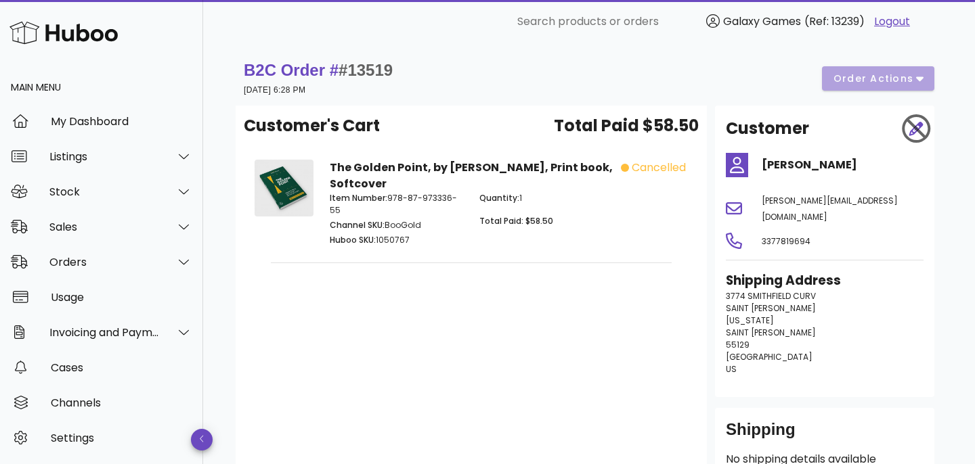
scroll to position [7, 0]
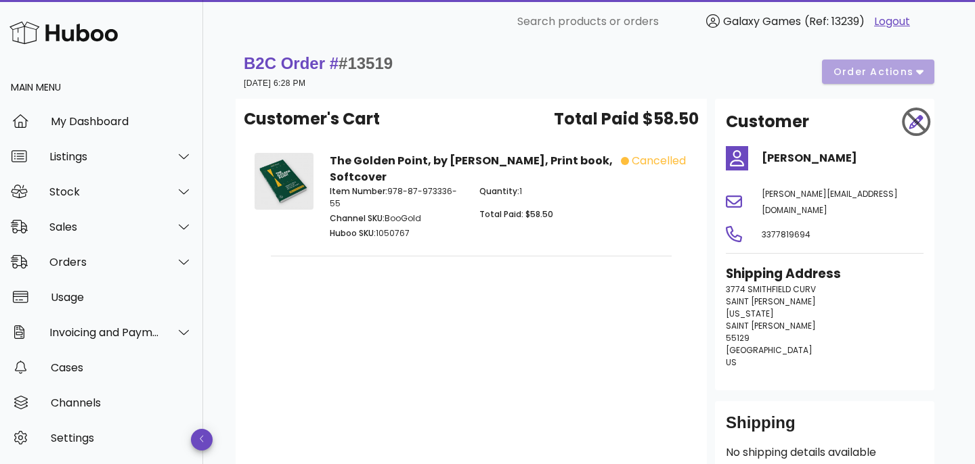
scroll to position [388, 0]
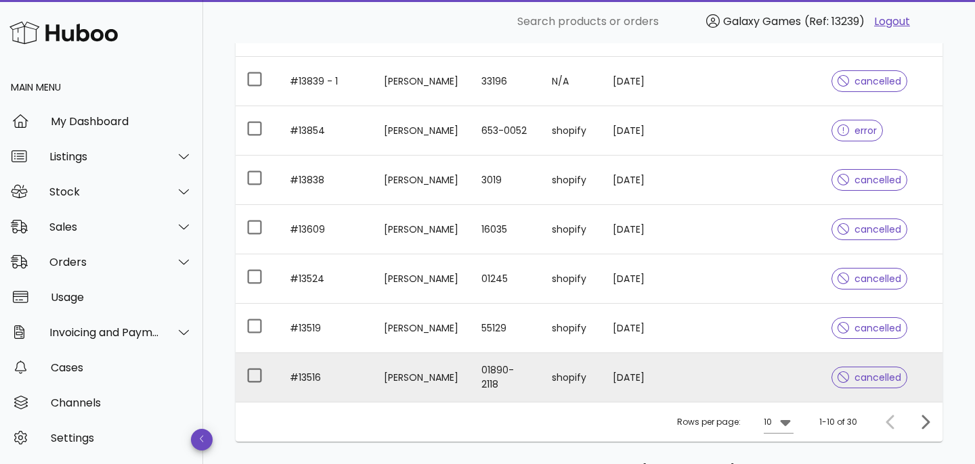
click at [312, 353] on td "#13516" at bounding box center [326, 377] width 94 height 49
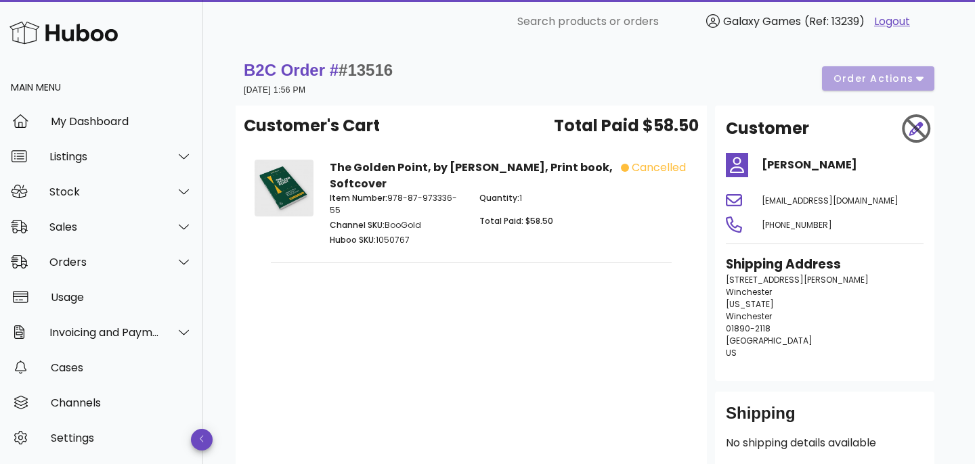
scroll to position [388, 0]
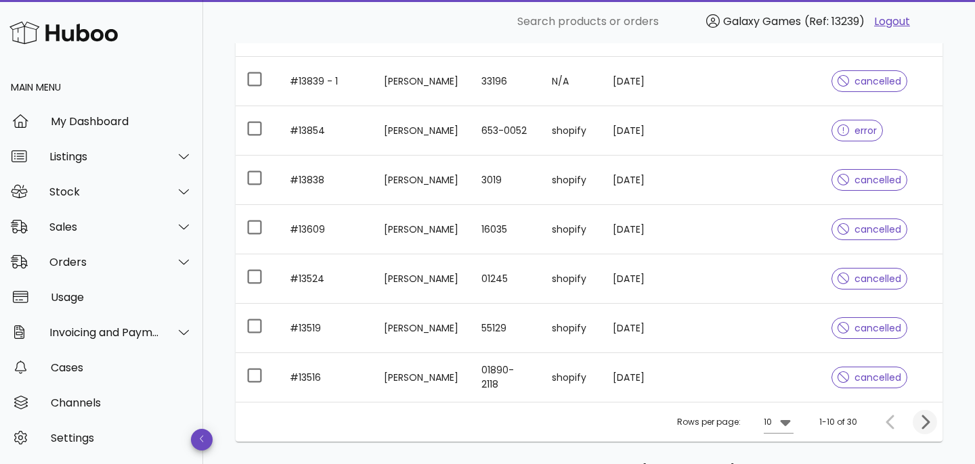
click at [924, 414] on icon "Next page" at bounding box center [925, 422] width 16 height 16
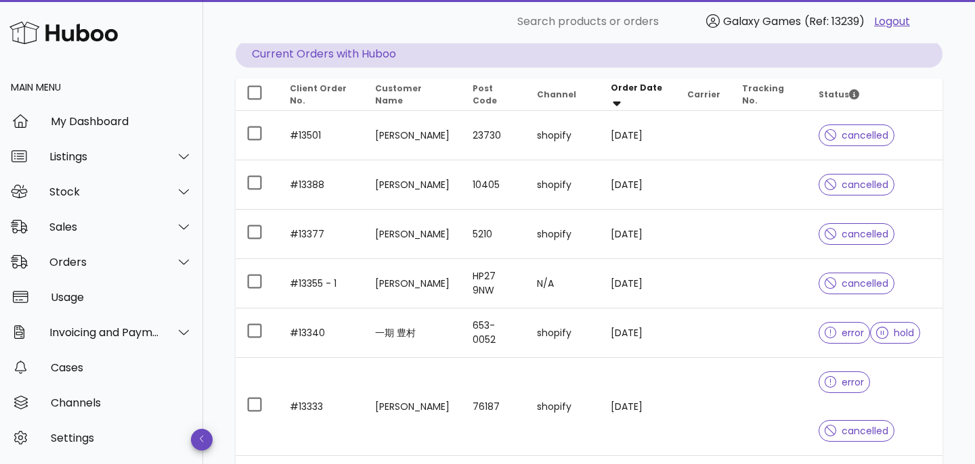
scroll to position [139, 0]
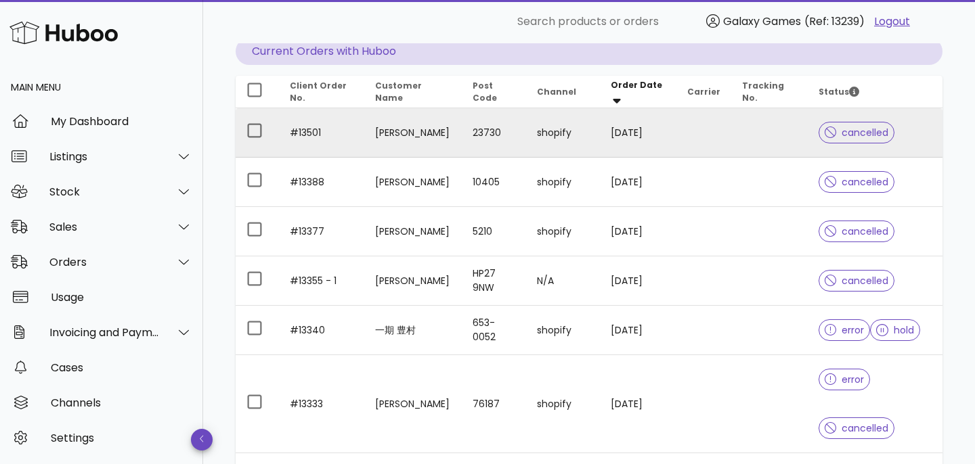
click at [310, 137] on td "#13501" at bounding box center [321, 132] width 85 height 49
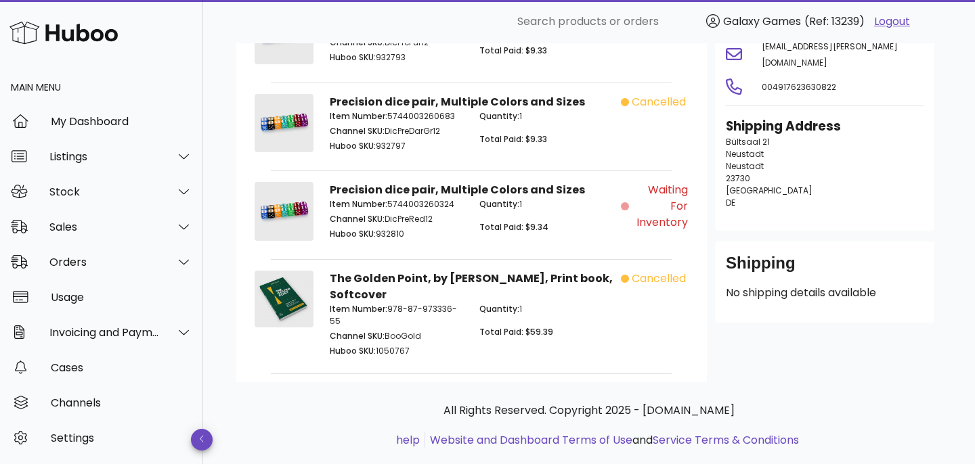
scroll to position [181, 0]
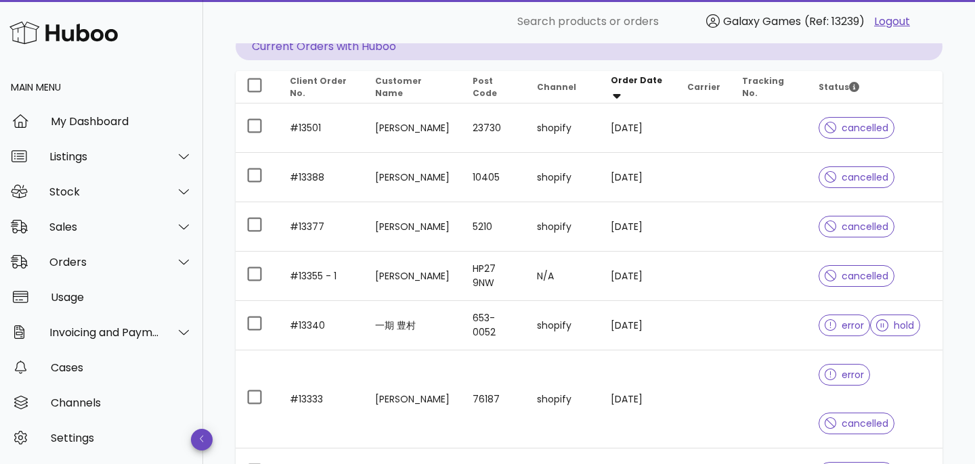
scroll to position [147, 0]
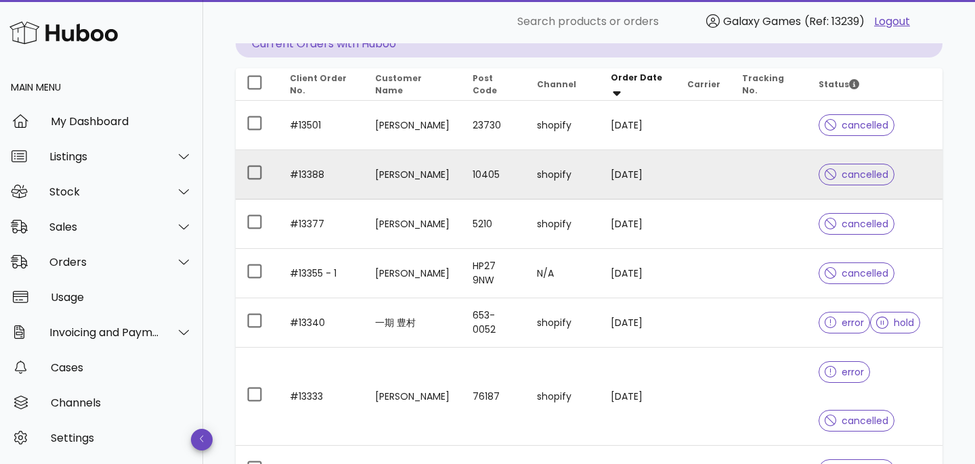
click at [306, 176] on td "#13388" at bounding box center [321, 174] width 85 height 49
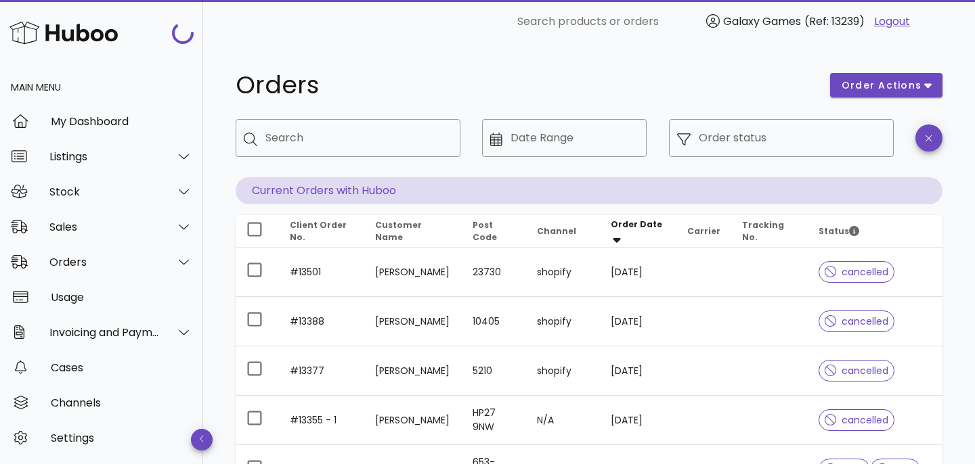
scroll to position [147, 0]
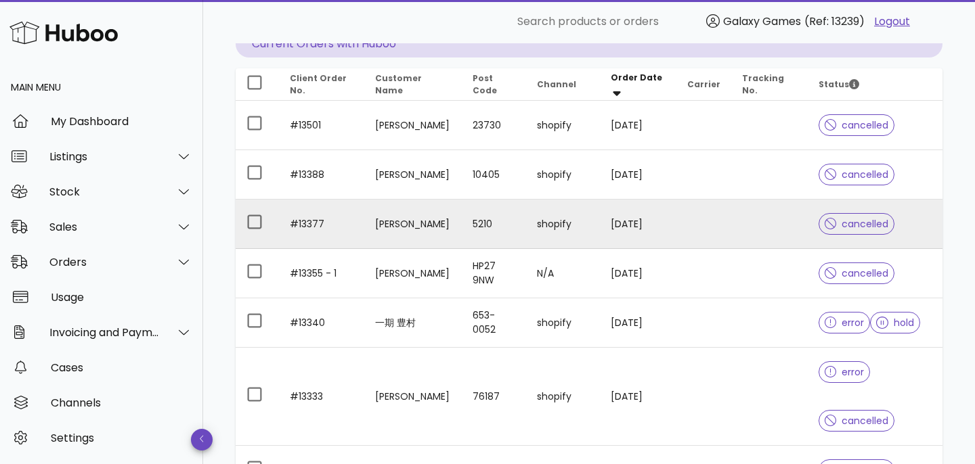
click at [306, 224] on td "#13377" at bounding box center [321, 224] width 85 height 49
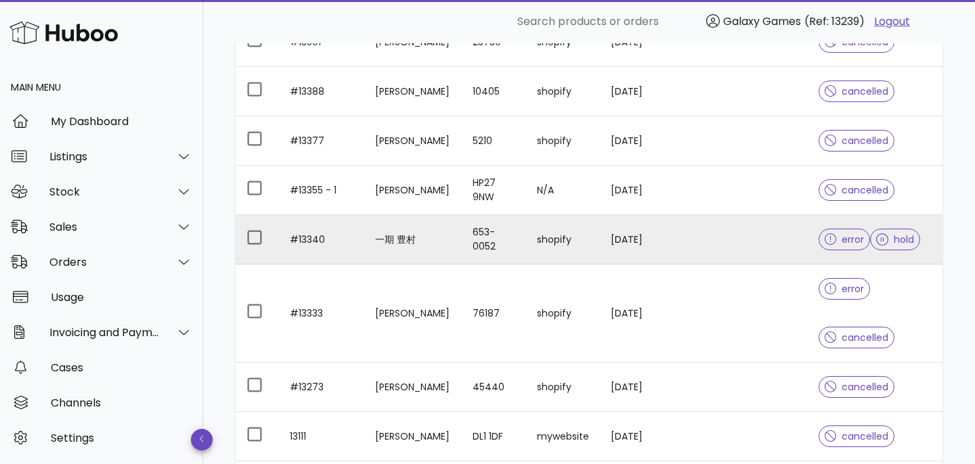
scroll to position [231, 0]
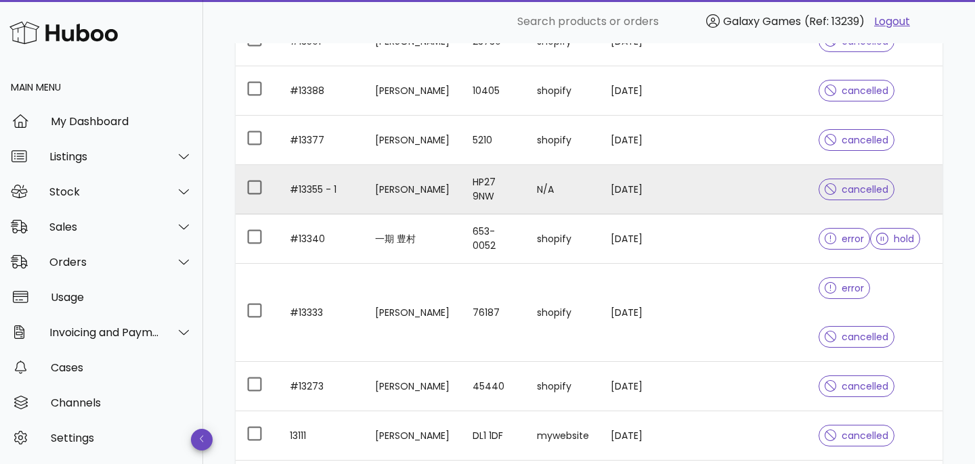
click at [314, 194] on td "#13355 - 1" at bounding box center [321, 189] width 85 height 49
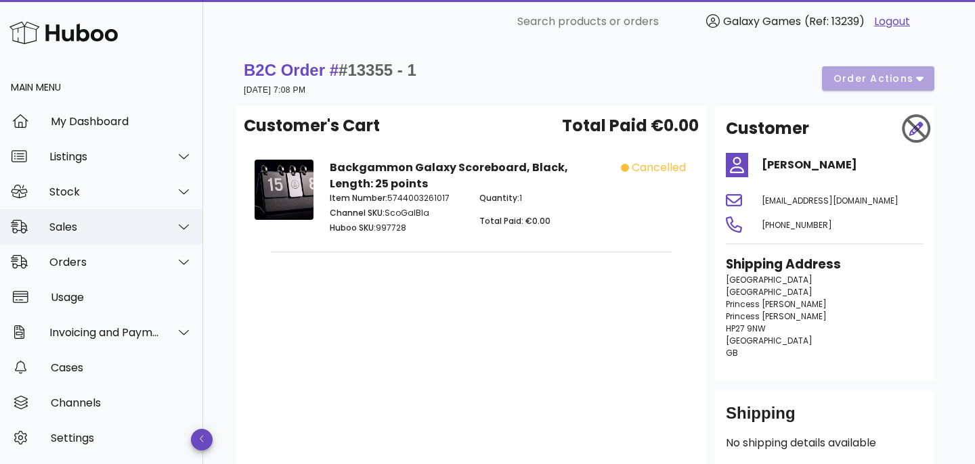
click at [49, 213] on div "Sales" at bounding box center [101, 226] width 203 height 35
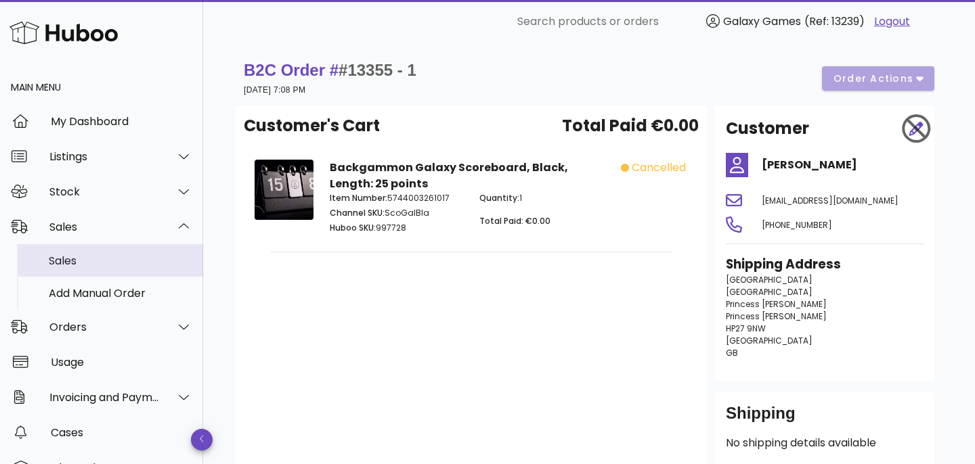
click at [79, 263] on div "Sales" at bounding box center [121, 261] width 144 height 13
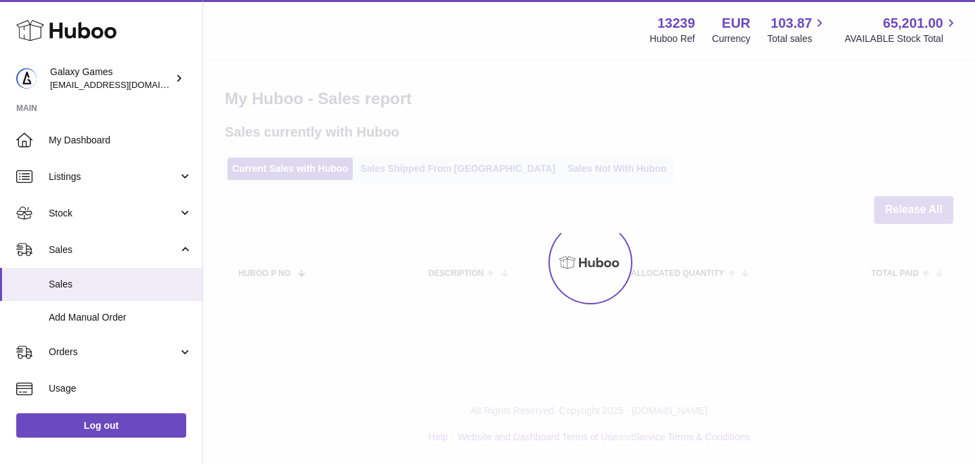
click at [391, 172] on div at bounding box center [589, 263] width 772 height 404
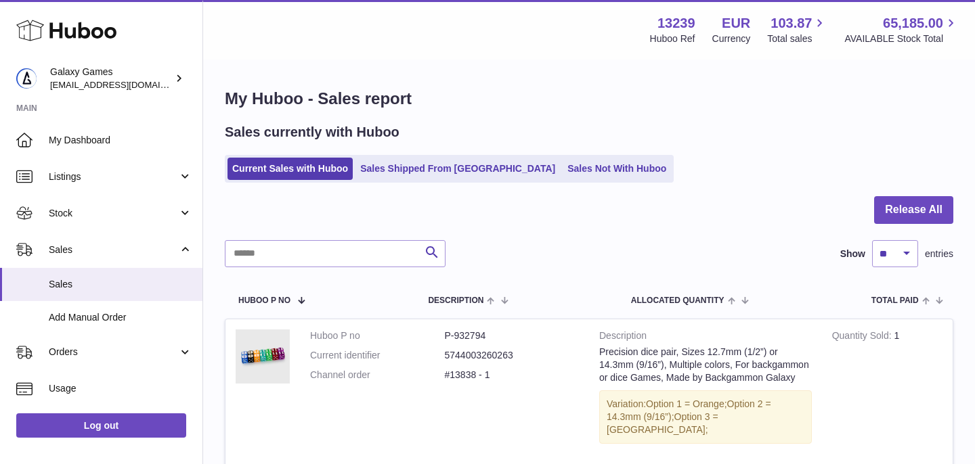
click at [391, 172] on link "Sales Shipped From [GEOGRAPHIC_DATA]" at bounding box center [457, 169] width 204 height 22
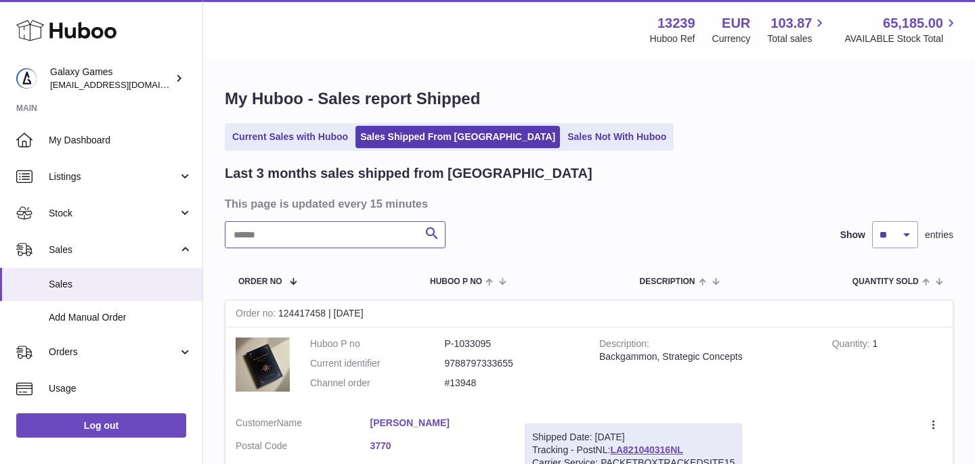
click at [315, 243] on input "text" at bounding box center [335, 234] width 221 height 27
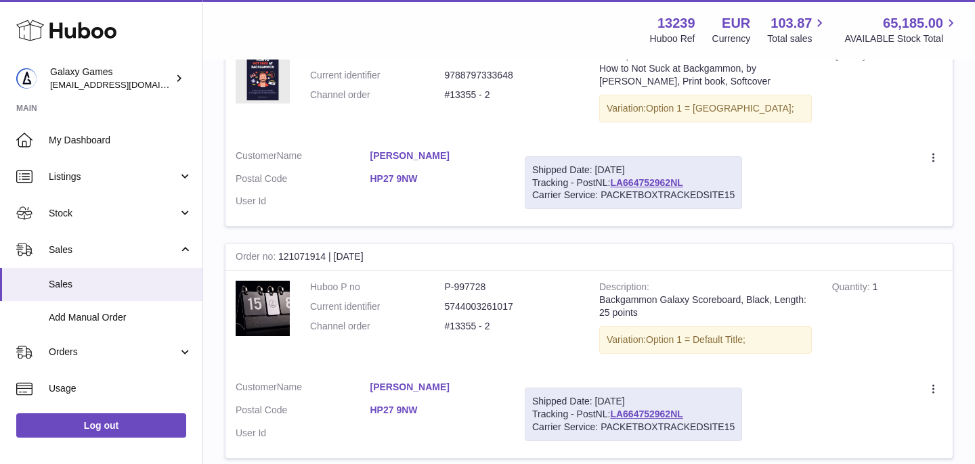
scroll to position [297, 0]
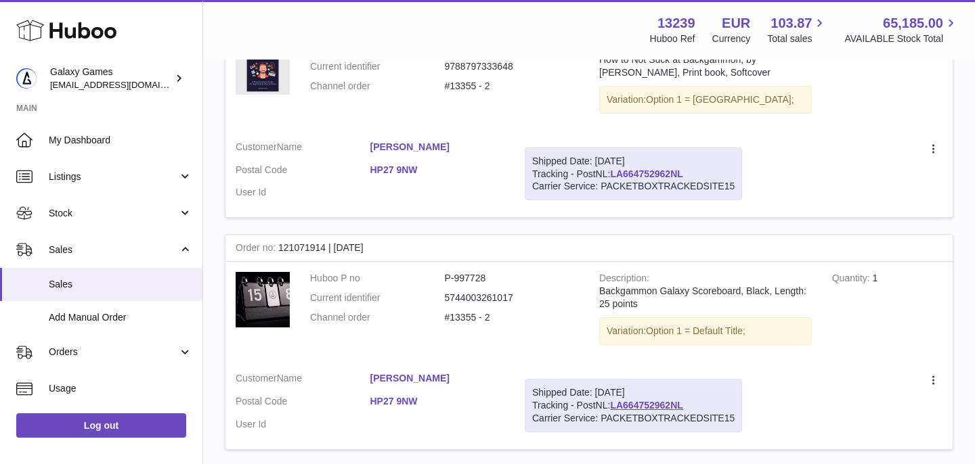
type input "*****"
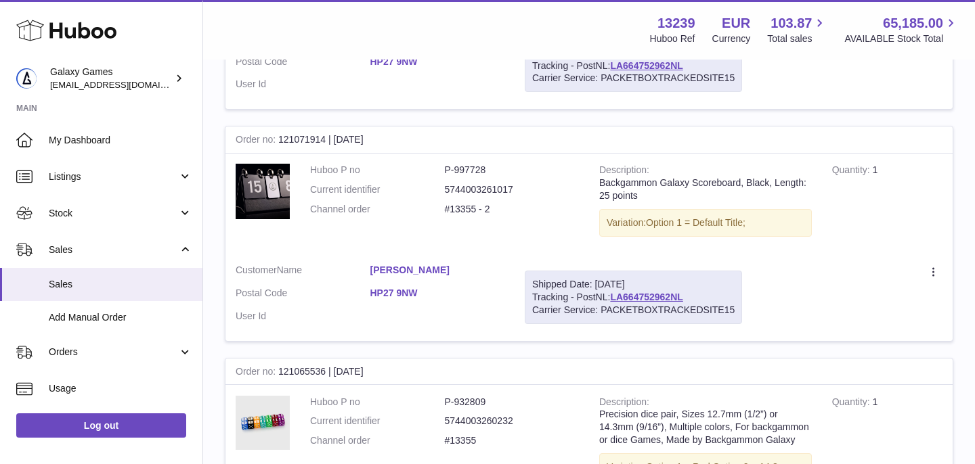
scroll to position [383, 0]
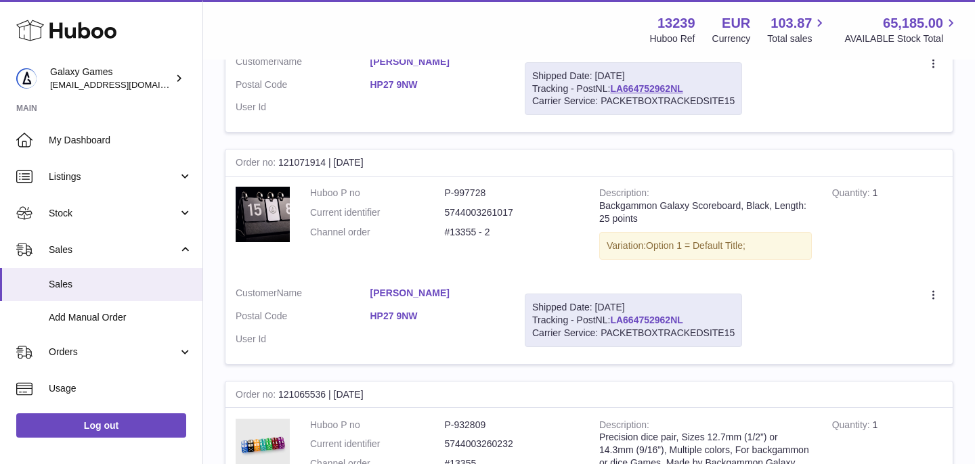
click at [646, 319] on link "LA664752962NL" at bounding box center [646, 320] width 72 height 11
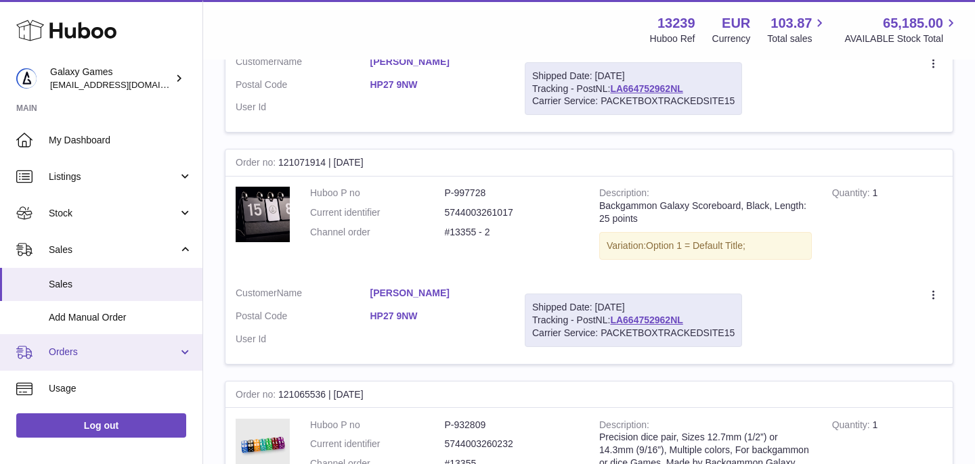
click at [81, 354] on span "Orders" at bounding box center [113, 352] width 129 height 13
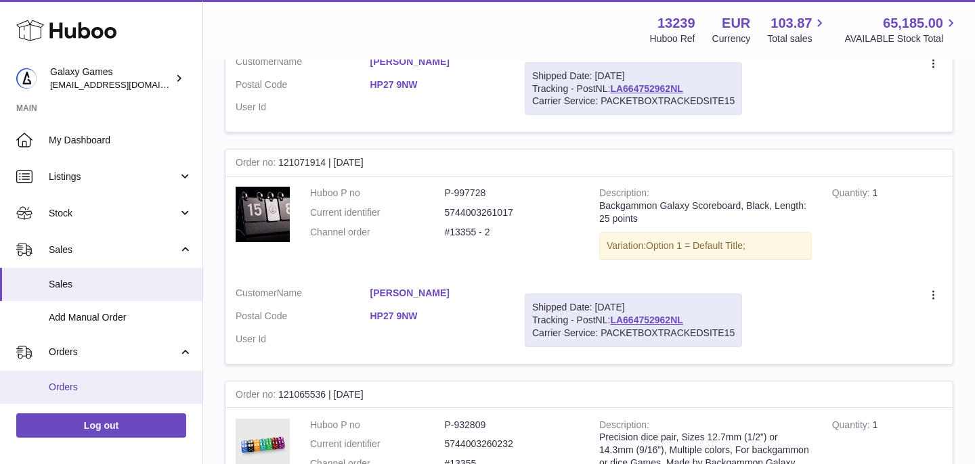
click at [95, 383] on span "Orders" at bounding box center [121, 387] width 144 height 13
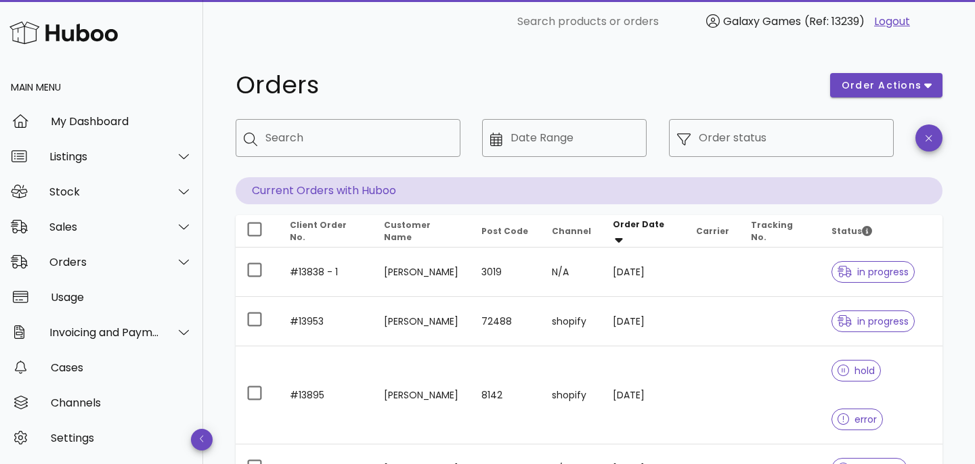
scroll to position [427, 0]
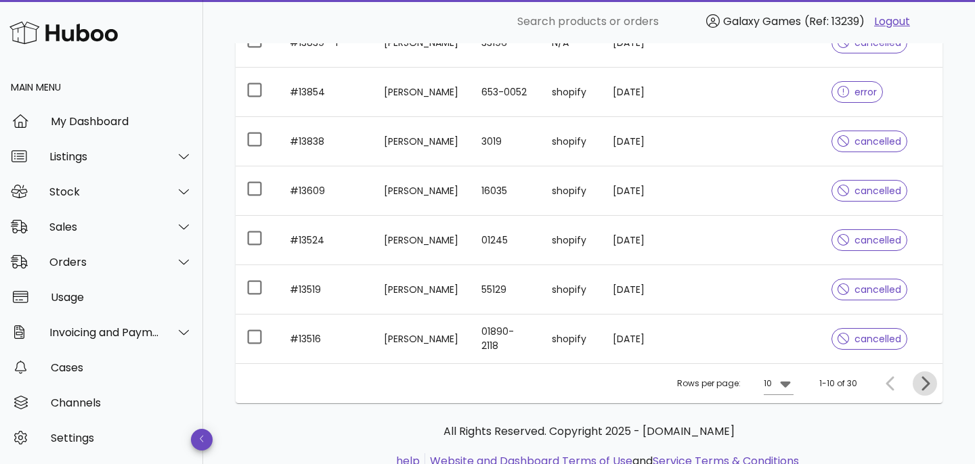
click at [922, 376] on icon "Next page" at bounding box center [925, 384] width 16 height 16
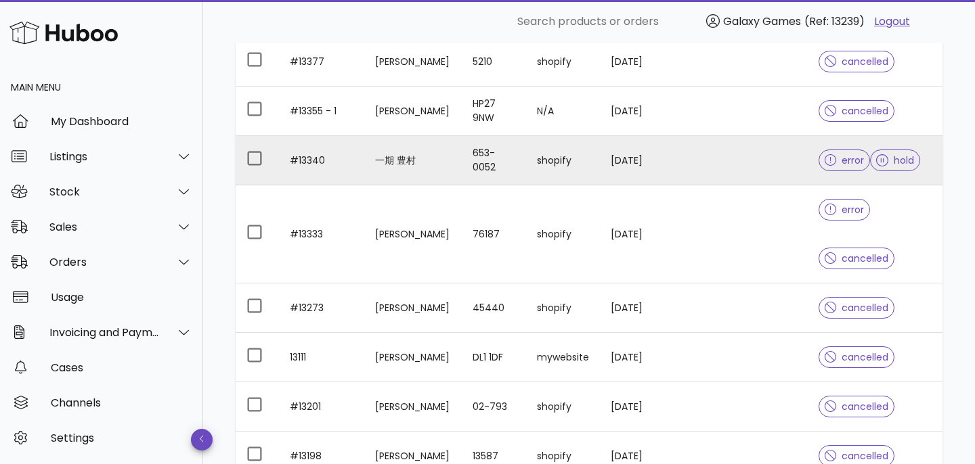
scroll to position [318, 0]
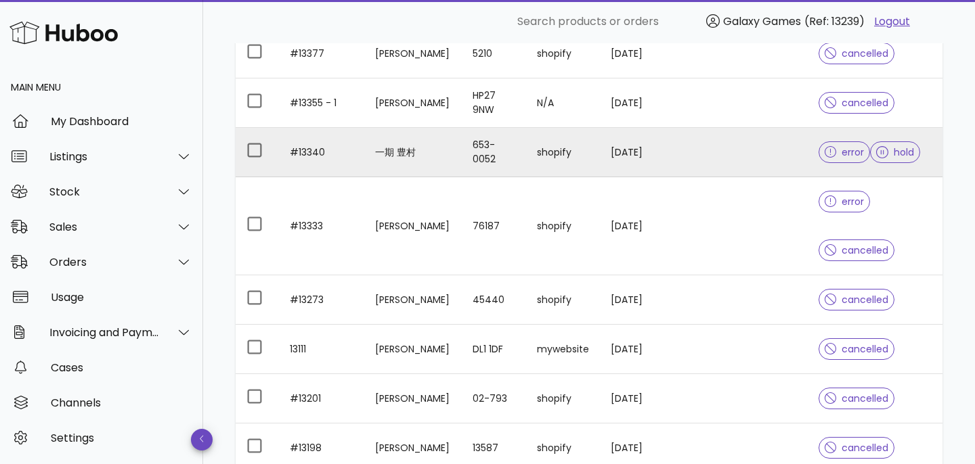
click at [305, 150] on td "#13340" at bounding box center [321, 152] width 85 height 49
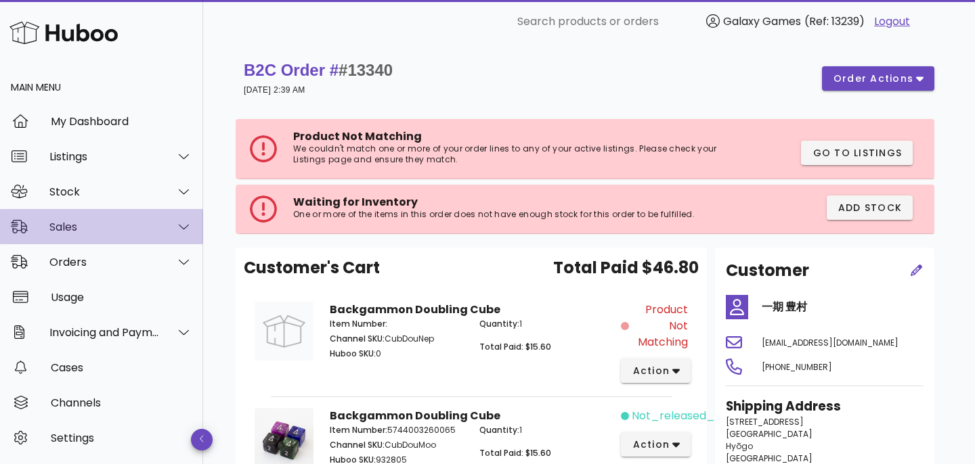
click at [102, 234] on div "Sales" at bounding box center [101, 226] width 203 height 35
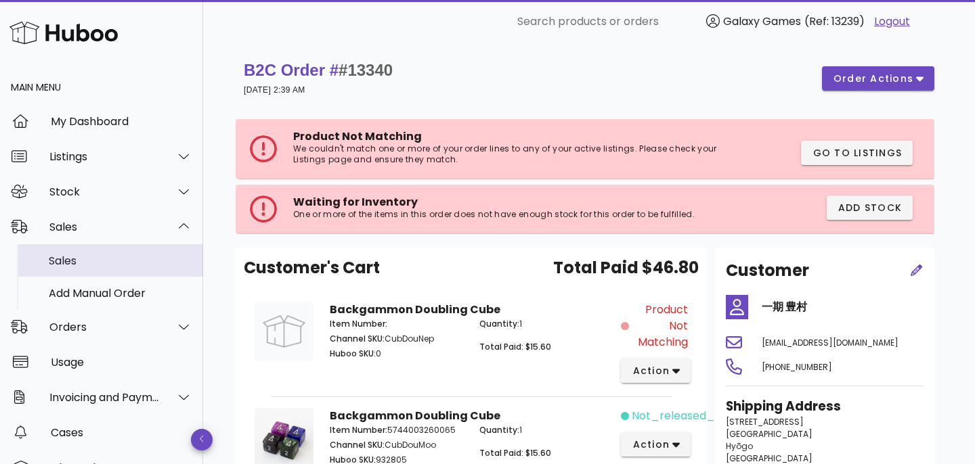
click at [84, 261] on div "Sales" at bounding box center [121, 261] width 144 height 13
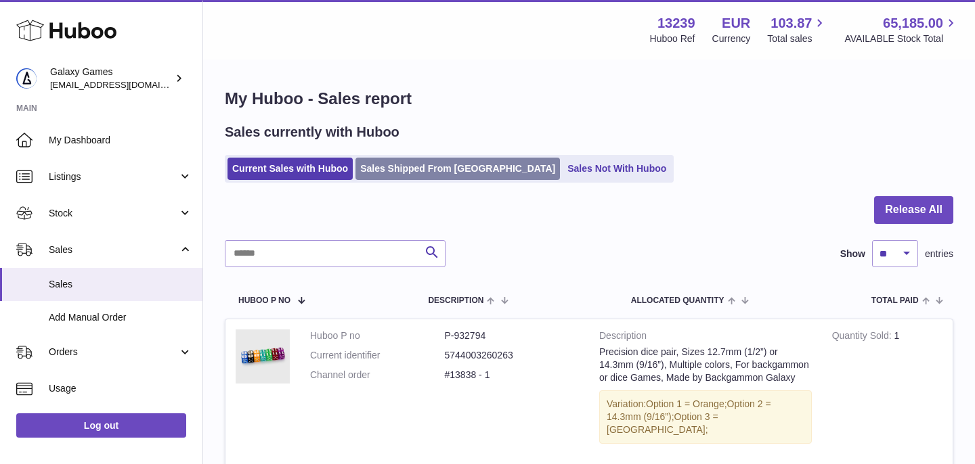
click at [406, 171] on link "Sales Shipped From [GEOGRAPHIC_DATA]" at bounding box center [457, 169] width 204 height 22
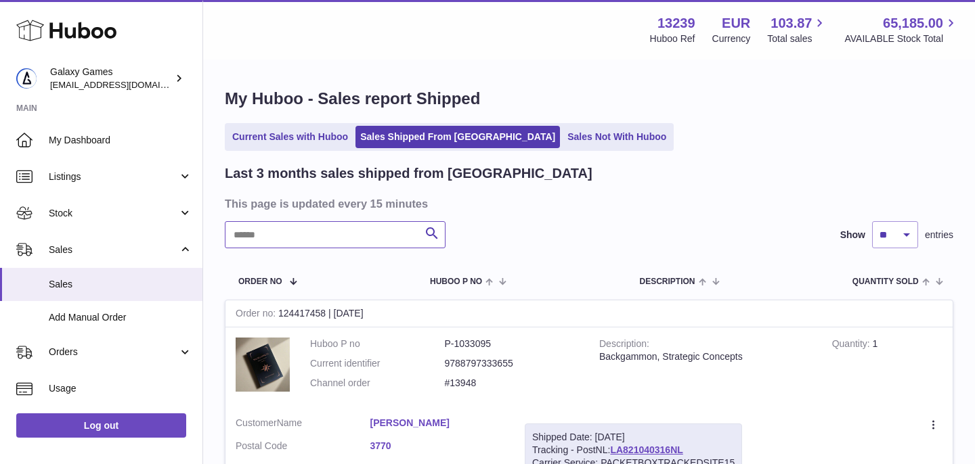
click at [325, 244] on input "text" at bounding box center [335, 234] width 221 height 27
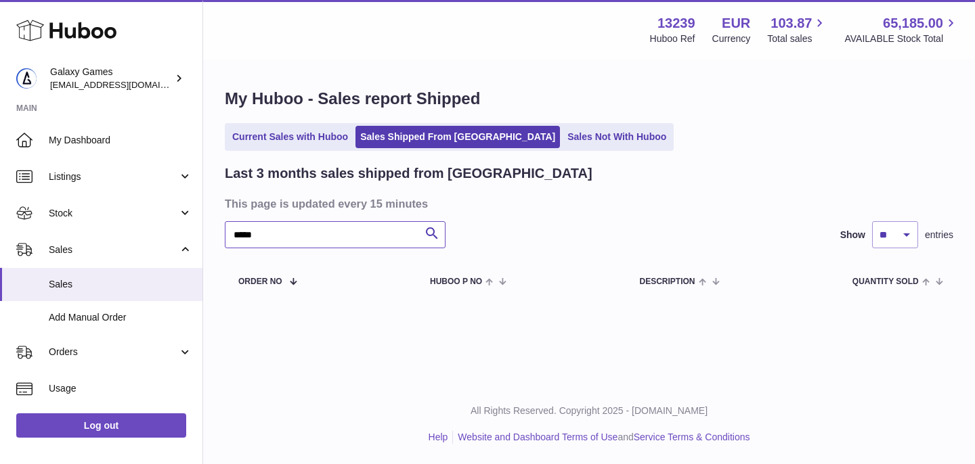
click at [363, 234] on input "*****" at bounding box center [335, 234] width 221 height 27
type input "*****"
click at [563, 140] on link "Sales Not With Huboo" at bounding box center [617, 137] width 108 height 22
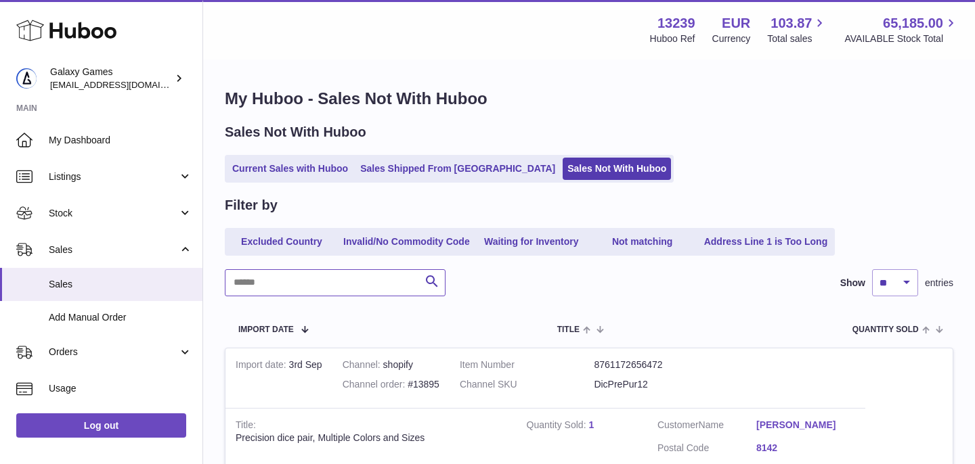
click at [297, 283] on input "text" at bounding box center [335, 282] width 221 height 27
paste input "*****"
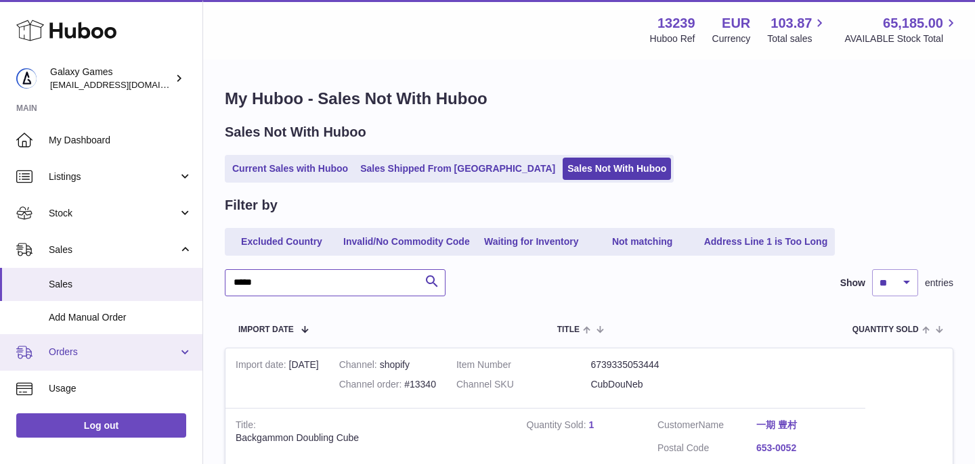
type input "*****"
click at [74, 351] on span "Orders" at bounding box center [113, 352] width 129 height 13
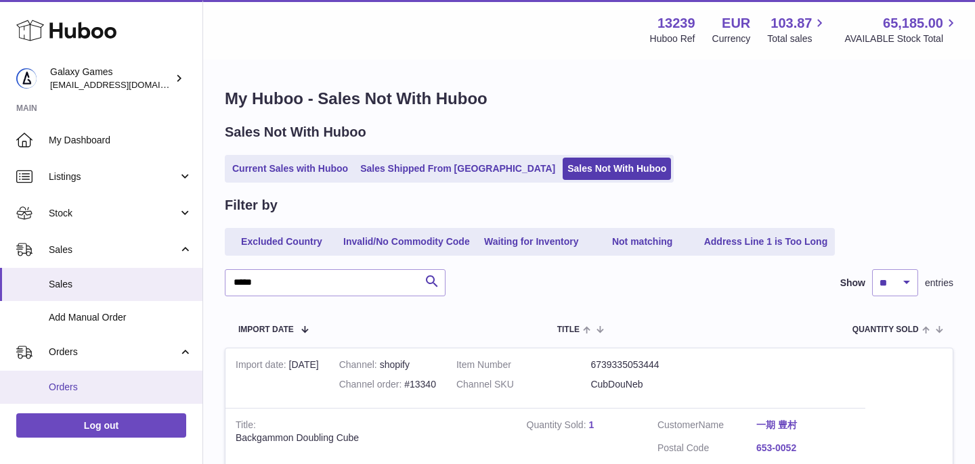
click at [74, 377] on link "Orders" at bounding box center [101, 387] width 202 height 33
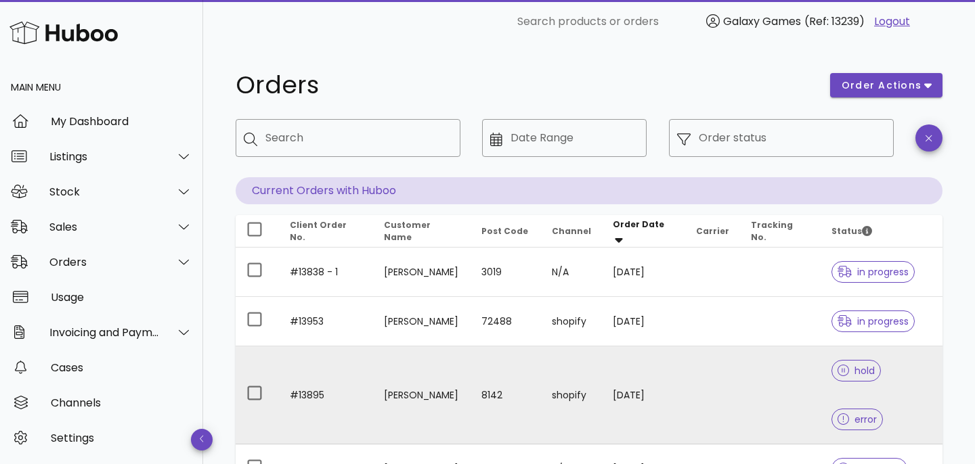
scroll to position [427, 0]
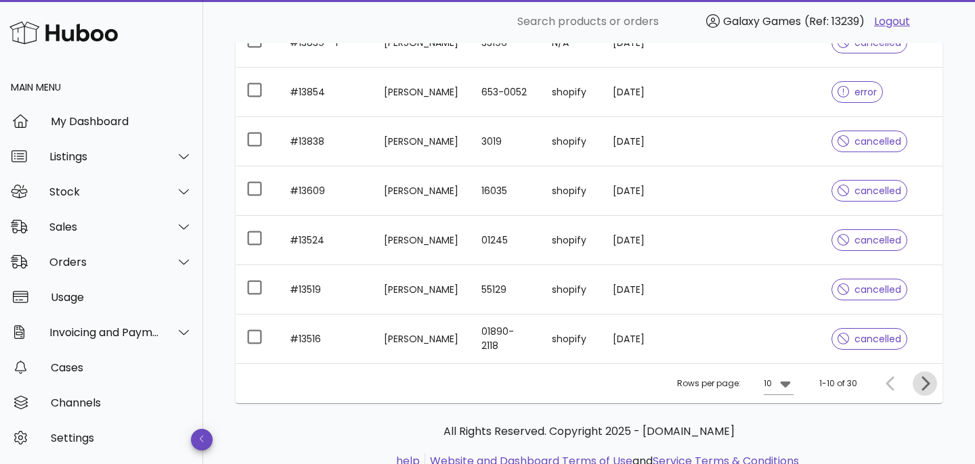
click at [926, 376] on icon "Next page" at bounding box center [925, 383] width 8 height 14
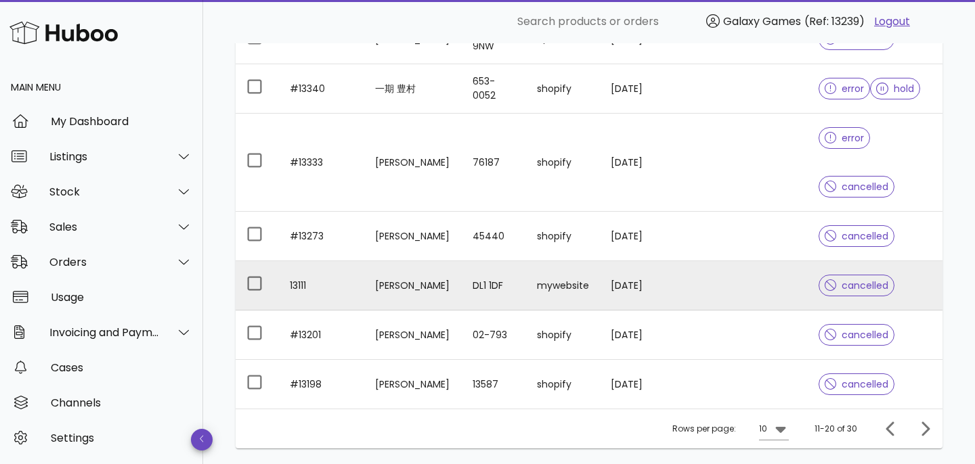
scroll to position [383, 0]
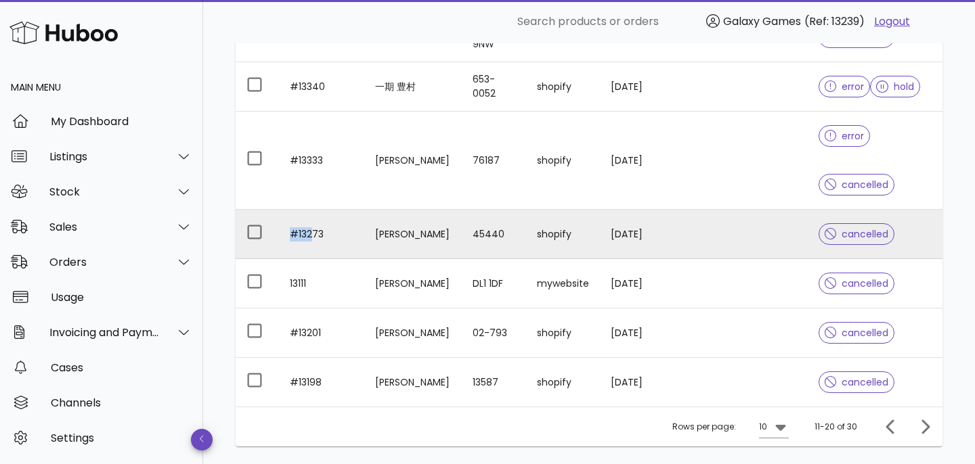
click at [310, 227] on td "#13273" at bounding box center [321, 234] width 85 height 49
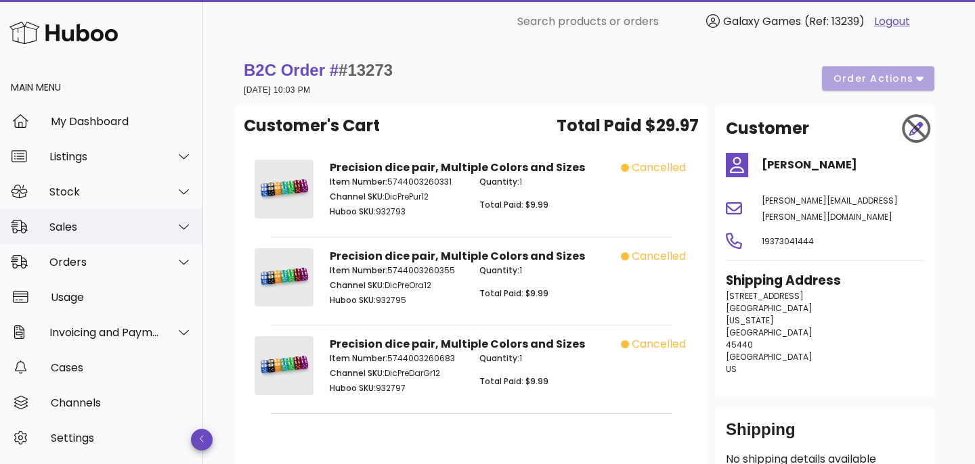
click at [116, 235] on div "Sales" at bounding box center [101, 226] width 203 height 35
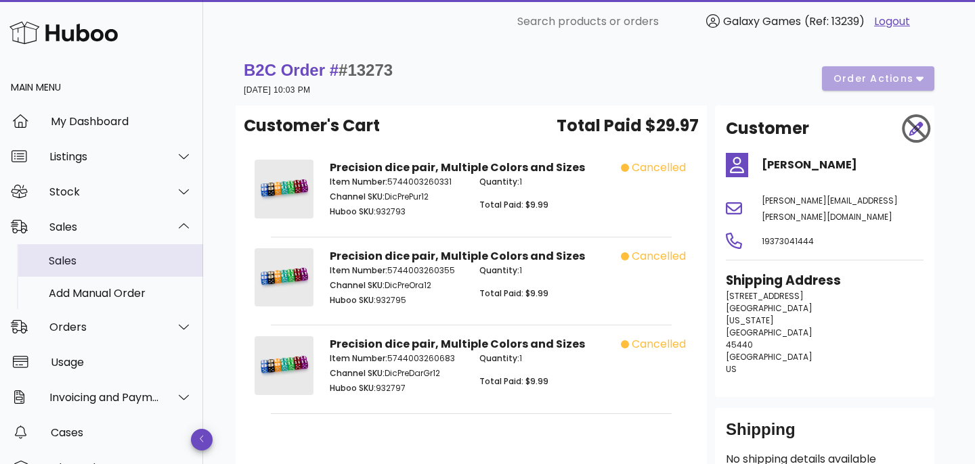
click at [116, 267] on div "Sales" at bounding box center [121, 260] width 144 height 29
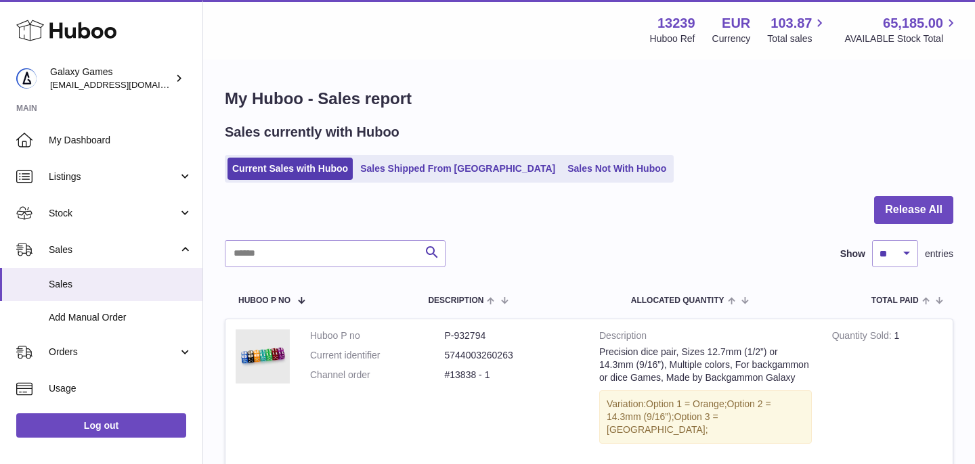
click at [408, 156] on ul "Current Sales with Huboo Sales Shipped From [GEOGRAPHIC_DATA] Sales Not With Hu…" at bounding box center [449, 169] width 449 height 28
click at [409, 172] on link "Sales Shipped From [GEOGRAPHIC_DATA]" at bounding box center [457, 169] width 204 height 22
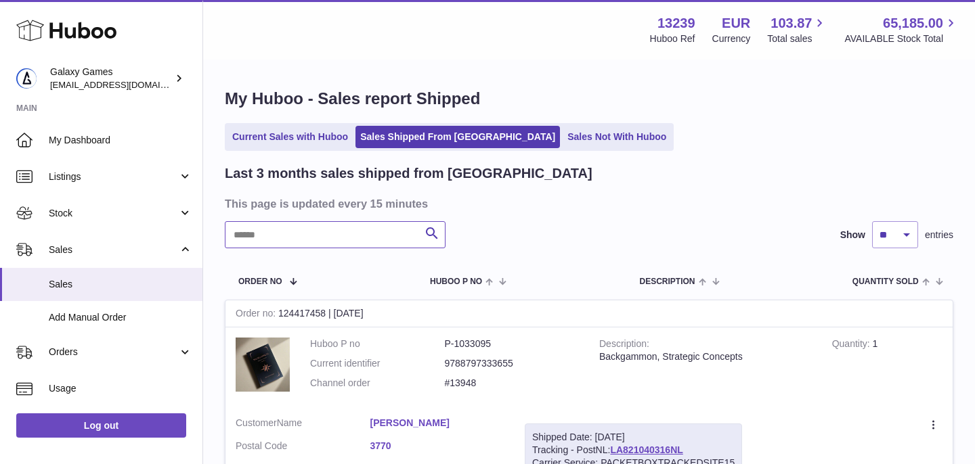
click at [339, 234] on input "text" at bounding box center [335, 234] width 221 height 27
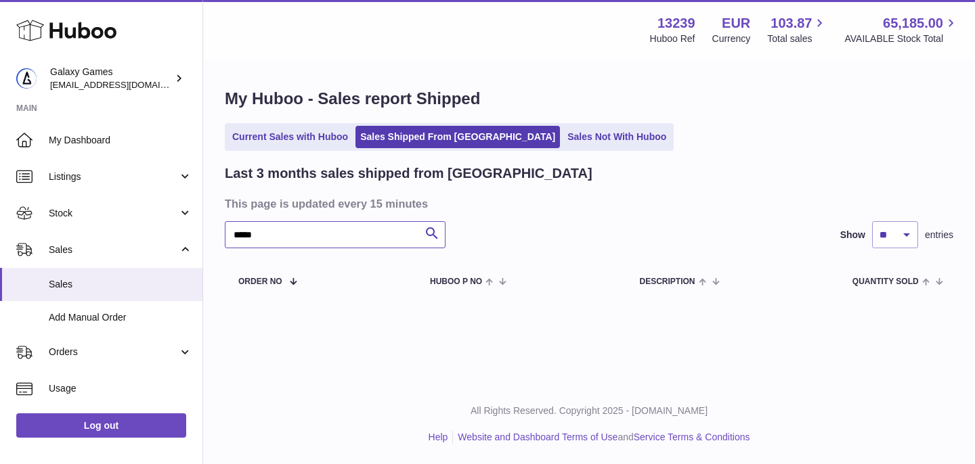
type input "*****"
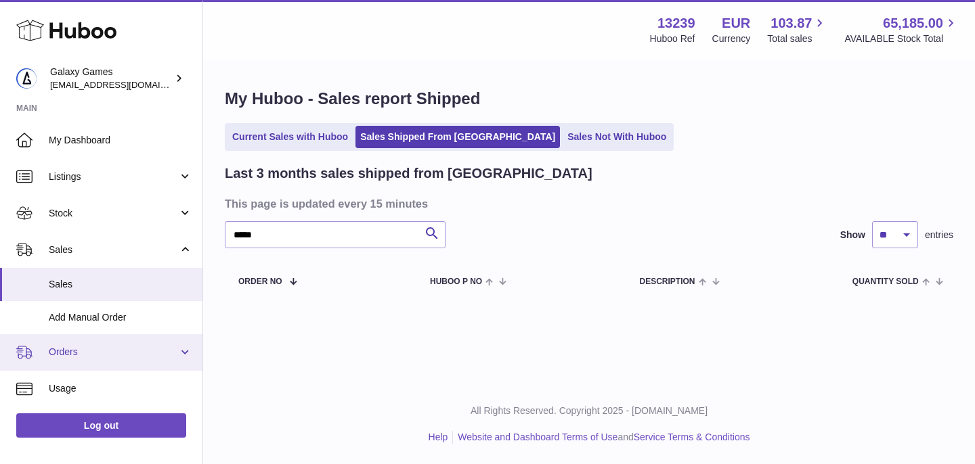
click at [83, 355] on span "Orders" at bounding box center [113, 352] width 129 height 13
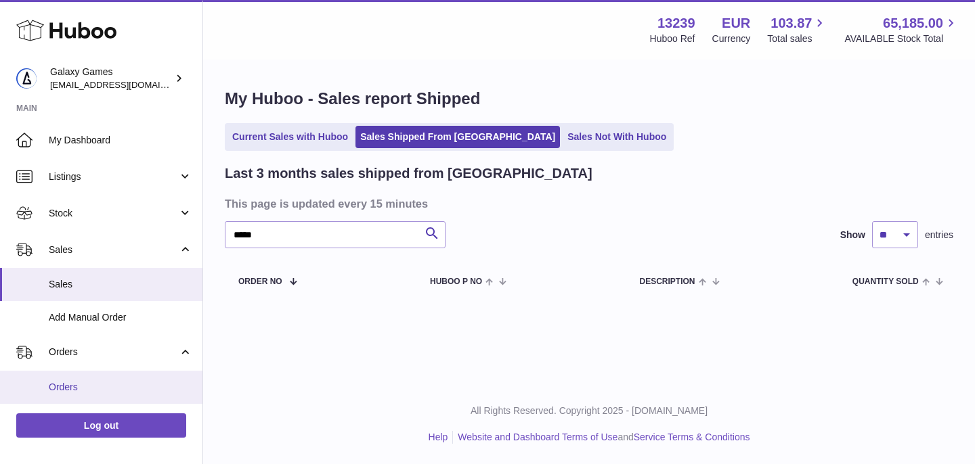
click at [84, 383] on span "Orders" at bounding box center [121, 387] width 144 height 13
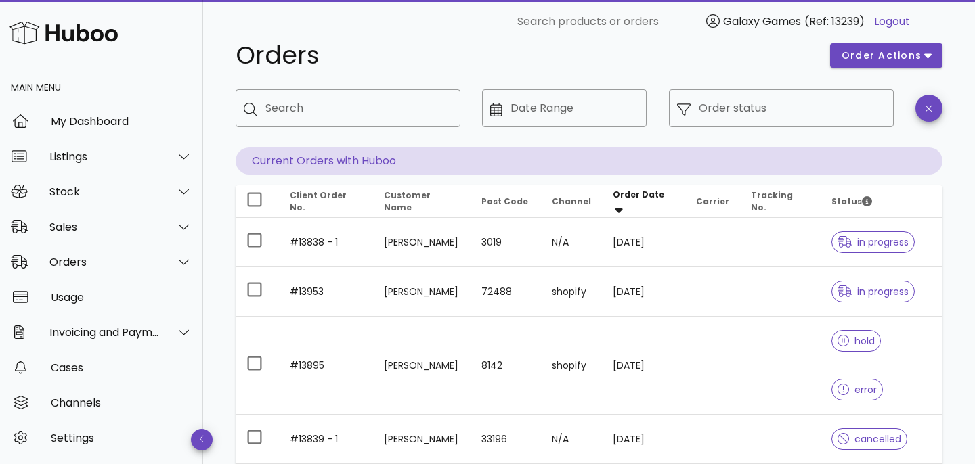
scroll to position [427, 0]
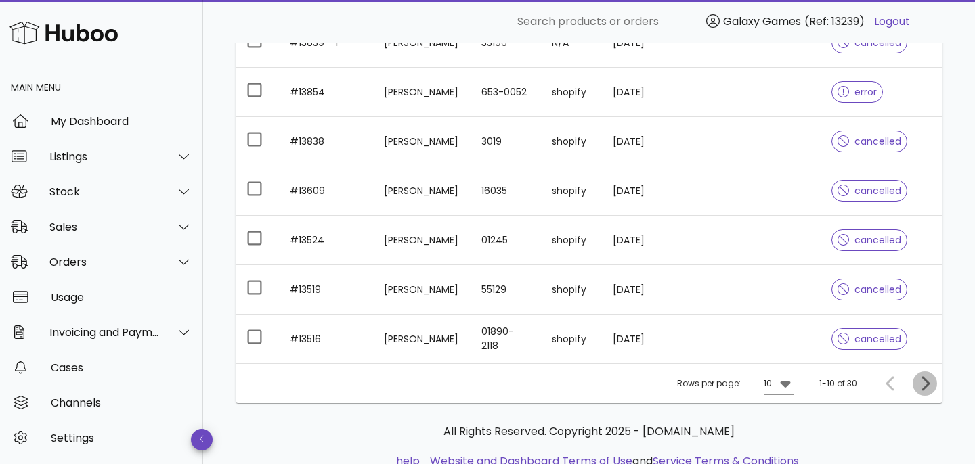
click at [927, 376] on icon "Next page" at bounding box center [925, 384] width 16 height 16
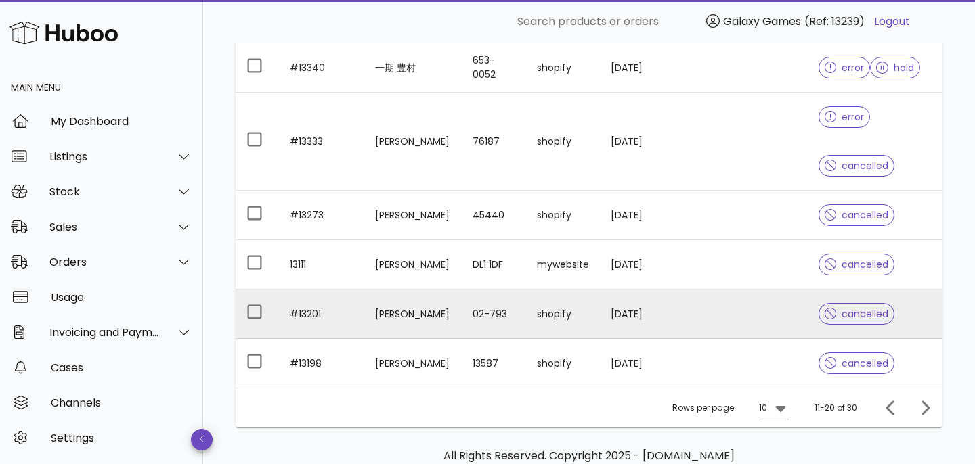
scroll to position [403, 0]
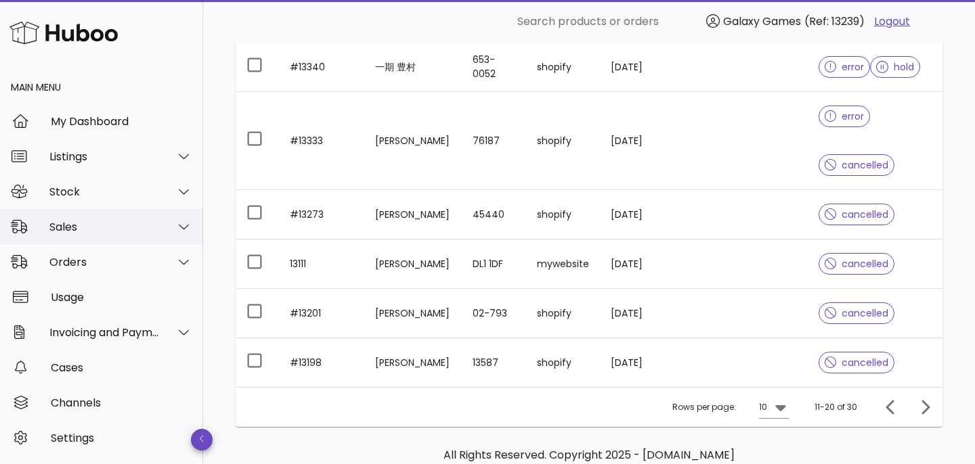
click at [106, 226] on div "Sales" at bounding box center [104, 227] width 110 height 13
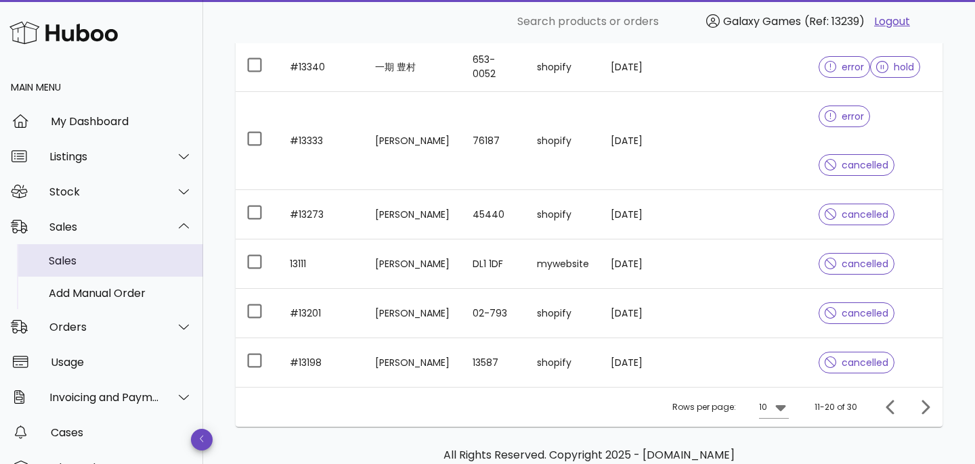
click at [106, 259] on div "Sales" at bounding box center [121, 261] width 144 height 13
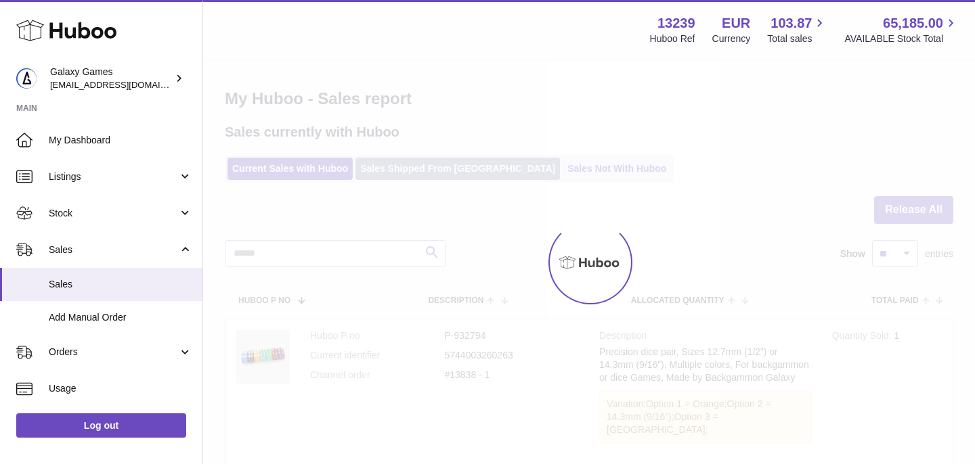
click at [383, 173] on link "Sales Shipped From [GEOGRAPHIC_DATA]" at bounding box center [457, 169] width 204 height 22
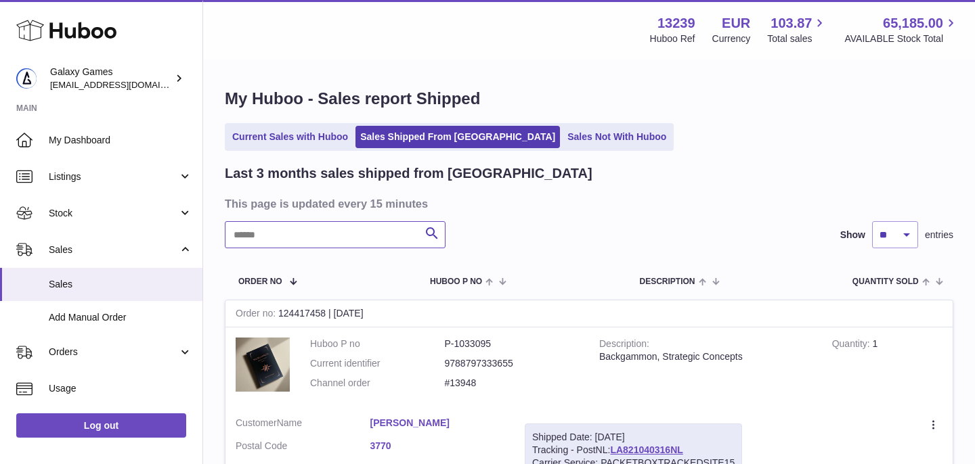
click at [337, 227] on input "text" at bounding box center [335, 234] width 221 height 27
type input "*****"
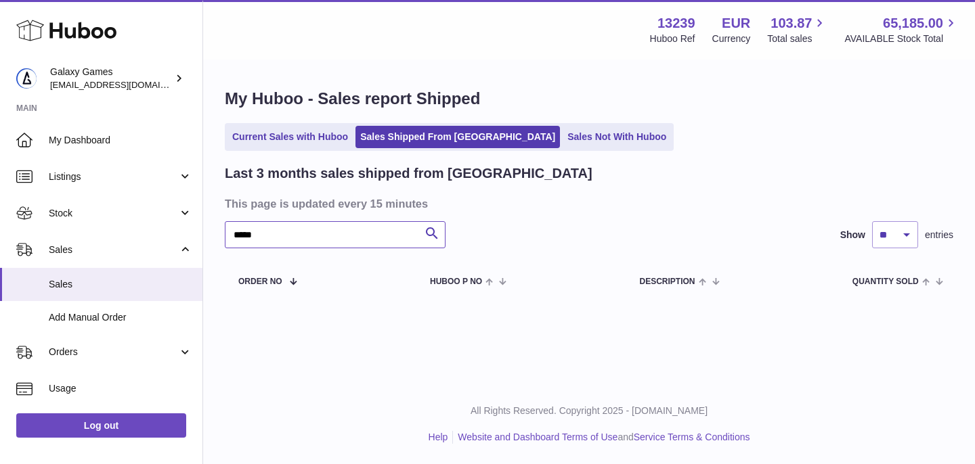
click at [326, 223] on input "*****" at bounding box center [335, 234] width 221 height 27
click at [321, 238] on input "*****" at bounding box center [335, 234] width 221 height 27
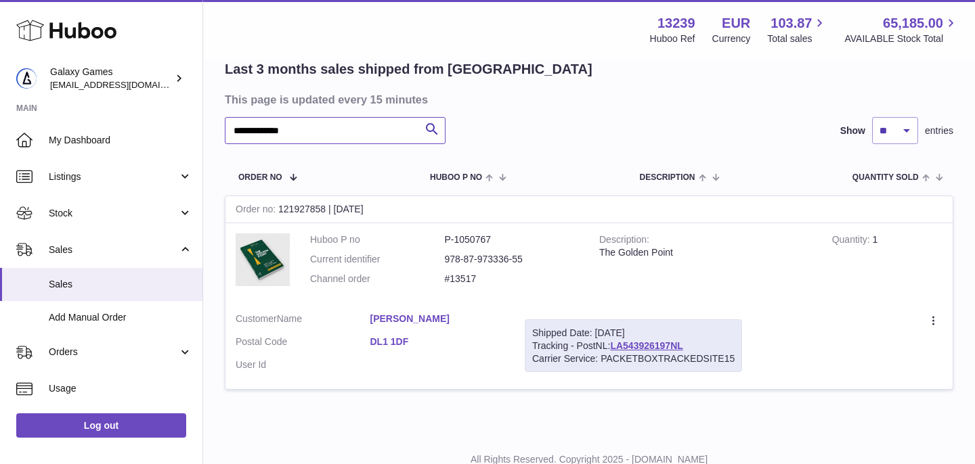
scroll to position [100, 0]
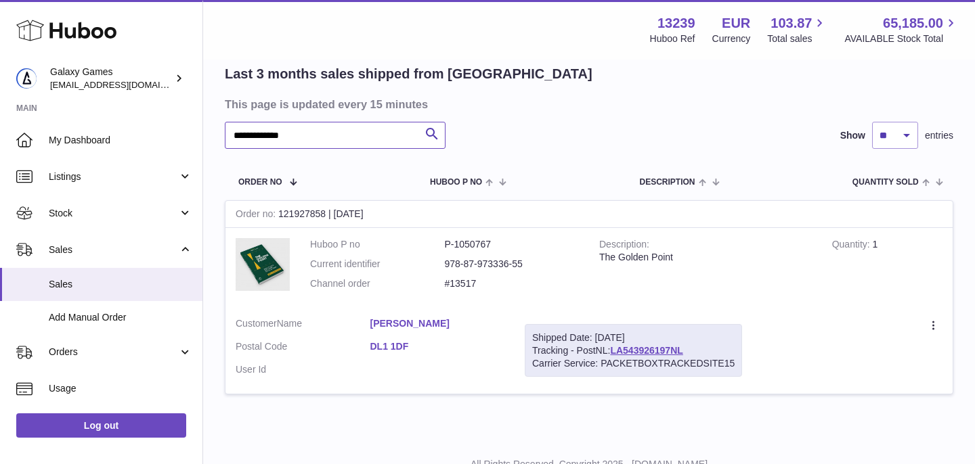
type input "**********"
click at [416, 324] on link "[PERSON_NAME]" at bounding box center [437, 324] width 135 height 13
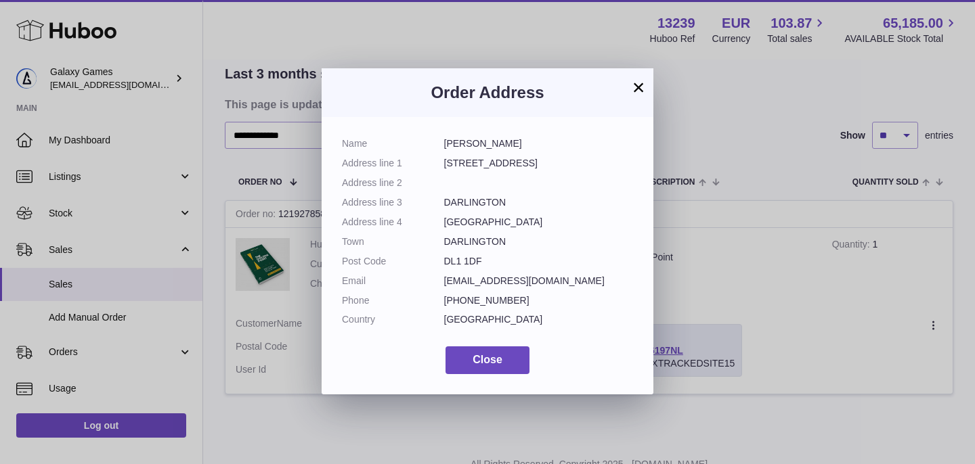
click at [631, 90] on button "×" at bounding box center [638, 87] width 16 height 16
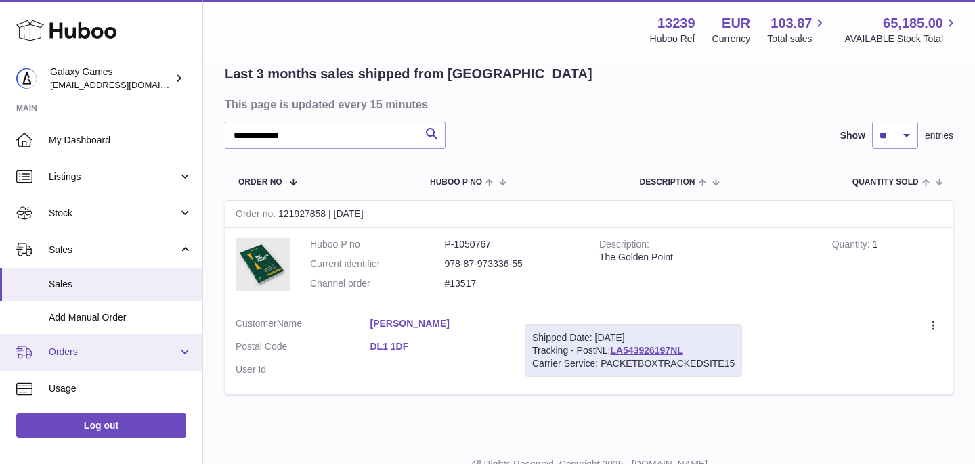
click at [77, 356] on span "Orders" at bounding box center [113, 352] width 129 height 13
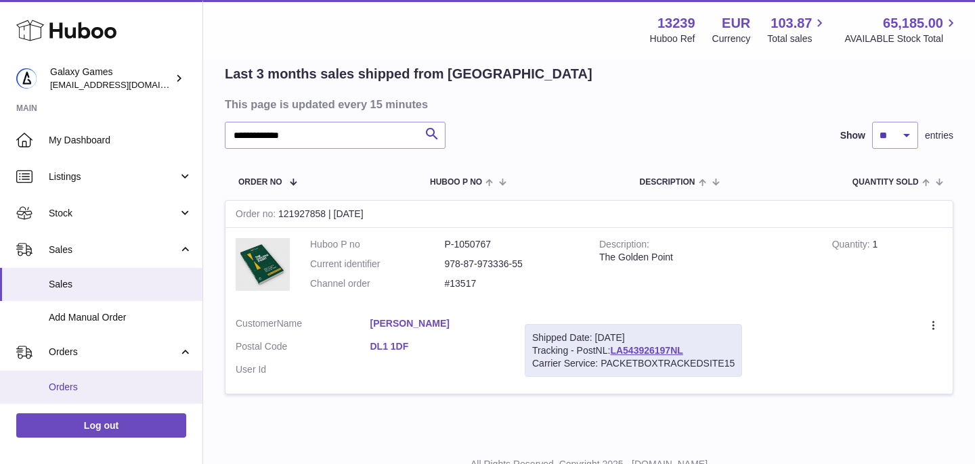
click at [77, 379] on link "Orders" at bounding box center [101, 387] width 202 height 33
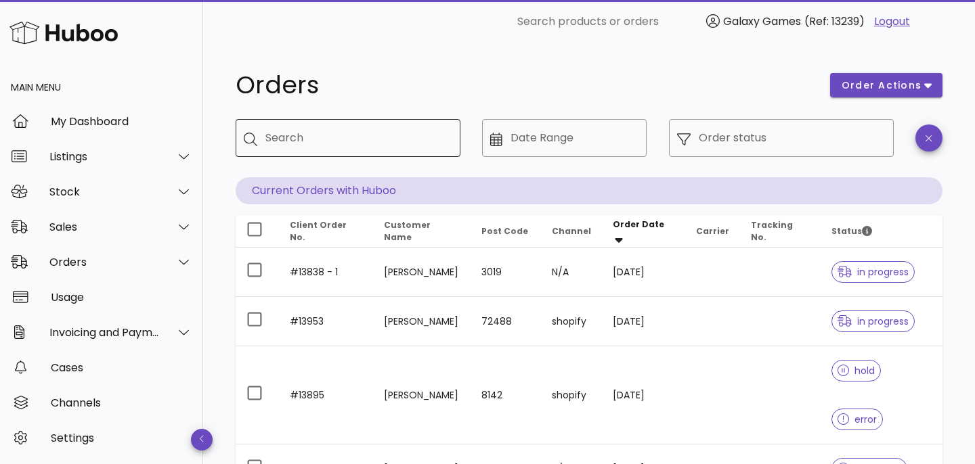
click at [371, 123] on div "Search" at bounding box center [357, 138] width 184 height 38
type input "*****"
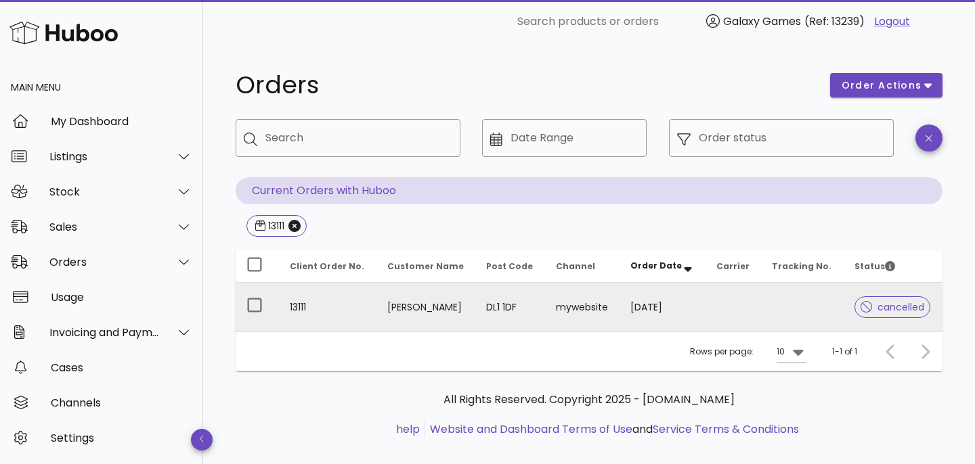
click at [296, 304] on td "13111" at bounding box center [327, 307] width 97 height 49
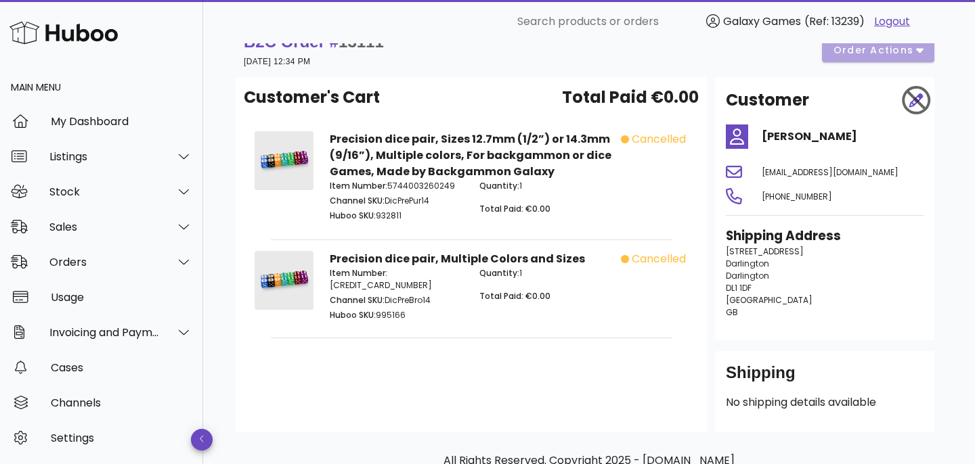
scroll to position [41, 0]
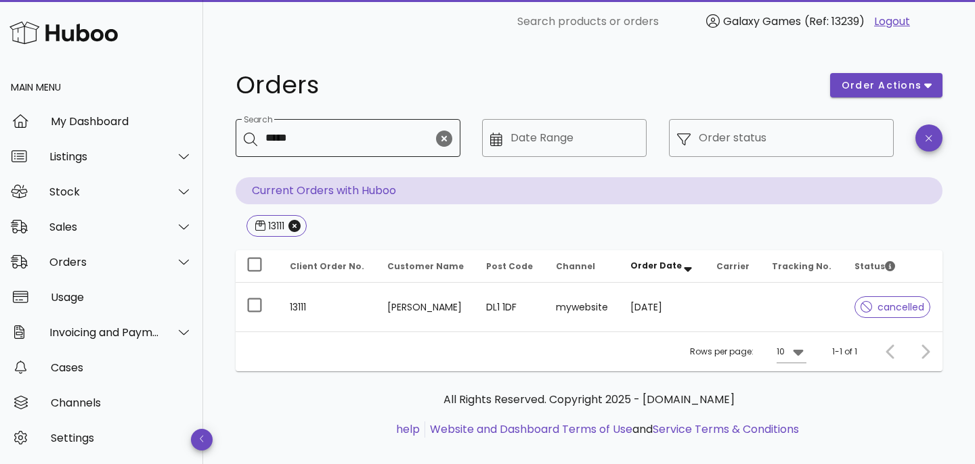
click at [336, 123] on div "Search *****" at bounding box center [349, 138] width 168 height 38
click at [336, 124] on div "Search *****" at bounding box center [349, 138] width 168 height 38
type input "*"
click at [388, 85] on h1 "Orders" at bounding box center [525, 85] width 578 height 24
click at [298, 227] on icon "Close" at bounding box center [294, 226] width 12 height 12
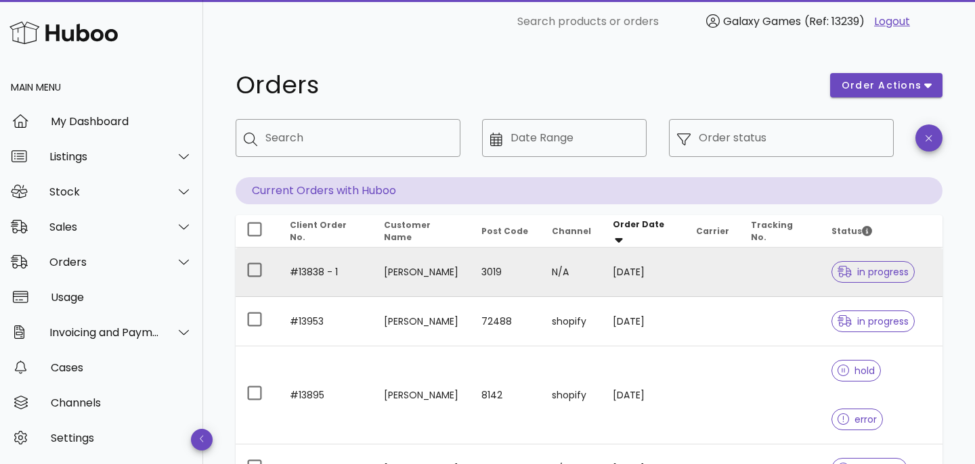
scroll to position [427, 0]
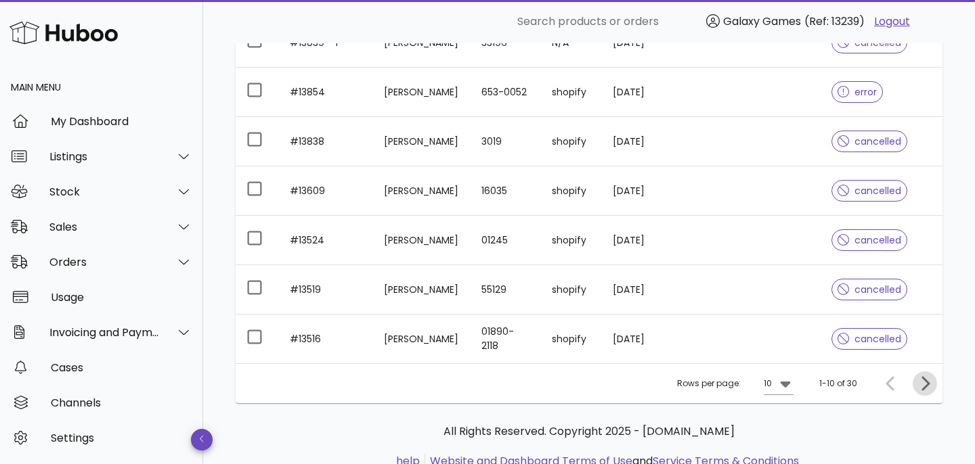
click at [925, 376] on icon "Next page" at bounding box center [925, 384] width 16 height 16
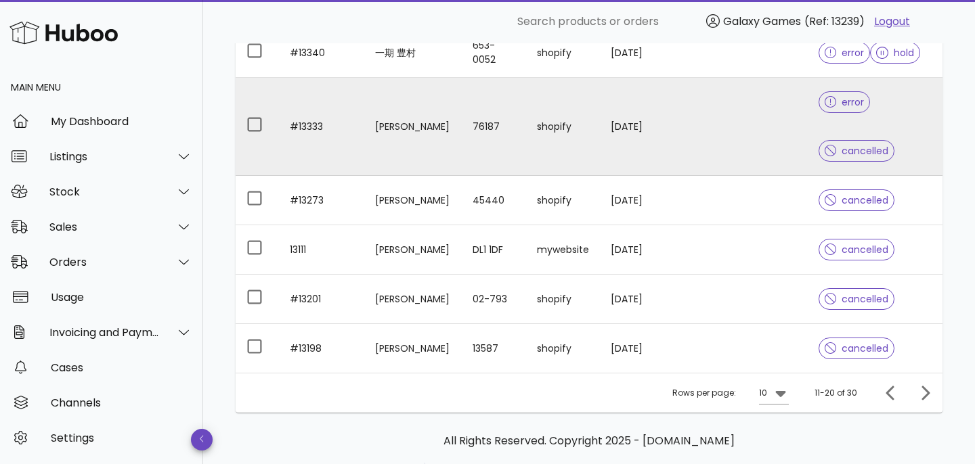
scroll to position [414, 0]
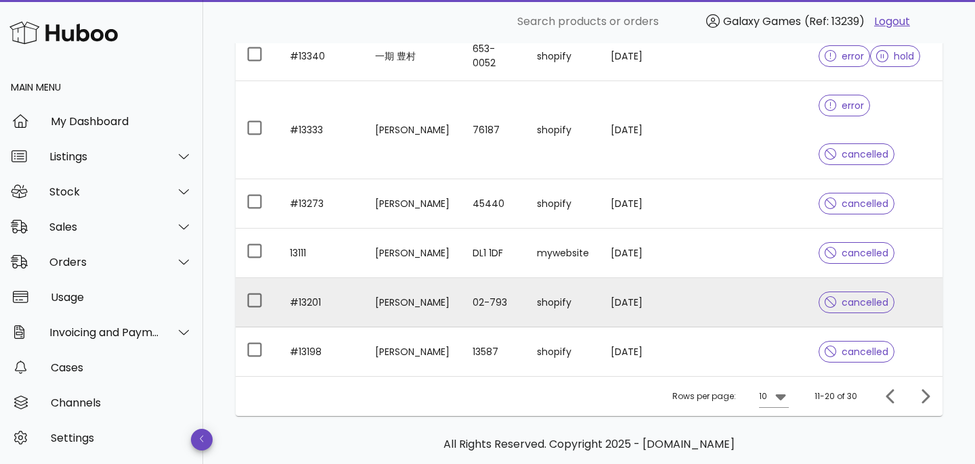
click at [310, 299] on td "#13201" at bounding box center [321, 302] width 85 height 49
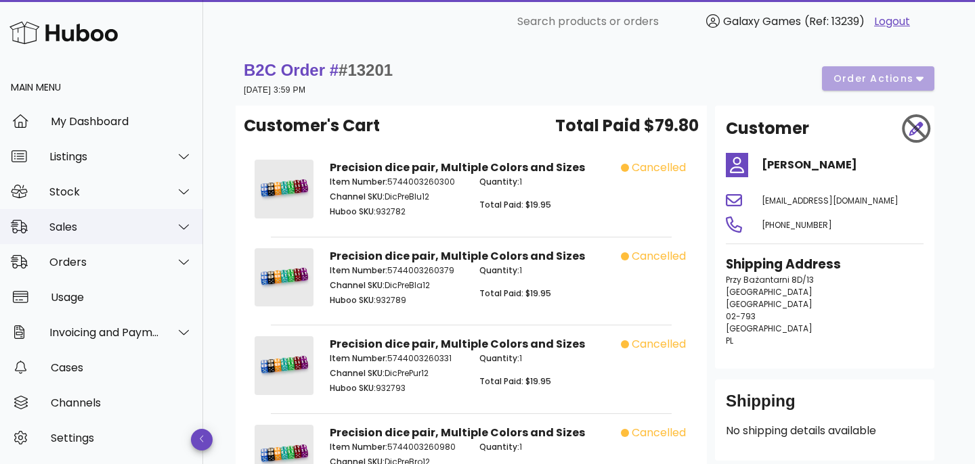
click at [79, 234] on div "Sales" at bounding box center [101, 226] width 203 height 35
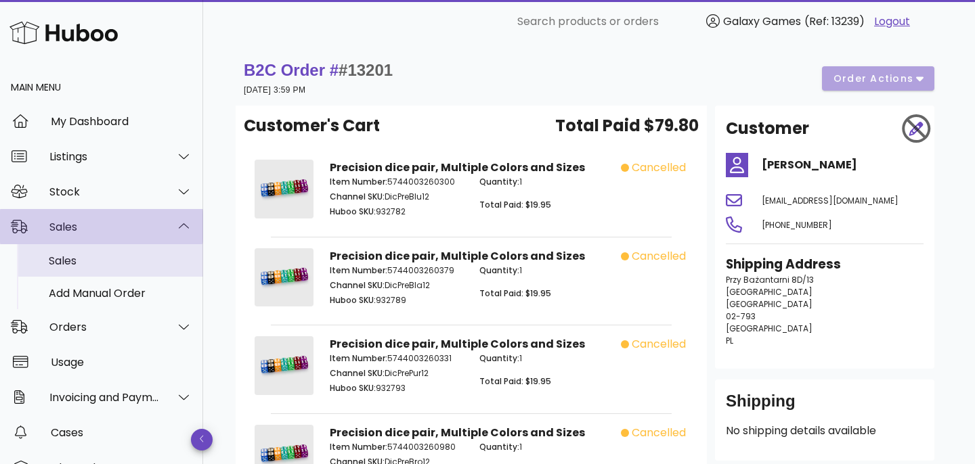
click at [79, 273] on div "Sales" at bounding box center [121, 260] width 144 height 29
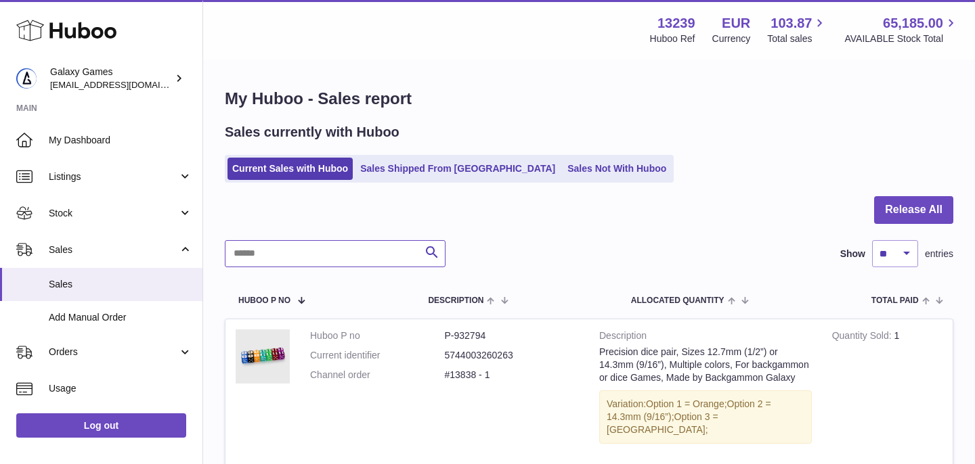
click at [319, 249] on input "text" at bounding box center [335, 253] width 221 height 27
click at [428, 164] on link "Sales Shipped From [GEOGRAPHIC_DATA]" at bounding box center [457, 169] width 204 height 22
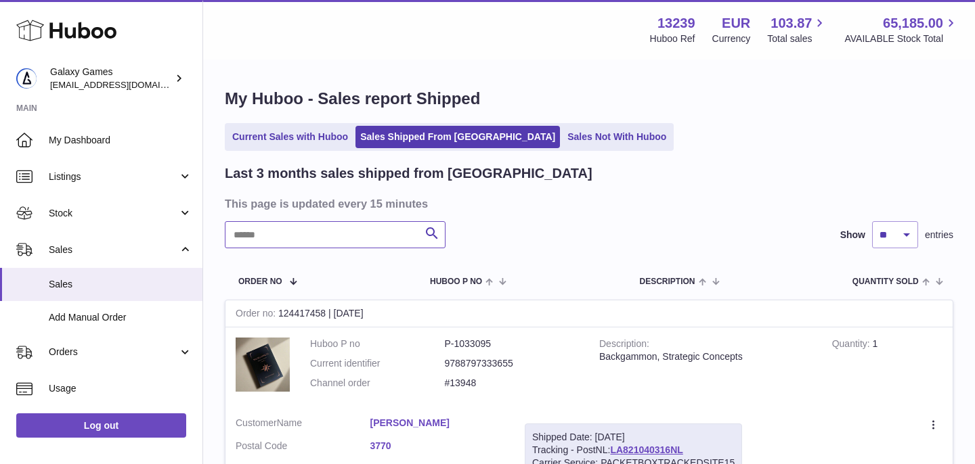
click at [261, 232] on input "text" at bounding box center [335, 234] width 221 height 27
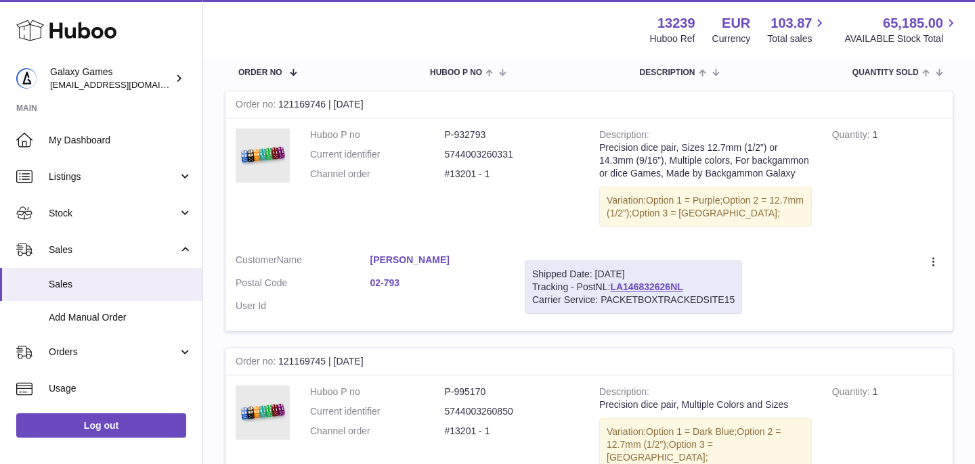
scroll to position [211, 0]
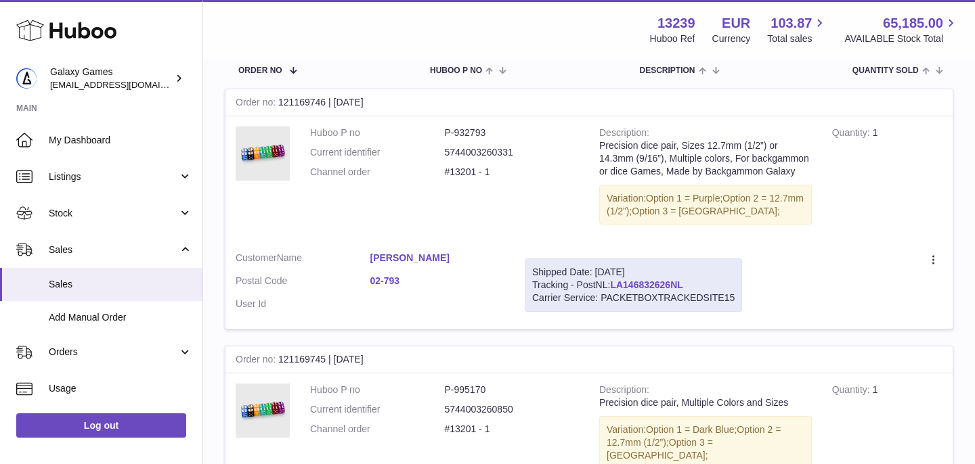
type input "*****"
click at [640, 282] on link "LA146832626NL" at bounding box center [646, 285] width 72 height 11
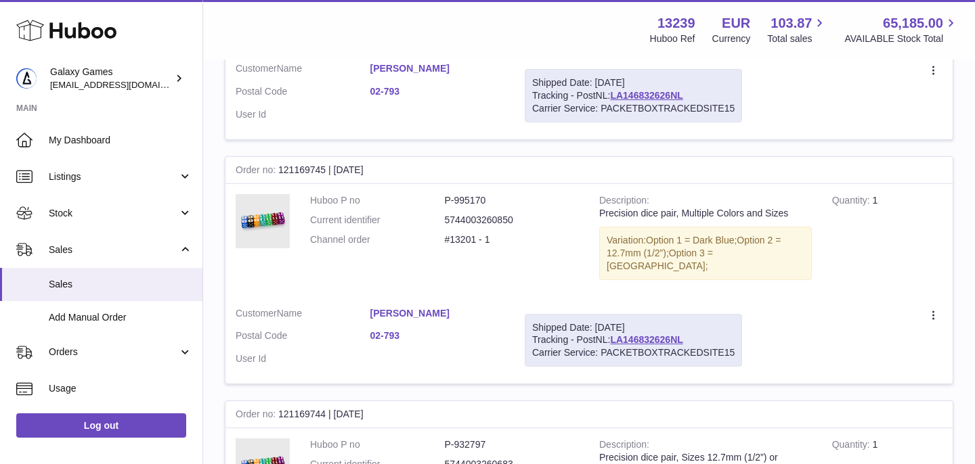
scroll to position [406, 0]
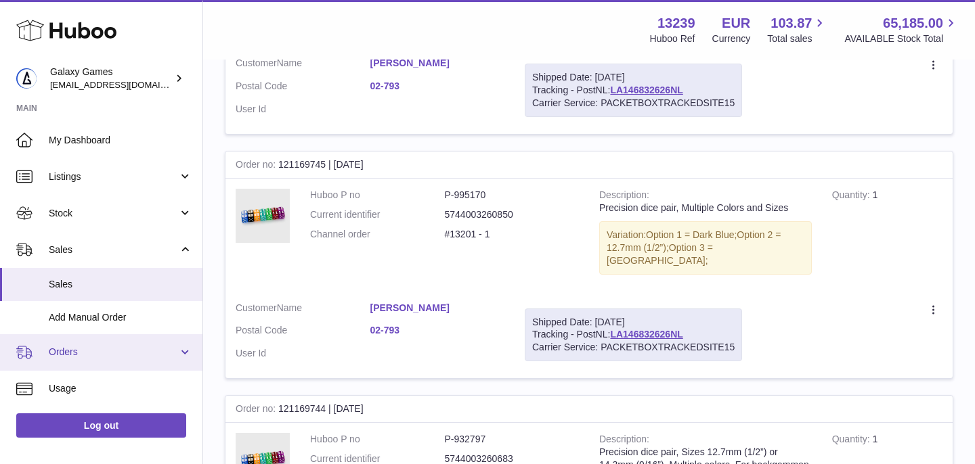
click at [96, 364] on link "Orders" at bounding box center [101, 352] width 202 height 37
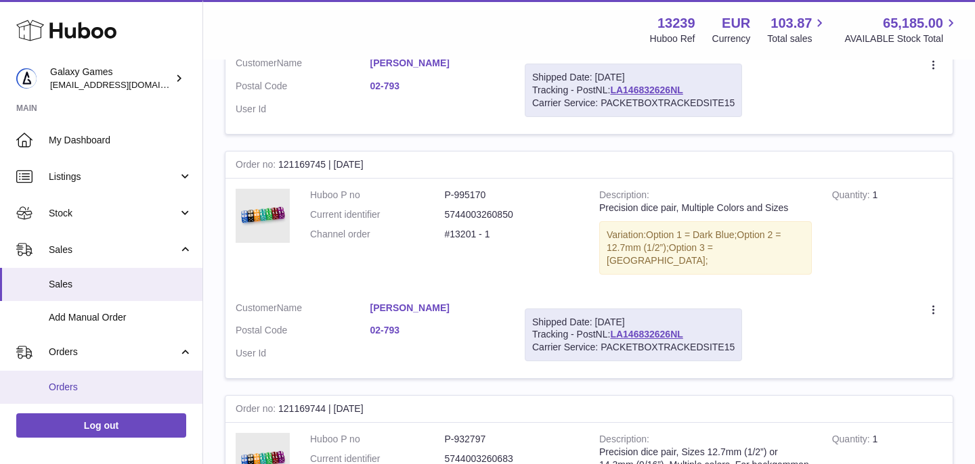
click at [95, 386] on span "Orders" at bounding box center [121, 387] width 144 height 13
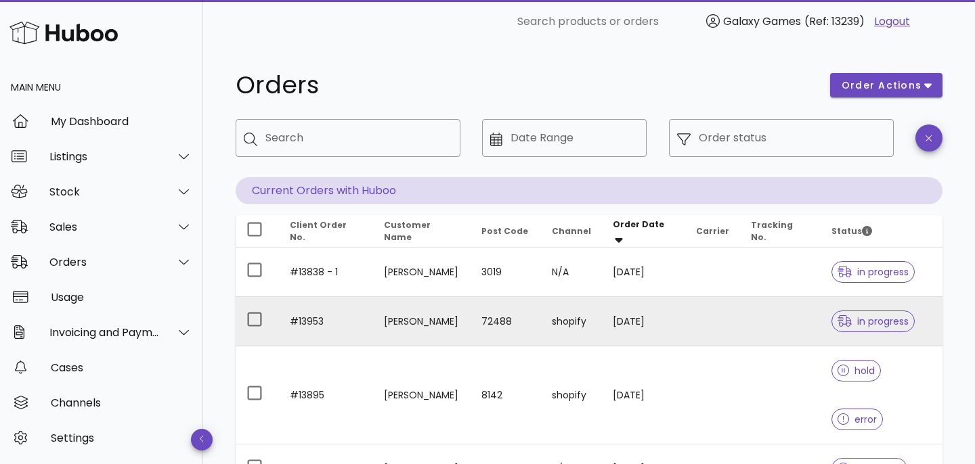
scroll to position [427, 0]
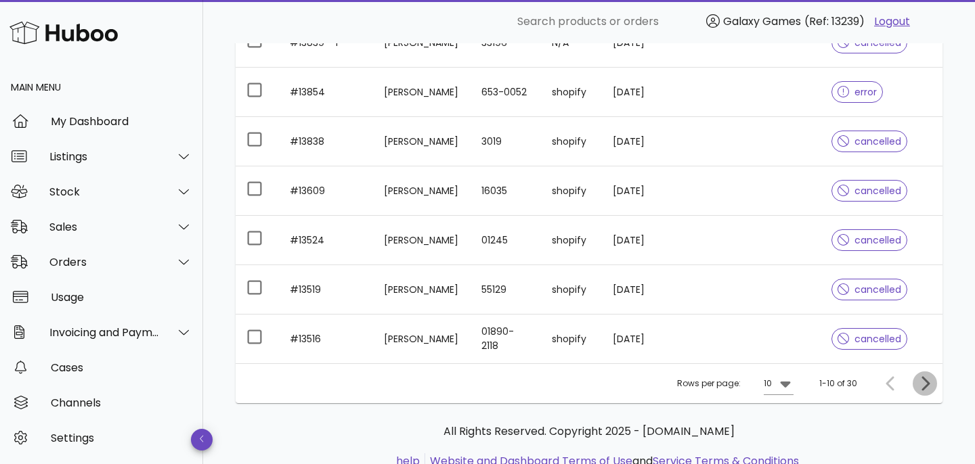
click at [935, 376] on span "Next page" at bounding box center [925, 384] width 24 height 16
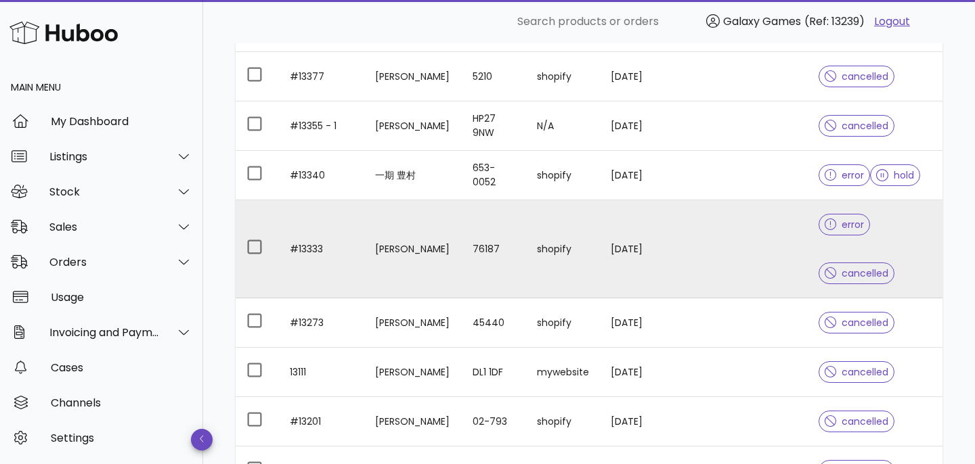
scroll to position [475, 0]
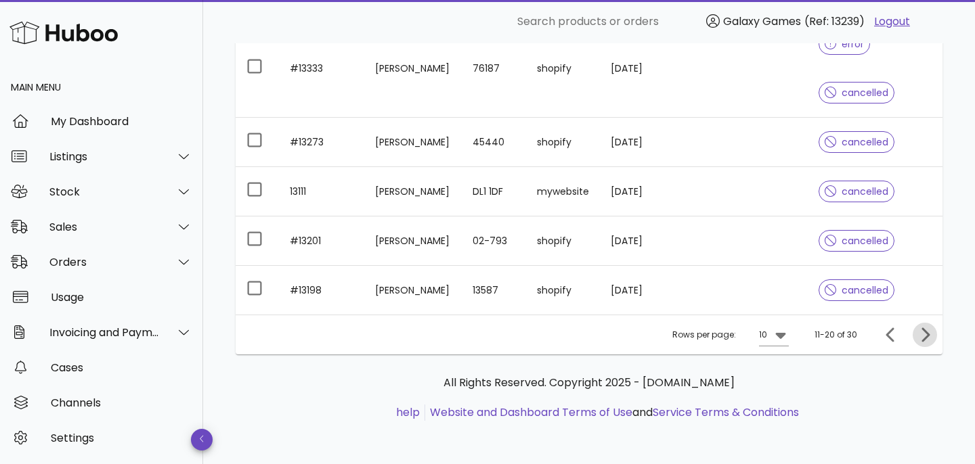
click at [922, 336] on icon "Next page" at bounding box center [925, 335] width 16 height 16
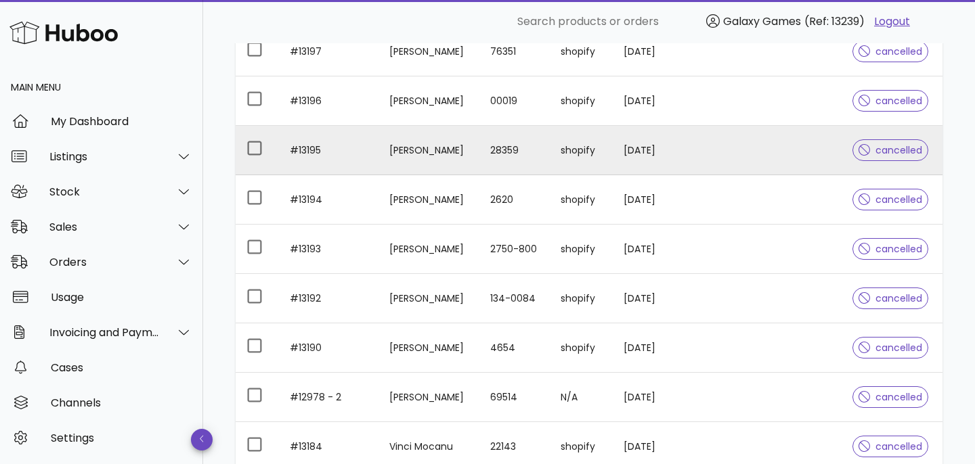
scroll to position [227, 0]
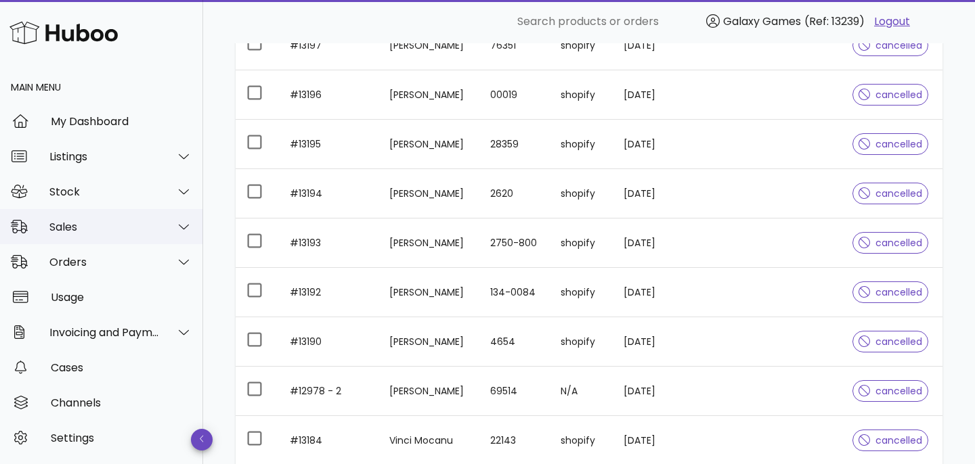
click at [87, 214] on div "Sales" at bounding box center [101, 226] width 203 height 35
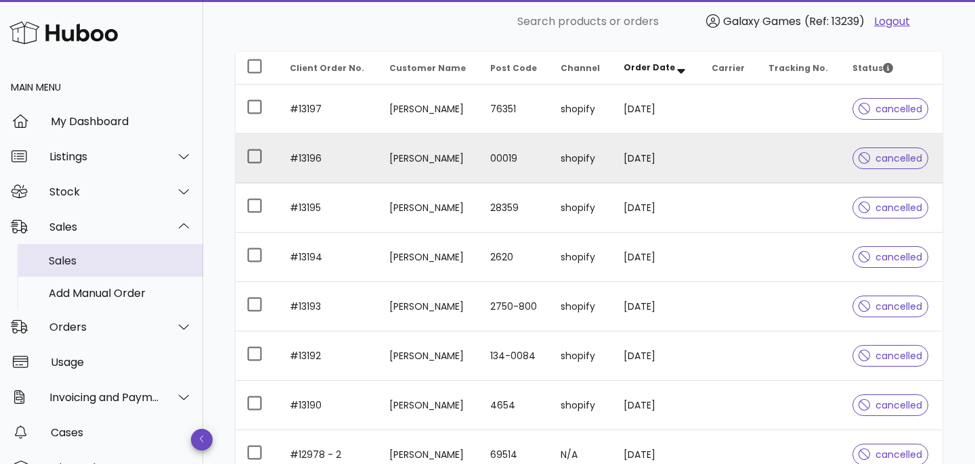
scroll to position [156, 0]
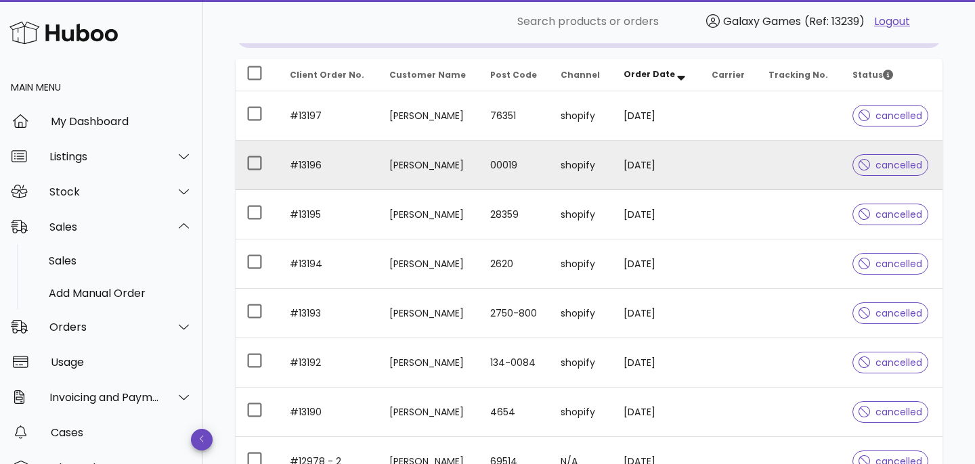
click at [307, 168] on td "#13196" at bounding box center [329, 165] width 100 height 49
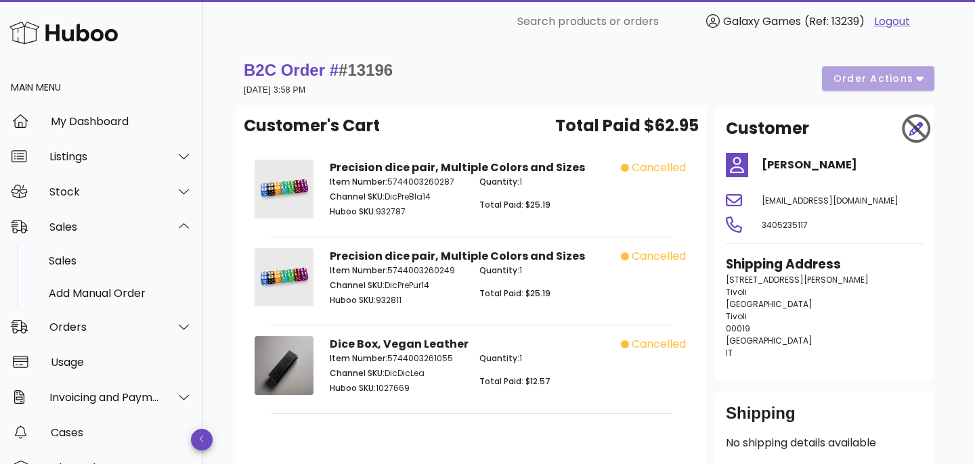
scroll to position [156, 0]
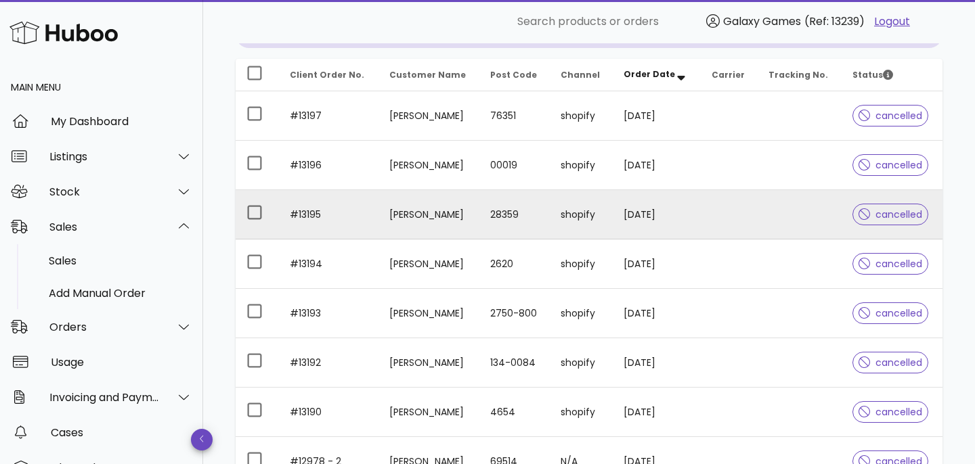
click at [305, 213] on td "#13195" at bounding box center [329, 214] width 100 height 49
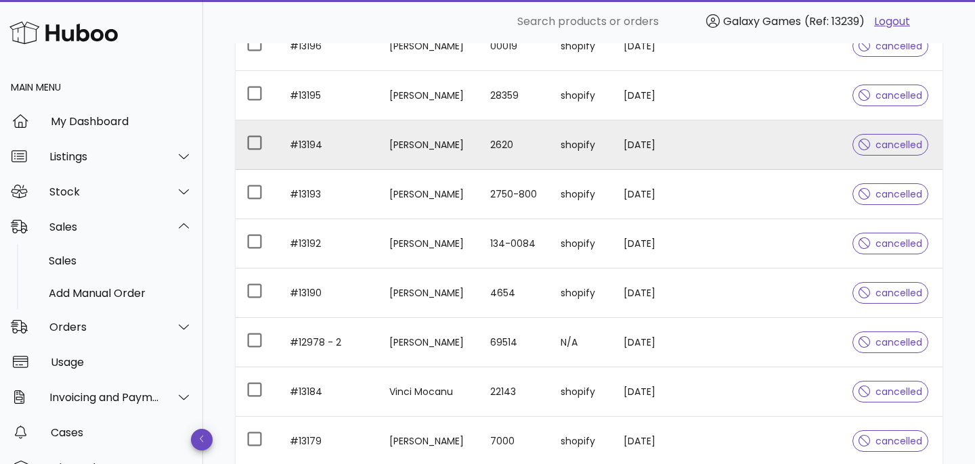
scroll to position [257, 0]
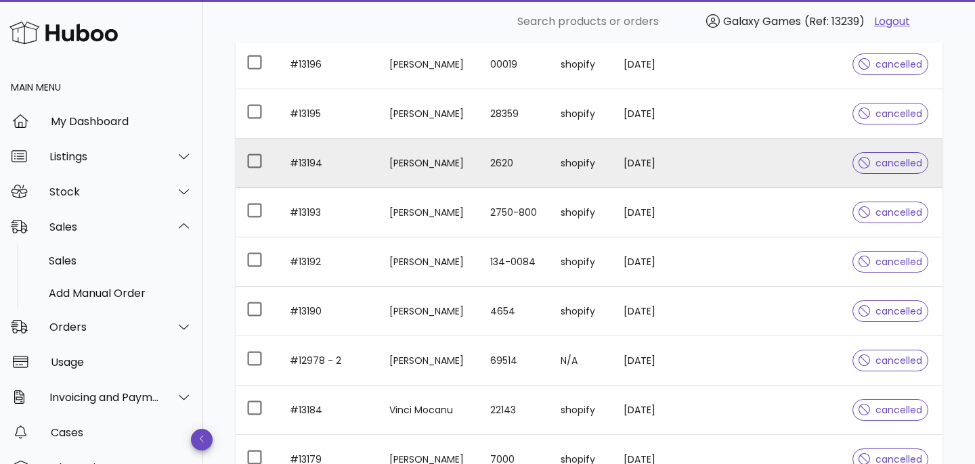
click at [313, 164] on td "#13194" at bounding box center [329, 163] width 100 height 49
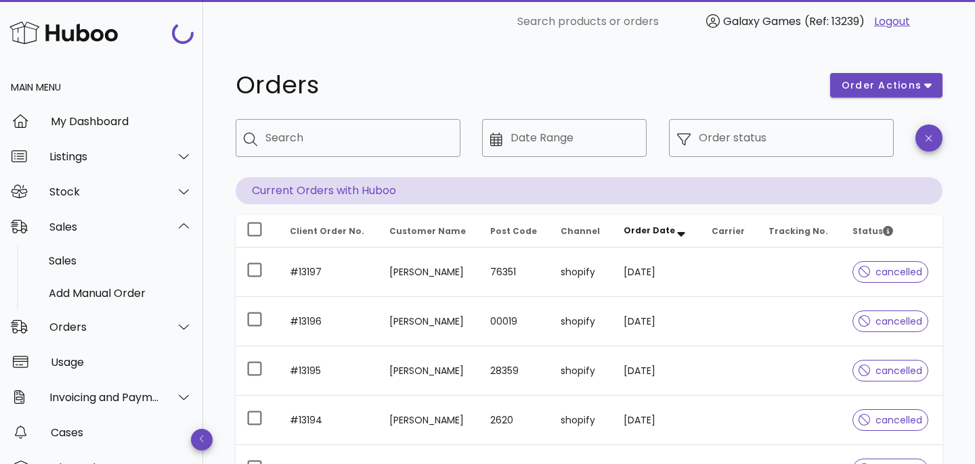
scroll to position [257, 0]
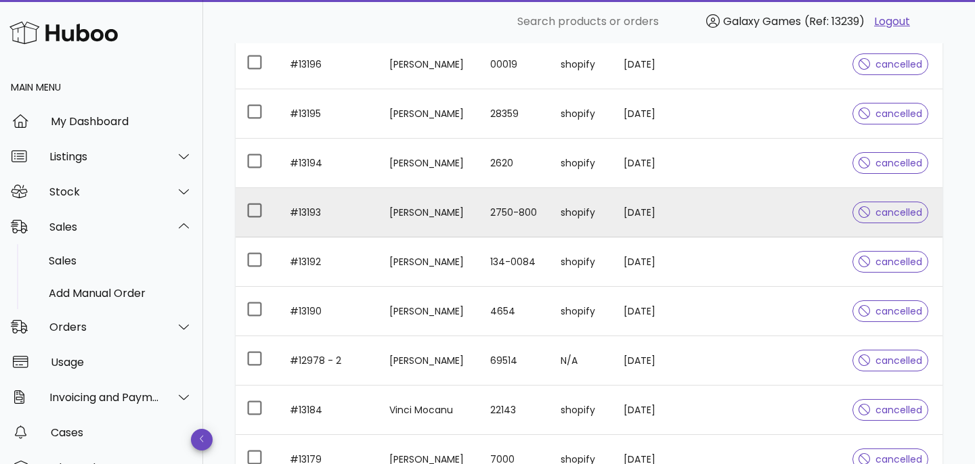
click at [312, 208] on td "#13193" at bounding box center [329, 212] width 100 height 49
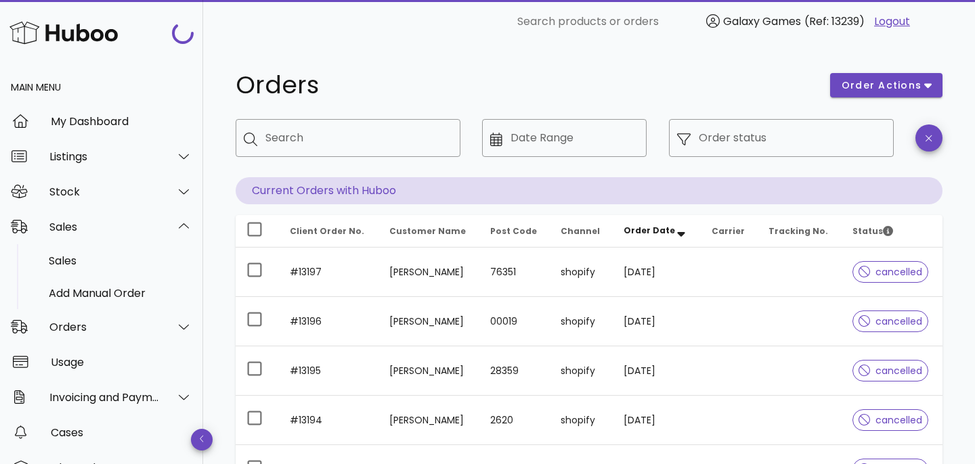
scroll to position [257, 0]
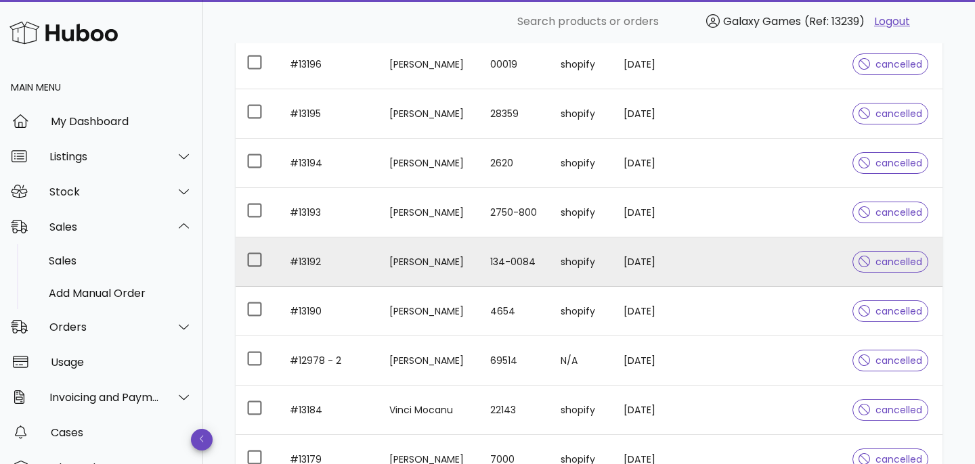
click at [300, 259] on td "#13192" at bounding box center [329, 262] width 100 height 49
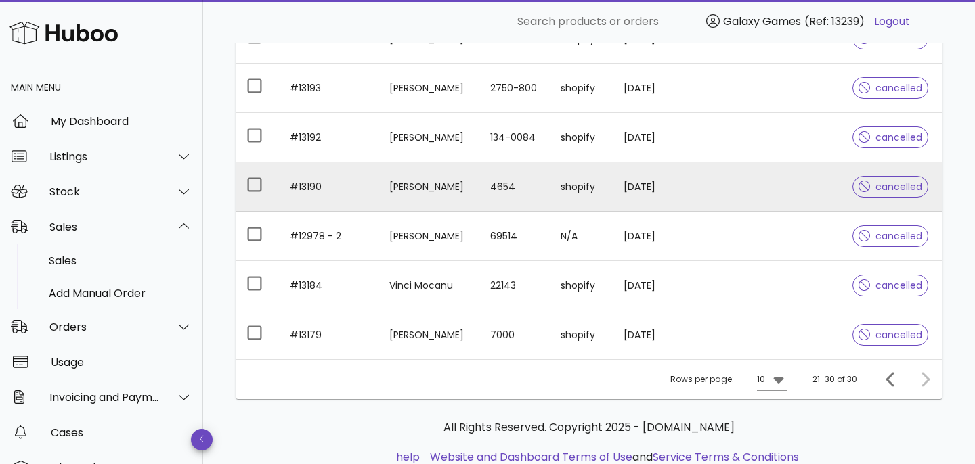
scroll to position [427, 0]
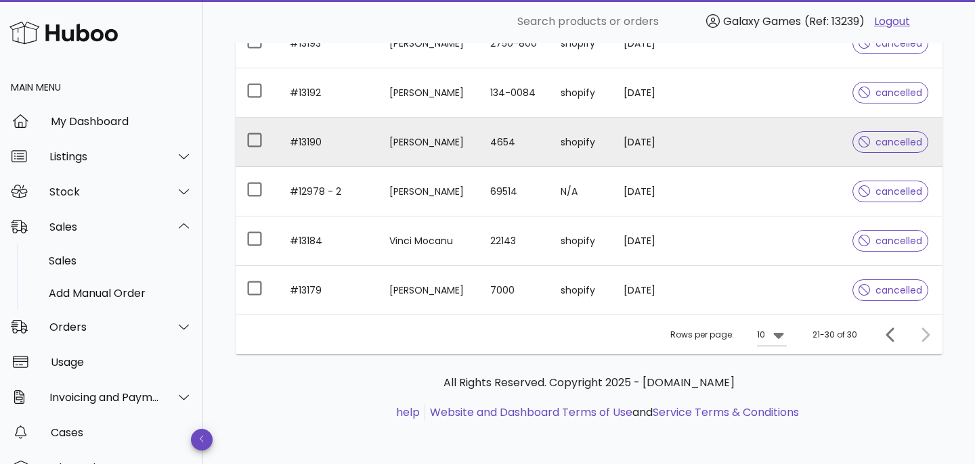
click at [309, 143] on td "#13190" at bounding box center [329, 142] width 100 height 49
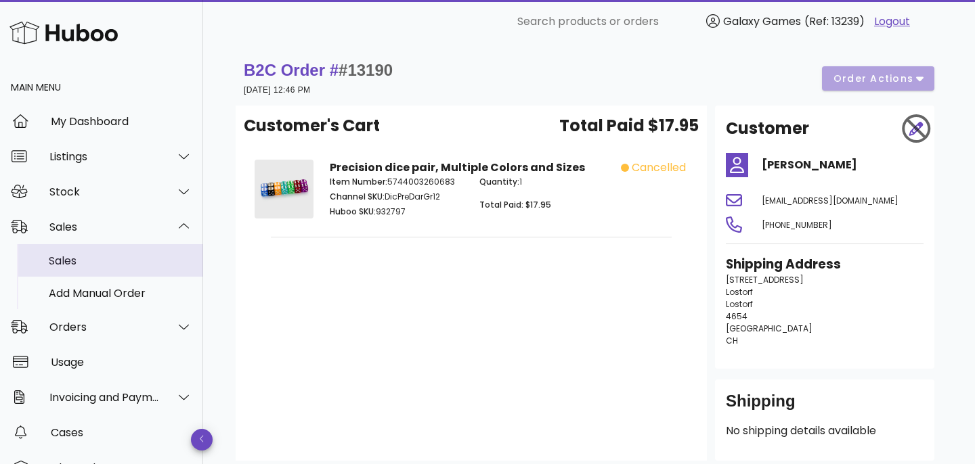
click at [91, 263] on div "Sales" at bounding box center [121, 261] width 144 height 13
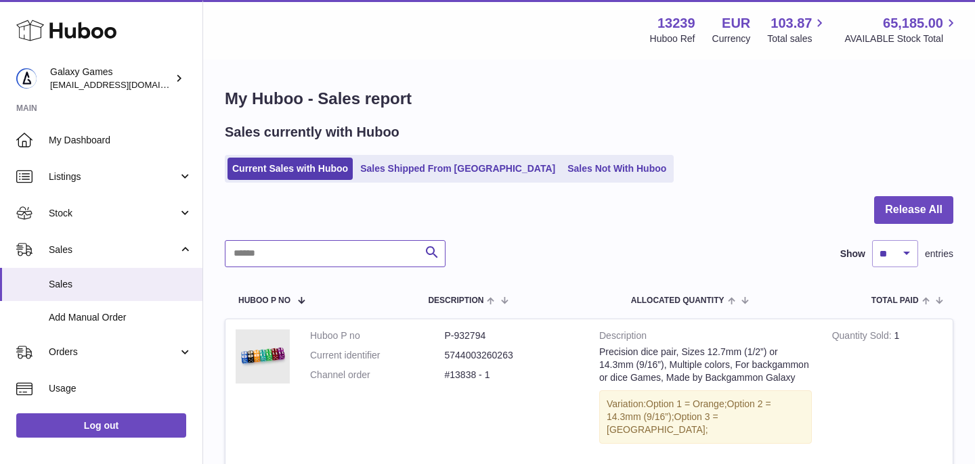
click at [346, 255] on input "text" at bounding box center [335, 253] width 221 height 27
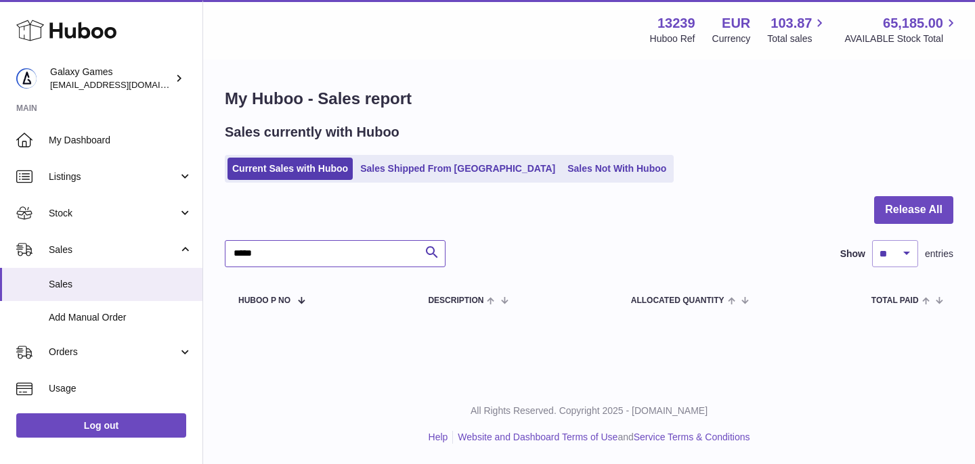
click at [286, 251] on input "*****" at bounding box center [335, 253] width 221 height 27
type input "*****"
click at [392, 167] on link "Sales Shipped From [GEOGRAPHIC_DATA]" at bounding box center [457, 169] width 204 height 22
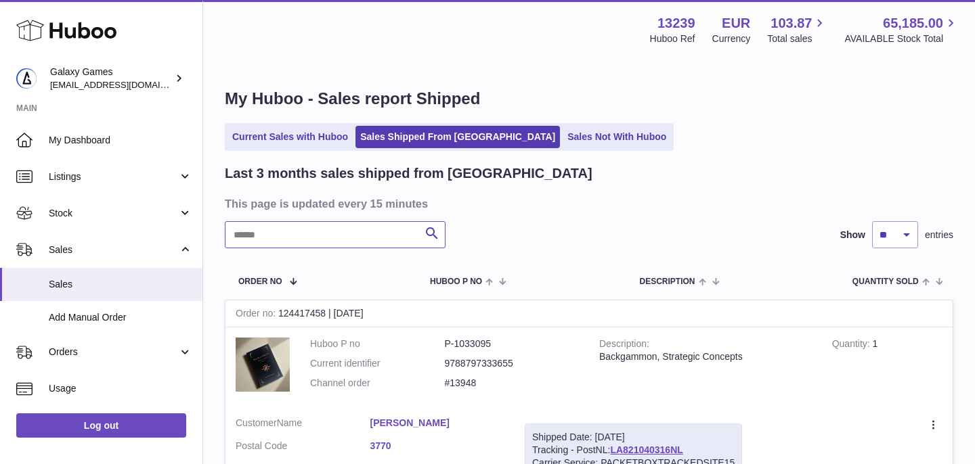
click at [284, 246] on input "text" at bounding box center [335, 234] width 221 height 27
paste input "*****"
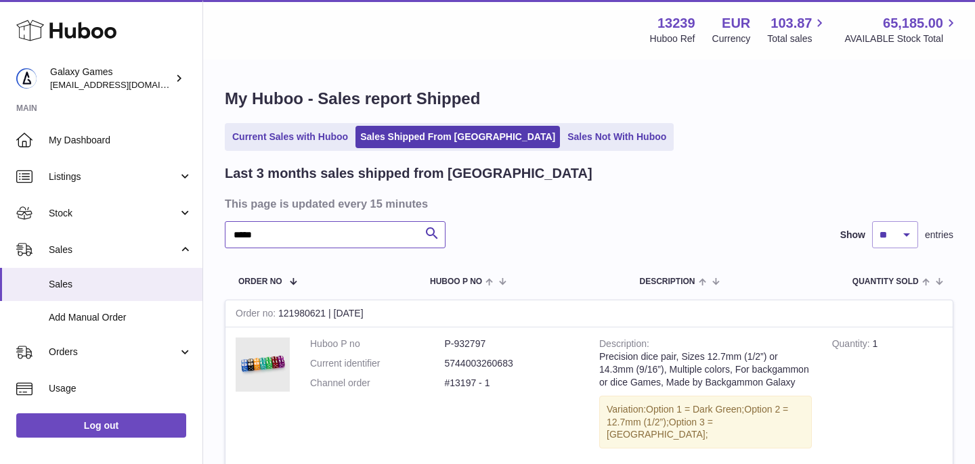
scroll to position [200, 0]
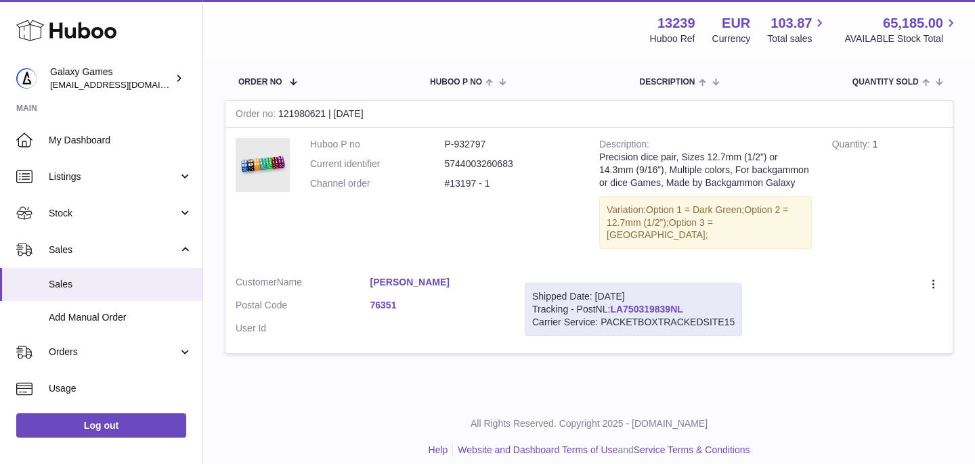
click at [638, 304] on link "LA750319839NL" at bounding box center [646, 309] width 72 height 11
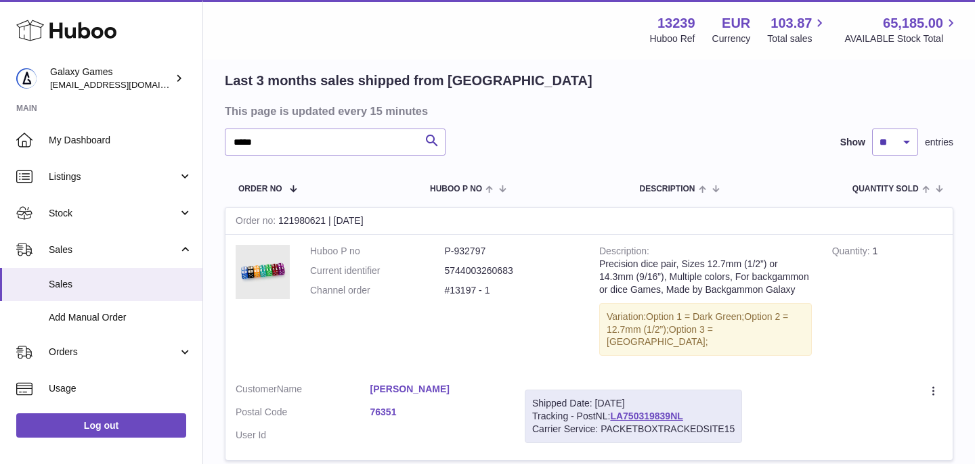
scroll to position [86, 0]
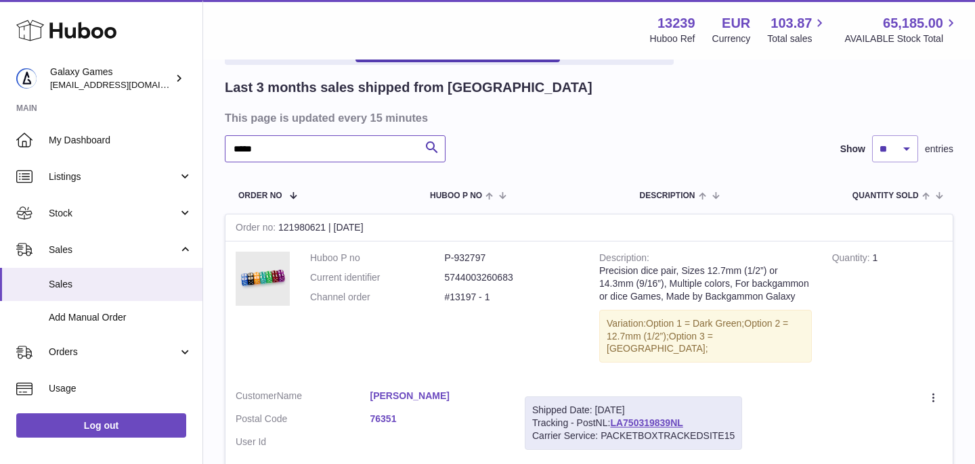
click at [268, 148] on input "*****" at bounding box center [335, 148] width 221 height 27
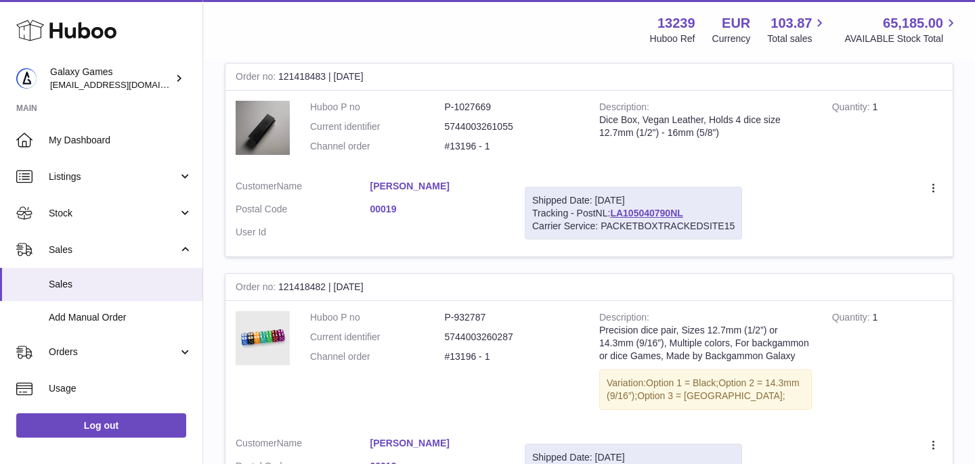
scroll to position [242, 0]
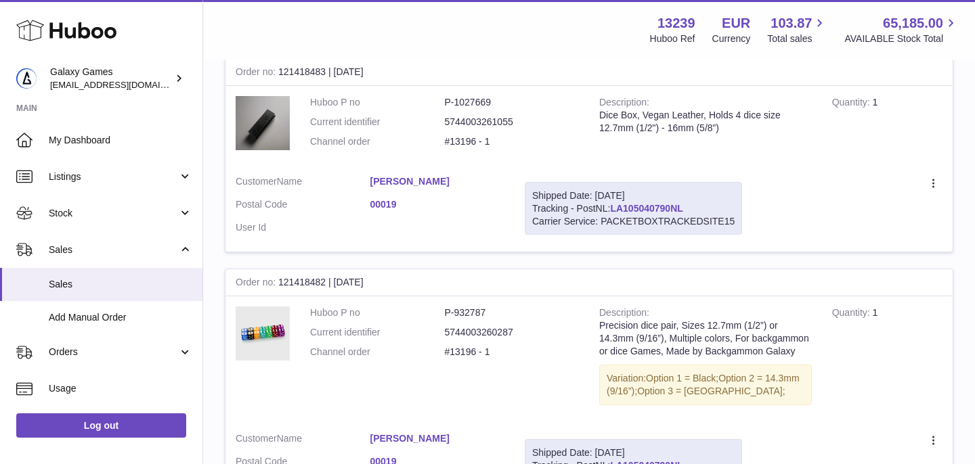
click at [664, 211] on link "LA105040790NL" at bounding box center [646, 208] width 72 height 11
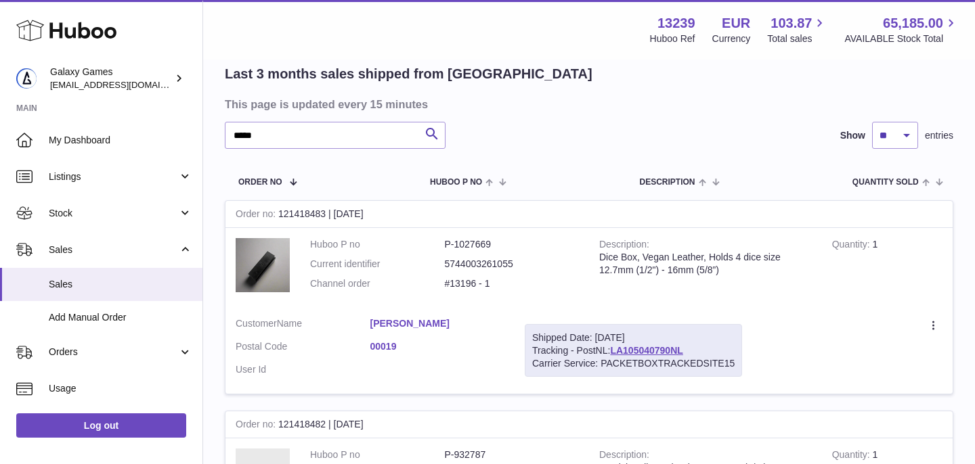
scroll to position [78, 0]
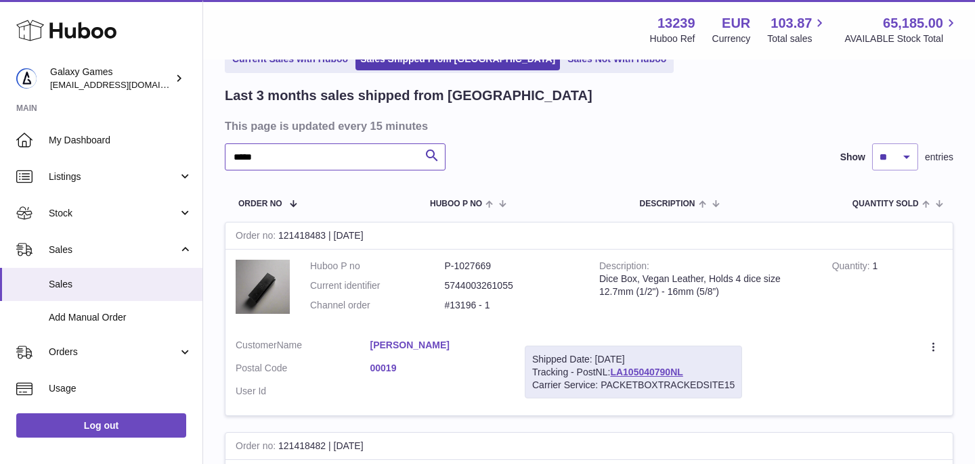
click at [342, 160] on input "*****" at bounding box center [335, 157] width 221 height 27
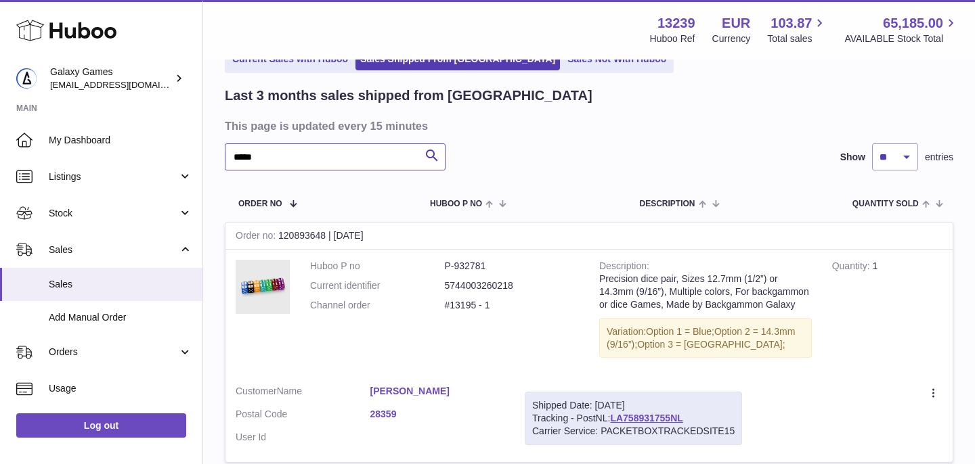
scroll to position [194, 0]
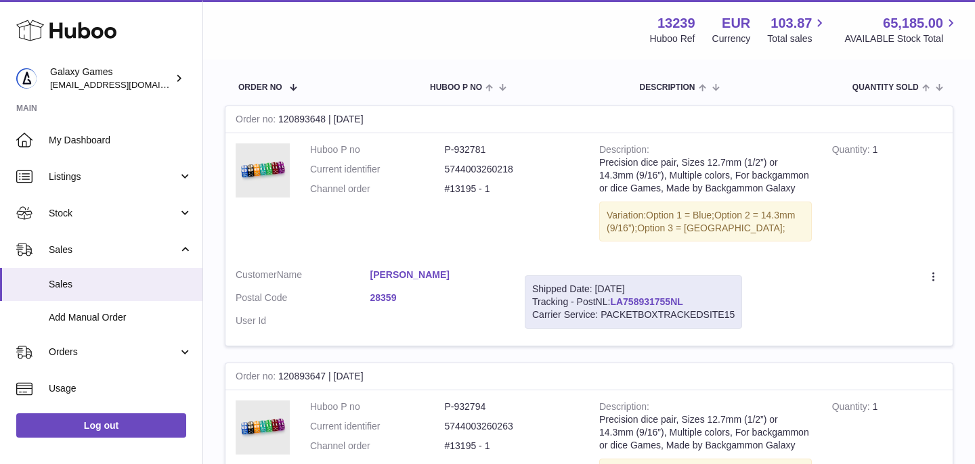
click at [640, 305] on link "LA758931755NL" at bounding box center [646, 302] width 72 height 11
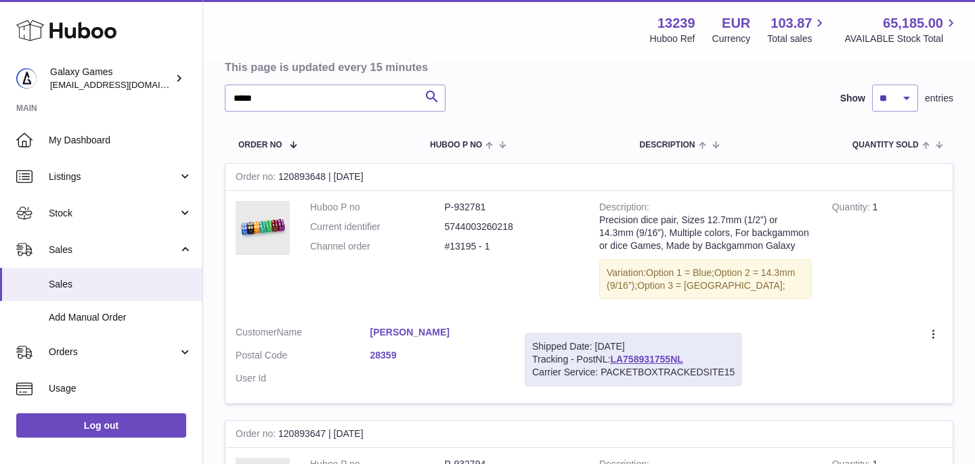
scroll to position [137, 0]
click at [322, 96] on input "*****" at bounding box center [335, 97] width 221 height 27
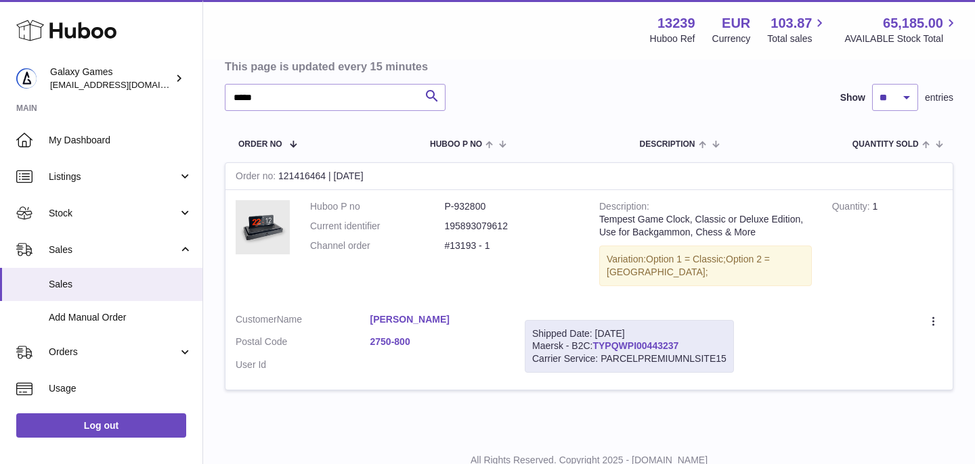
click at [608, 347] on link "TYPQWPI00443237" at bounding box center [635, 346] width 86 height 11
click at [324, 102] on input "*****" at bounding box center [335, 97] width 221 height 27
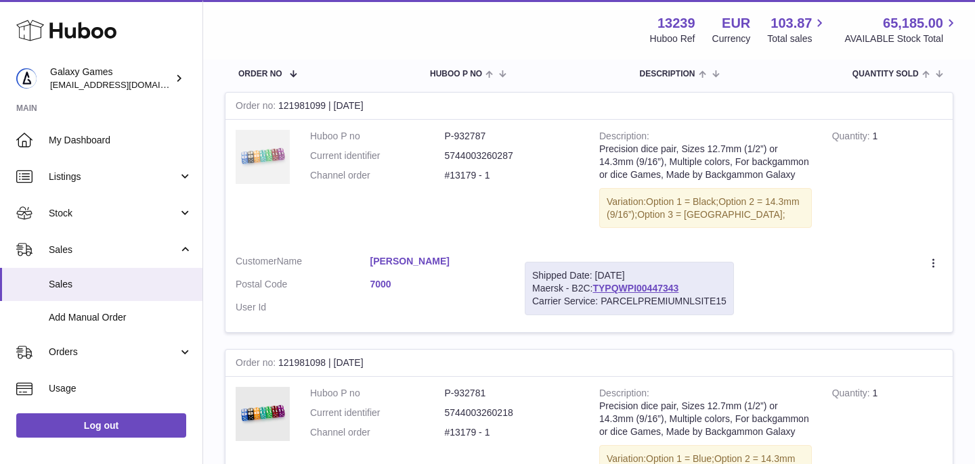
scroll to position [209, 0]
type input "*****"
click at [622, 285] on link "TYPQWPI00447343" at bounding box center [635, 287] width 86 height 11
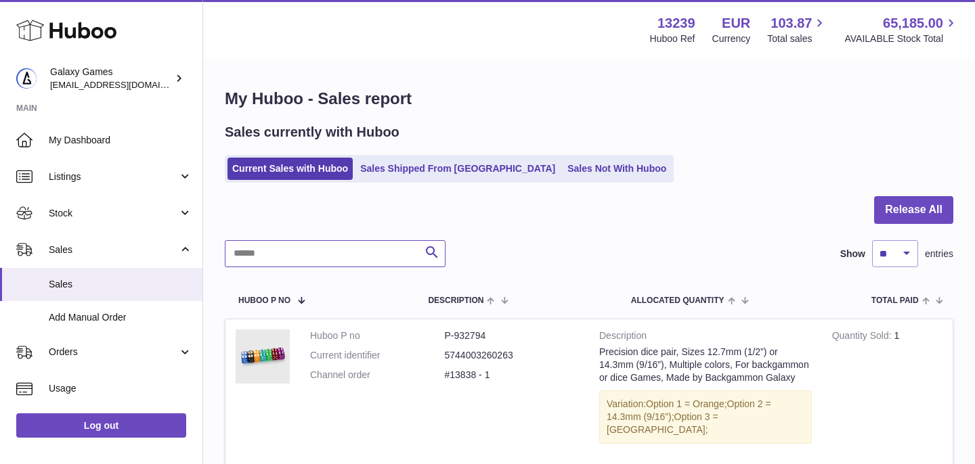
click at [274, 260] on input "text" at bounding box center [335, 253] width 221 height 27
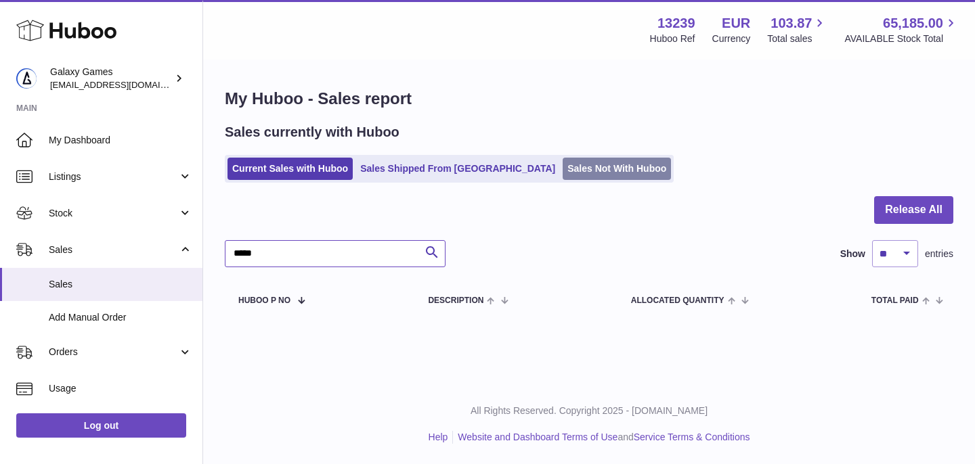
type input "*****"
click at [563, 163] on link "Sales Not With Huboo" at bounding box center [617, 169] width 108 height 22
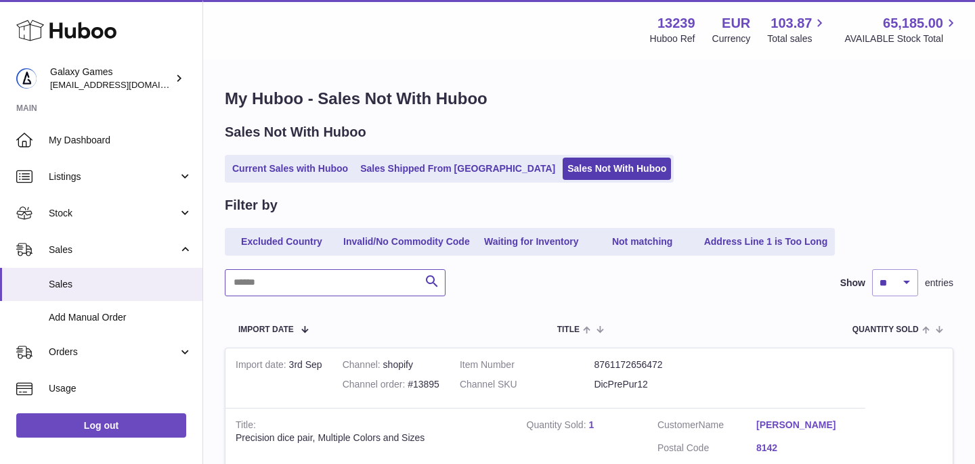
click at [288, 274] on input "text" at bounding box center [335, 282] width 221 height 27
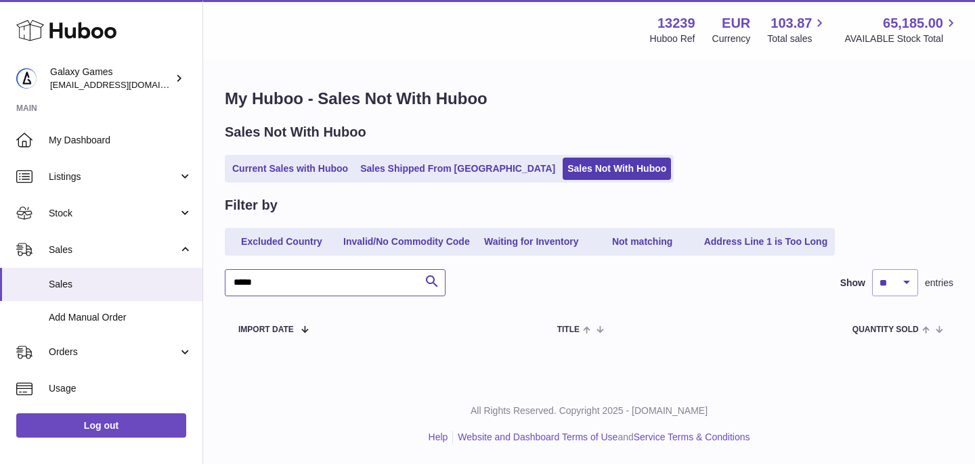
type input "*****"
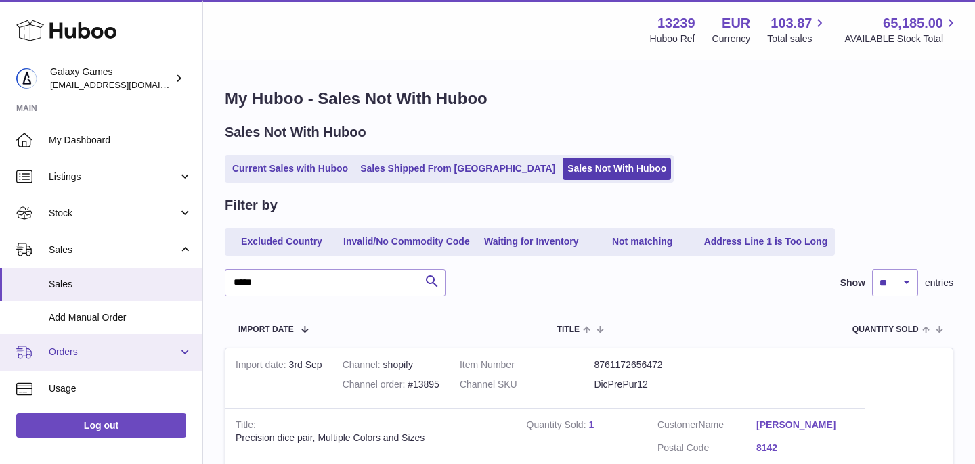
click at [84, 354] on span "Orders" at bounding box center [113, 352] width 129 height 13
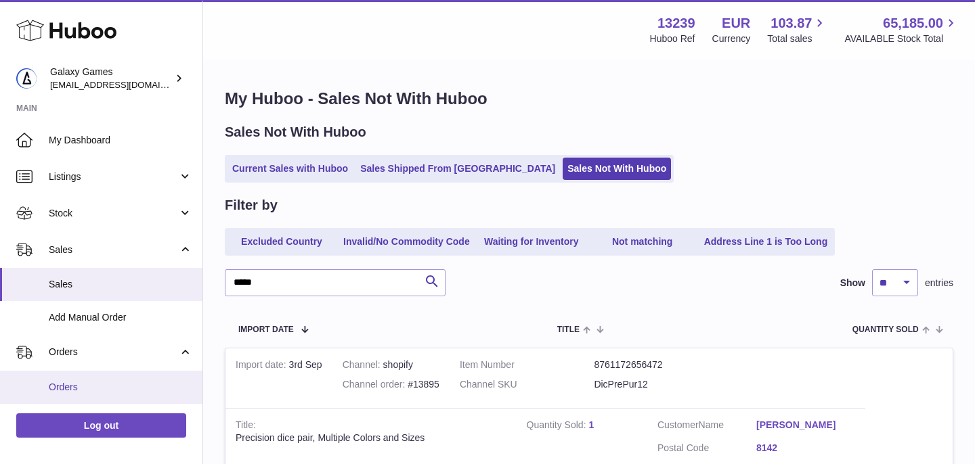
click at [84, 389] on span "Orders" at bounding box center [121, 387] width 144 height 13
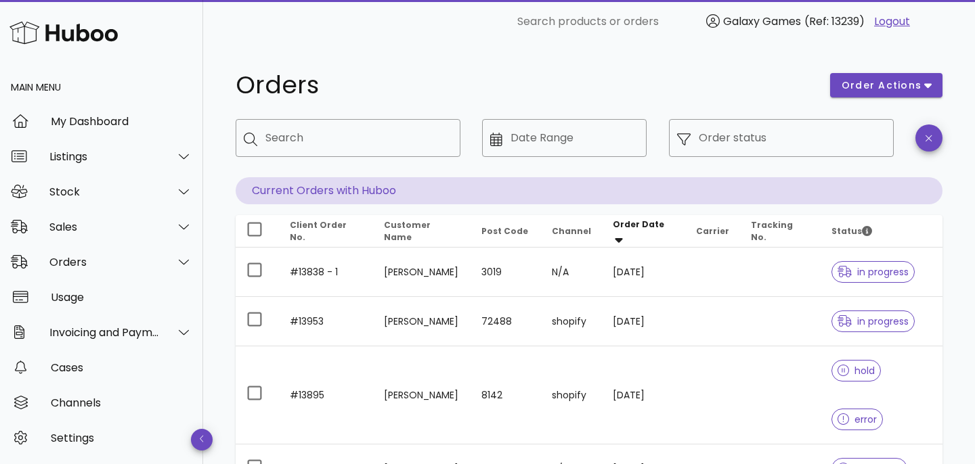
scroll to position [427, 0]
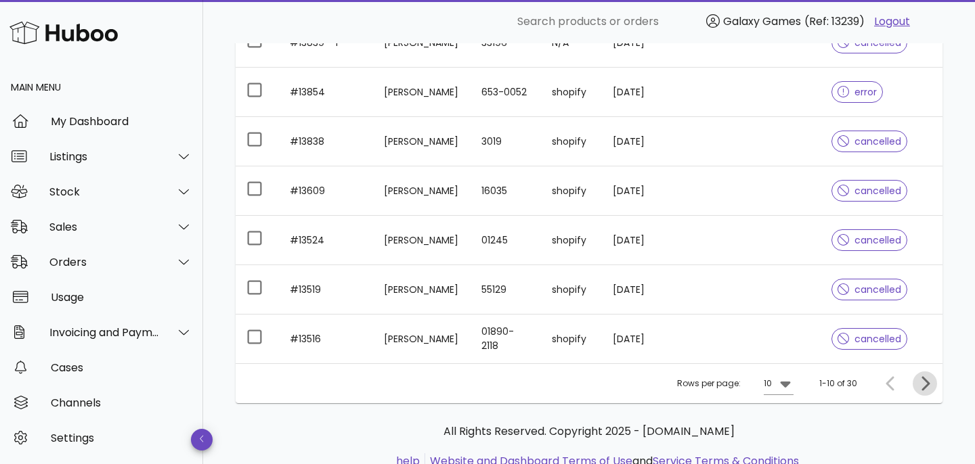
click at [924, 376] on icon "Next page" at bounding box center [925, 384] width 16 height 16
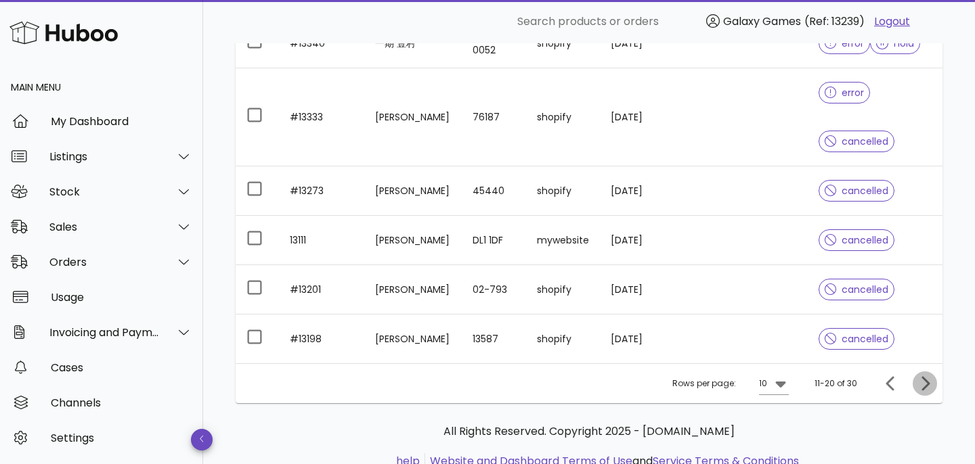
click at [921, 376] on icon "Next page" at bounding box center [925, 384] width 16 height 16
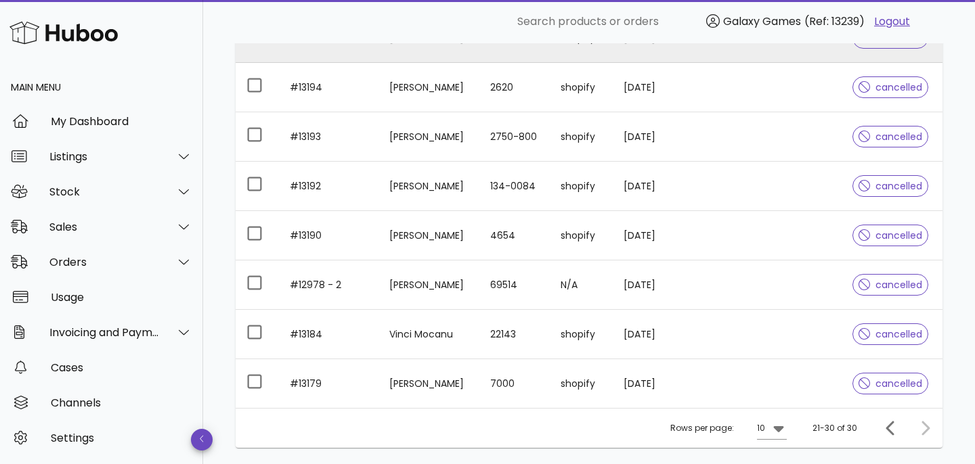
scroll to position [334, 0]
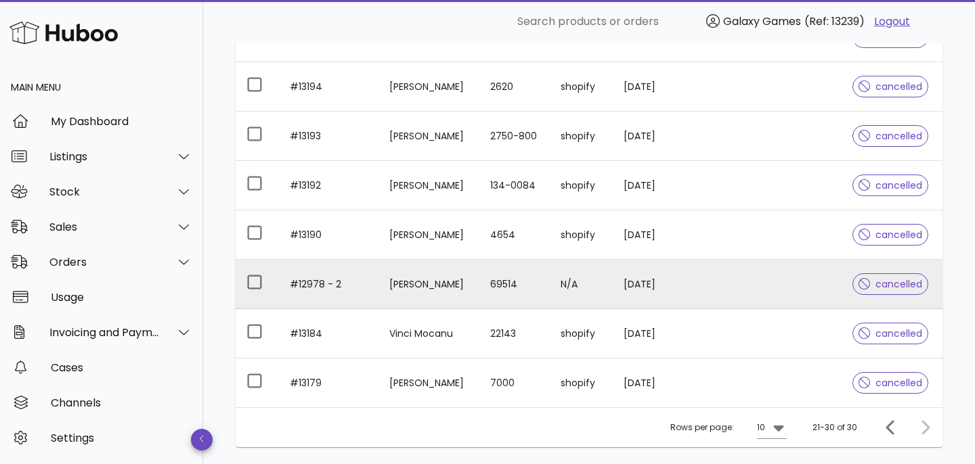
click at [411, 280] on td "[PERSON_NAME]" at bounding box center [429, 284] width 102 height 49
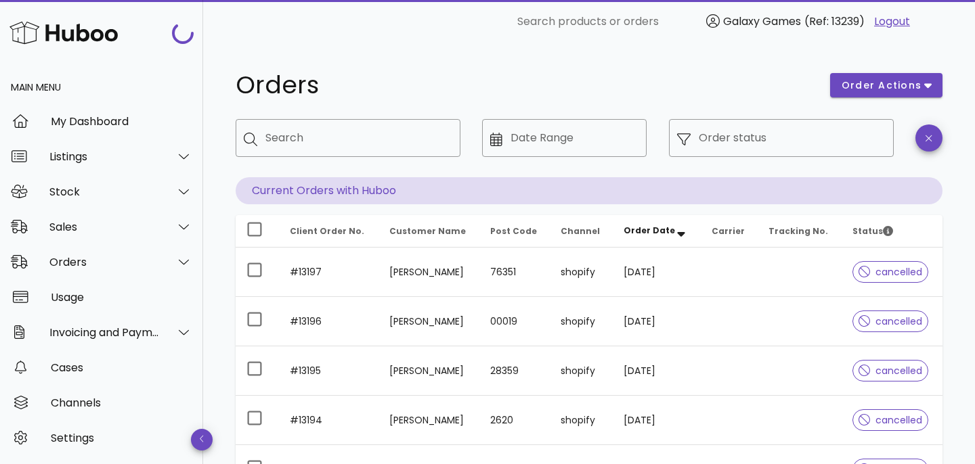
scroll to position [334, 0]
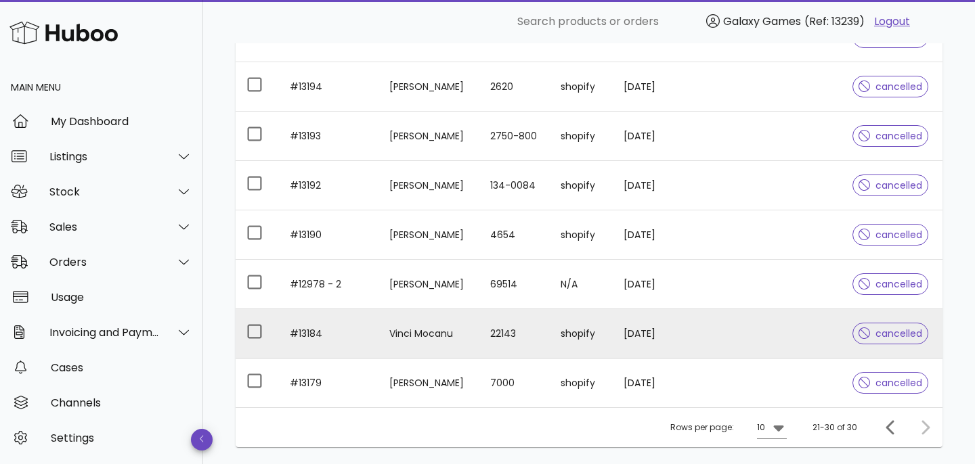
click at [310, 337] on td "#13184" at bounding box center [329, 333] width 100 height 49
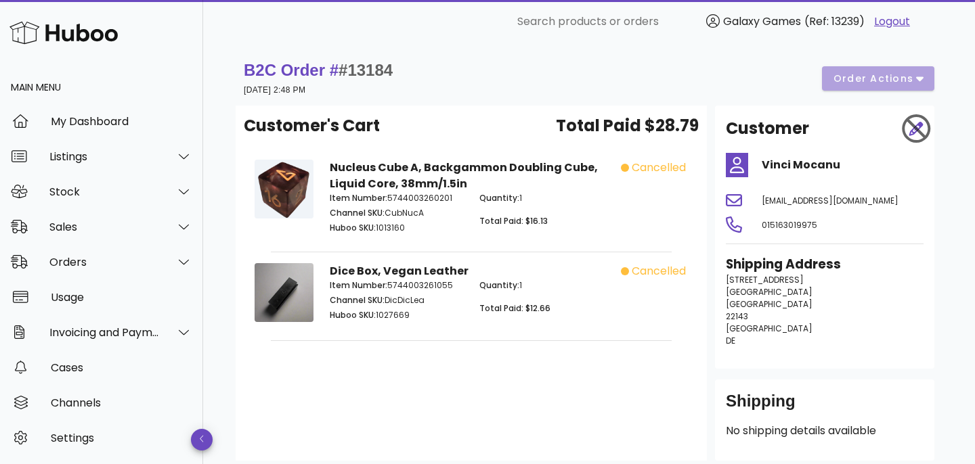
scroll to position [334, 0]
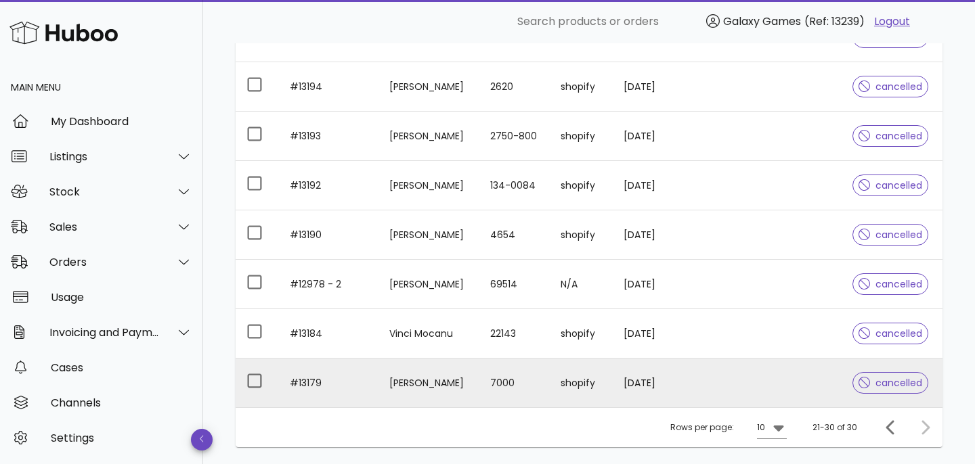
click at [313, 380] on td "#13179" at bounding box center [329, 383] width 100 height 49
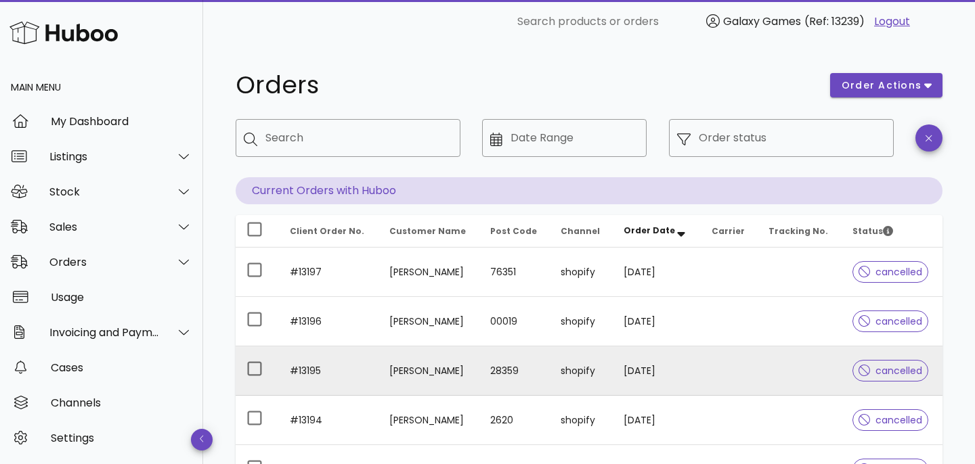
scroll to position [427, 0]
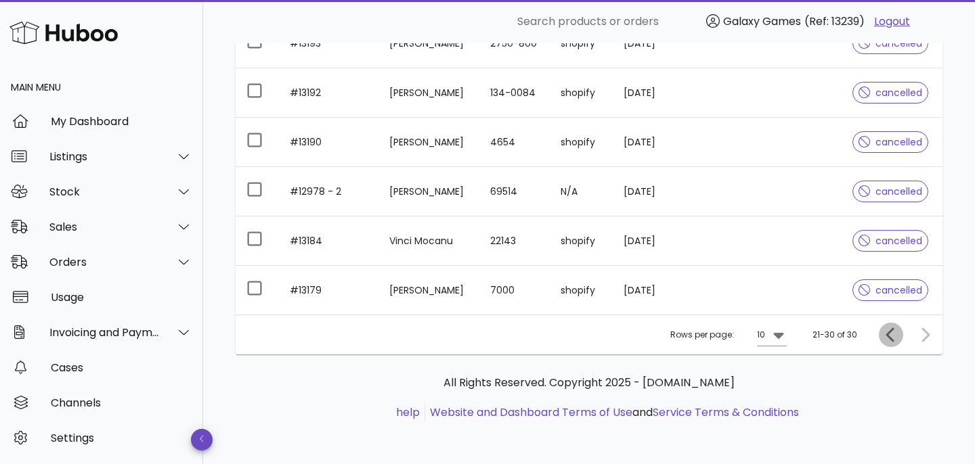
click at [888, 337] on icon "Previous page" at bounding box center [891, 335] width 16 height 16
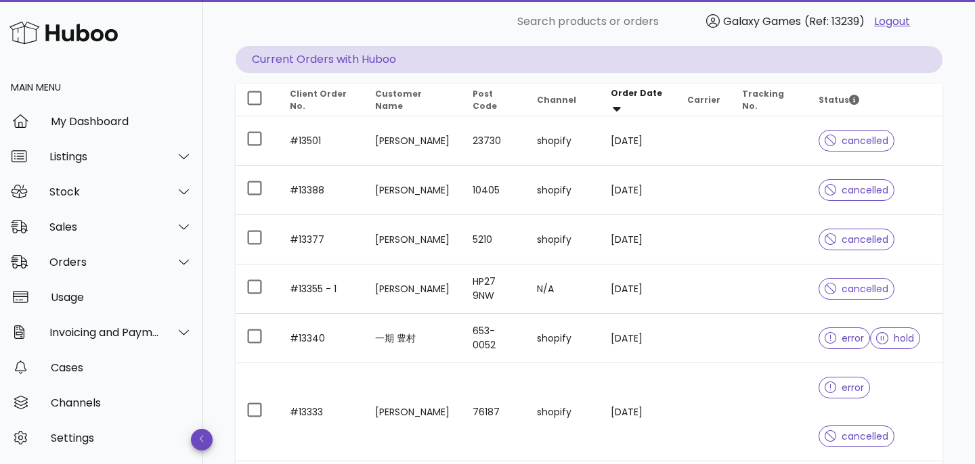
scroll to position [257, 0]
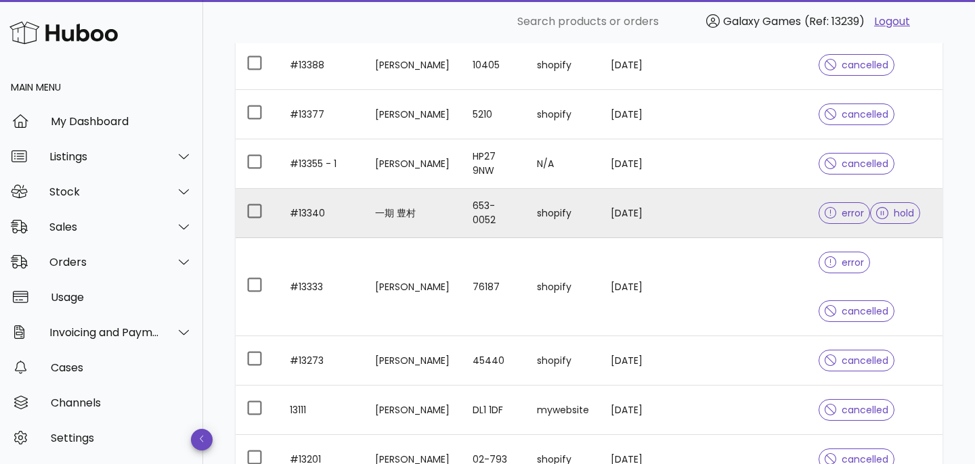
click at [306, 217] on td "#13340" at bounding box center [321, 213] width 85 height 49
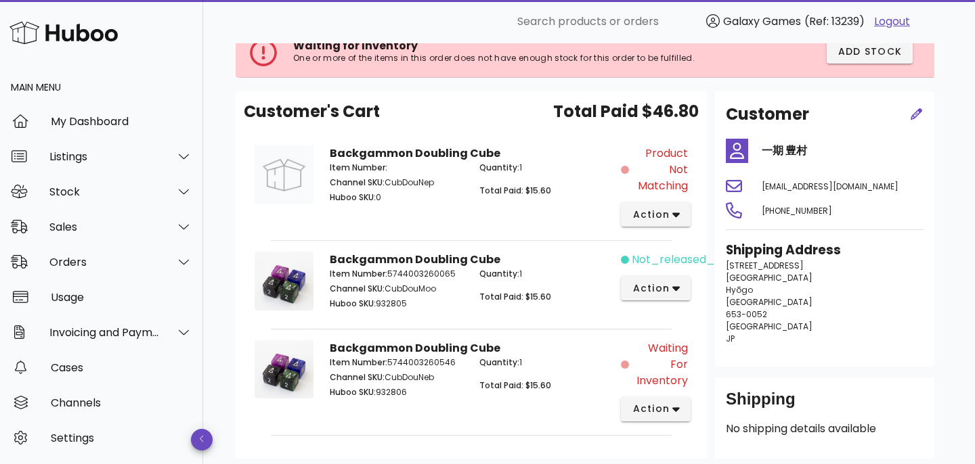
scroll to position [157, 0]
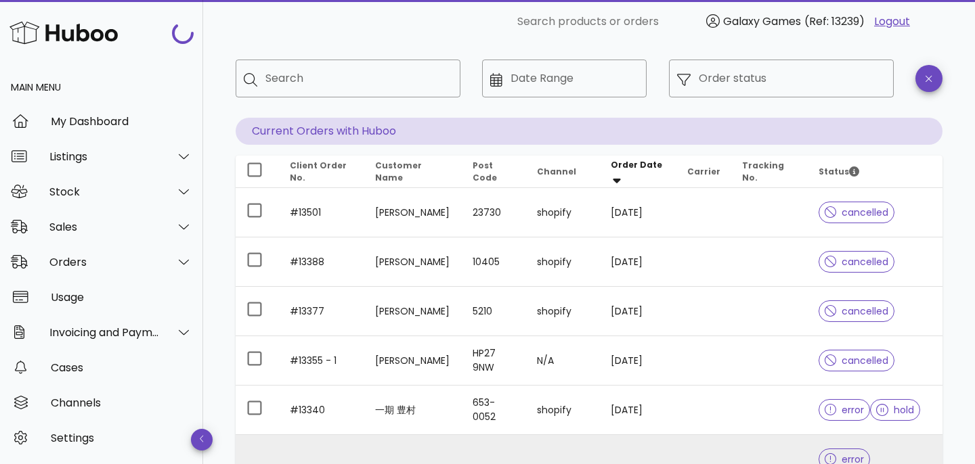
scroll to position [475, 0]
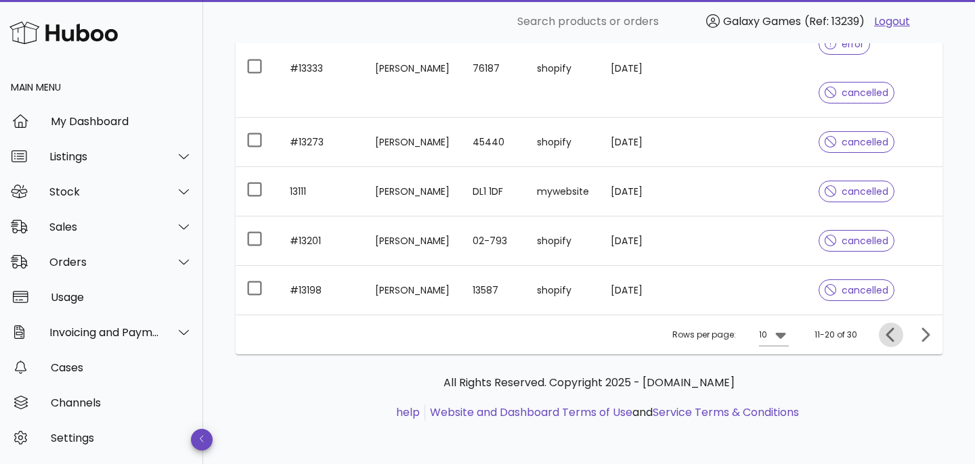
click at [888, 338] on icon "Previous page" at bounding box center [891, 335] width 16 height 16
